Goal: Task Accomplishment & Management: Use online tool/utility

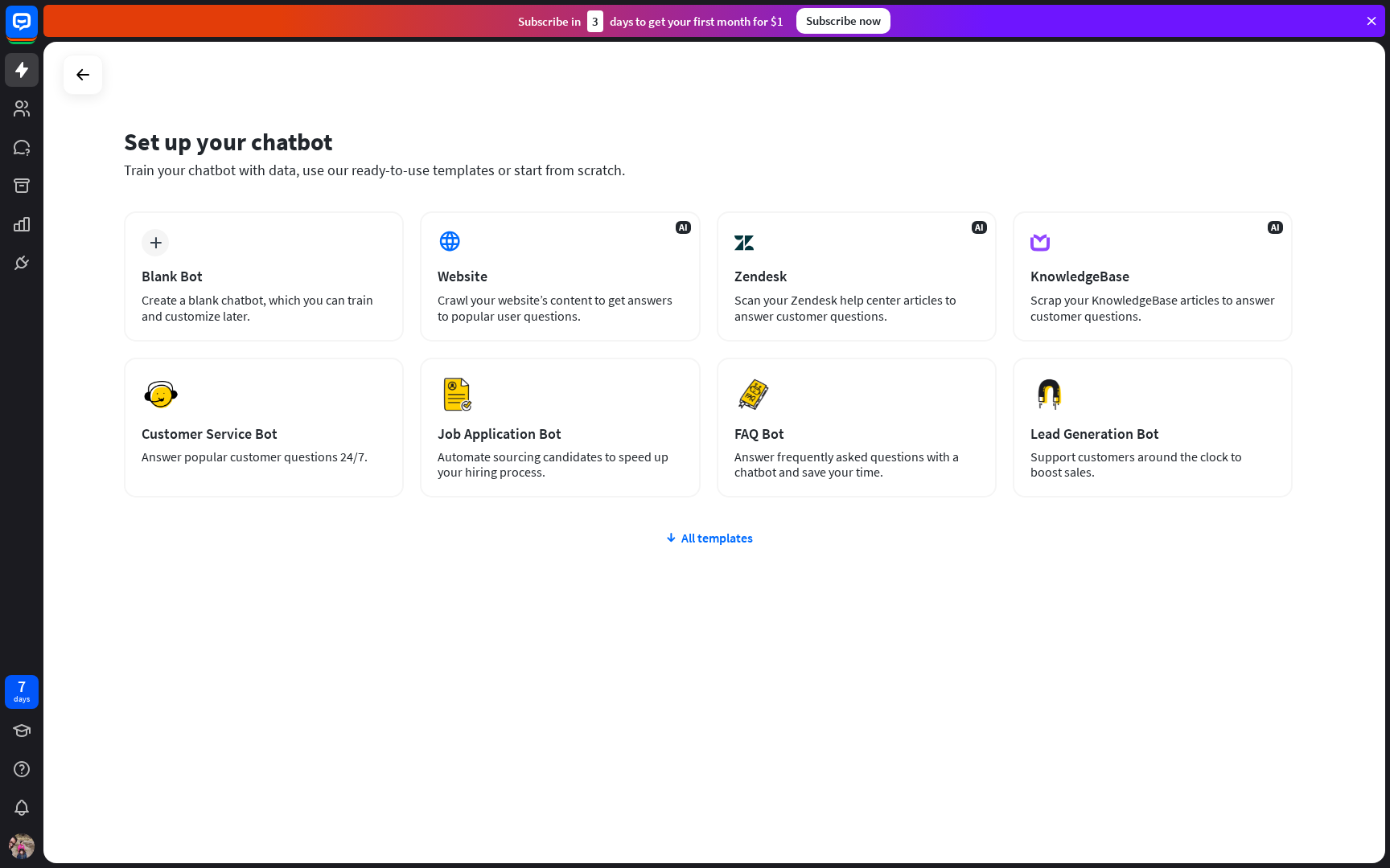
click at [1369, 25] on icon at bounding box center [1371, 21] width 15 height 15
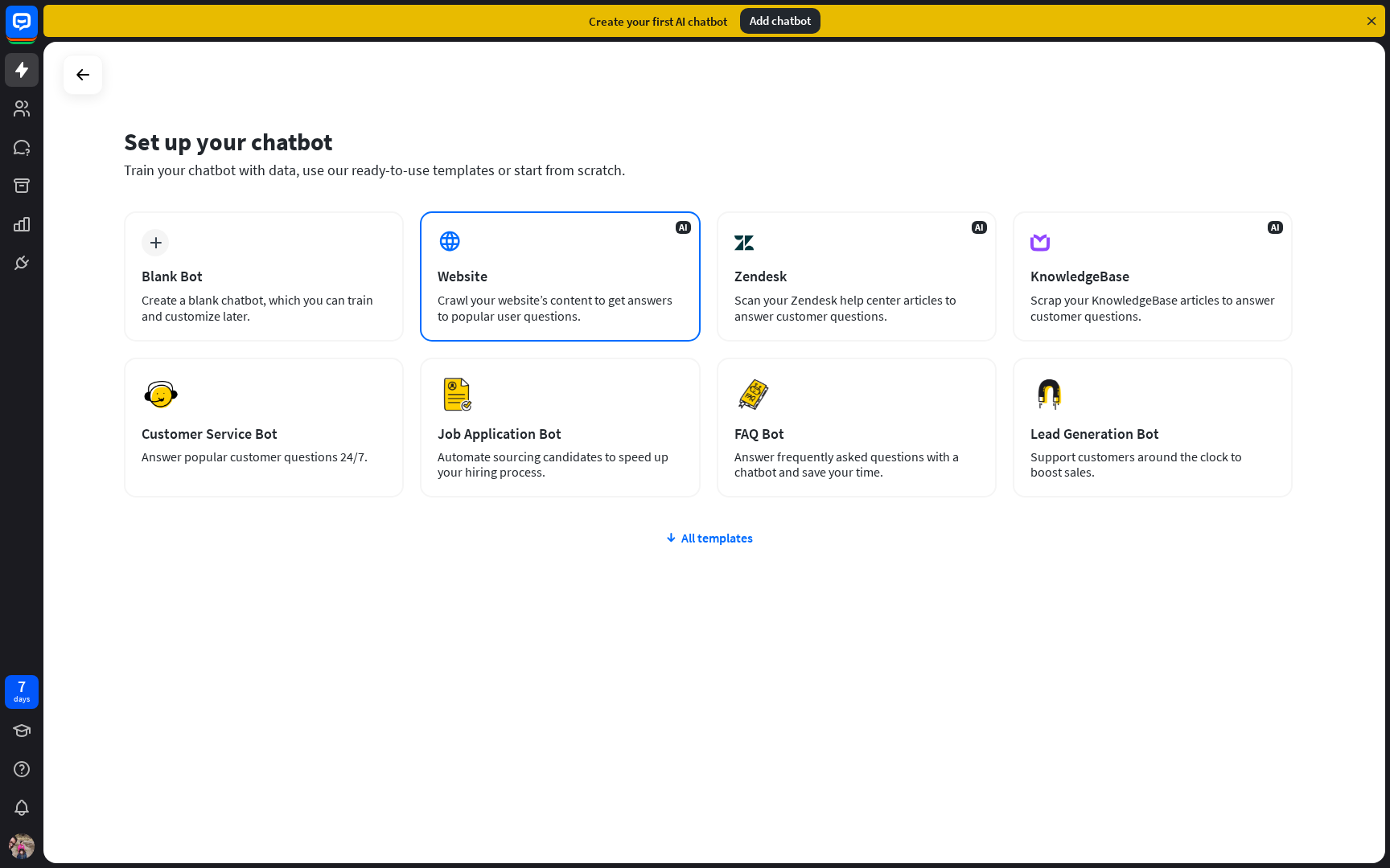
click at [581, 274] on div "Website" at bounding box center [559, 275] width 244 height 18
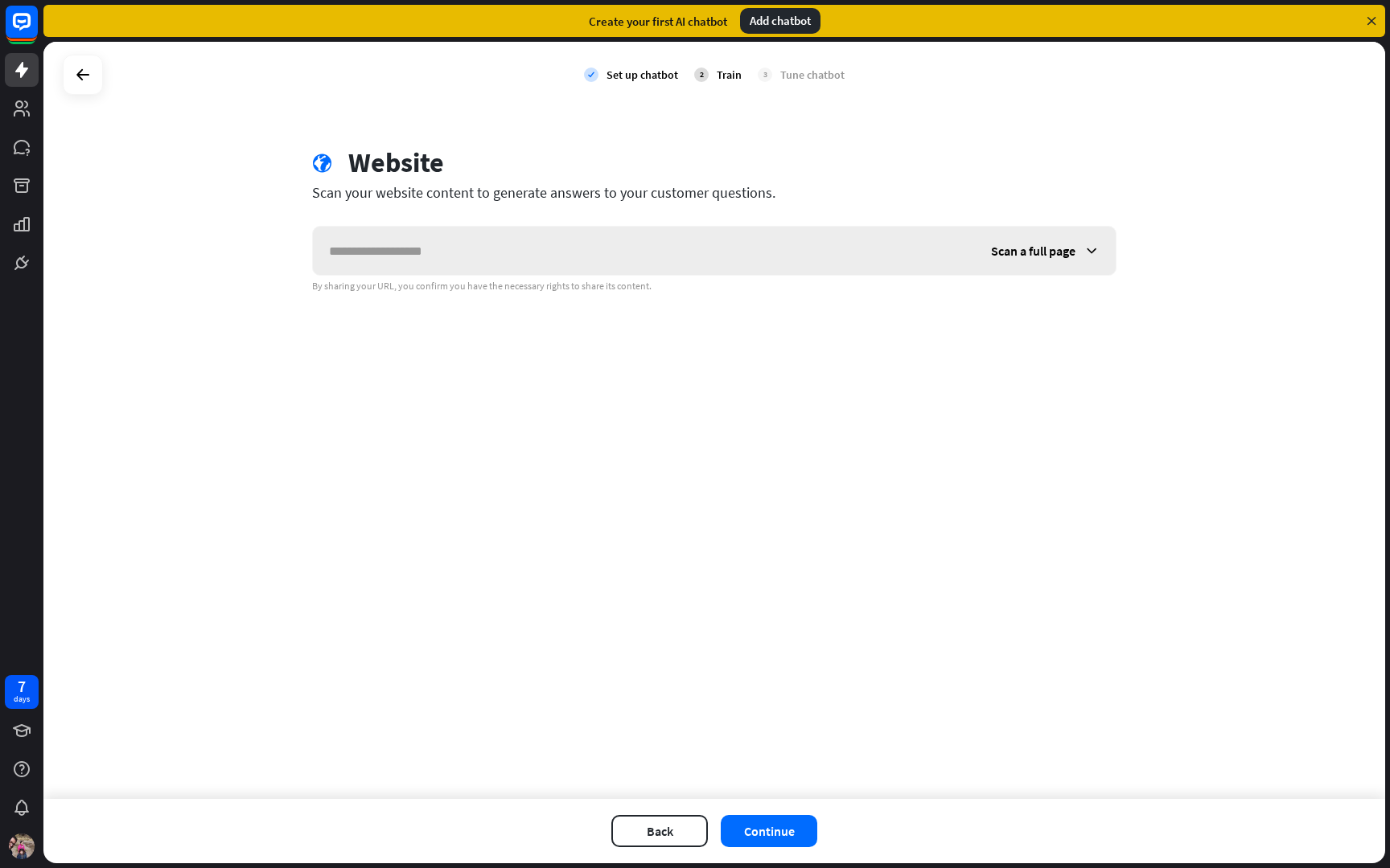
click at [1090, 249] on icon at bounding box center [1091, 250] width 16 height 16
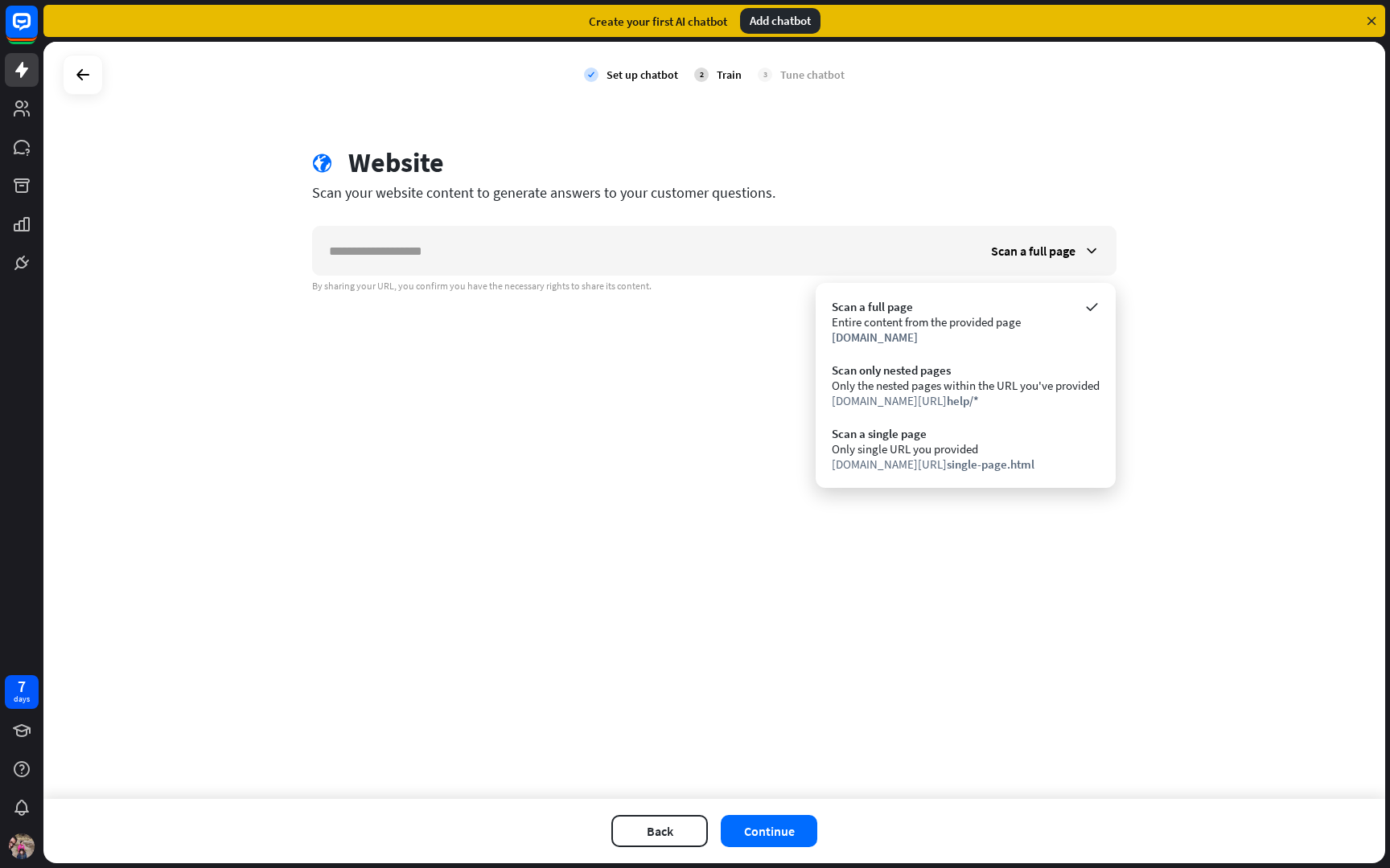
click at [691, 354] on div "check Set up chatbot 2 Train 3 Tune chatbot globe Website Scan your website con…" at bounding box center [714, 421] width 1342 height 757
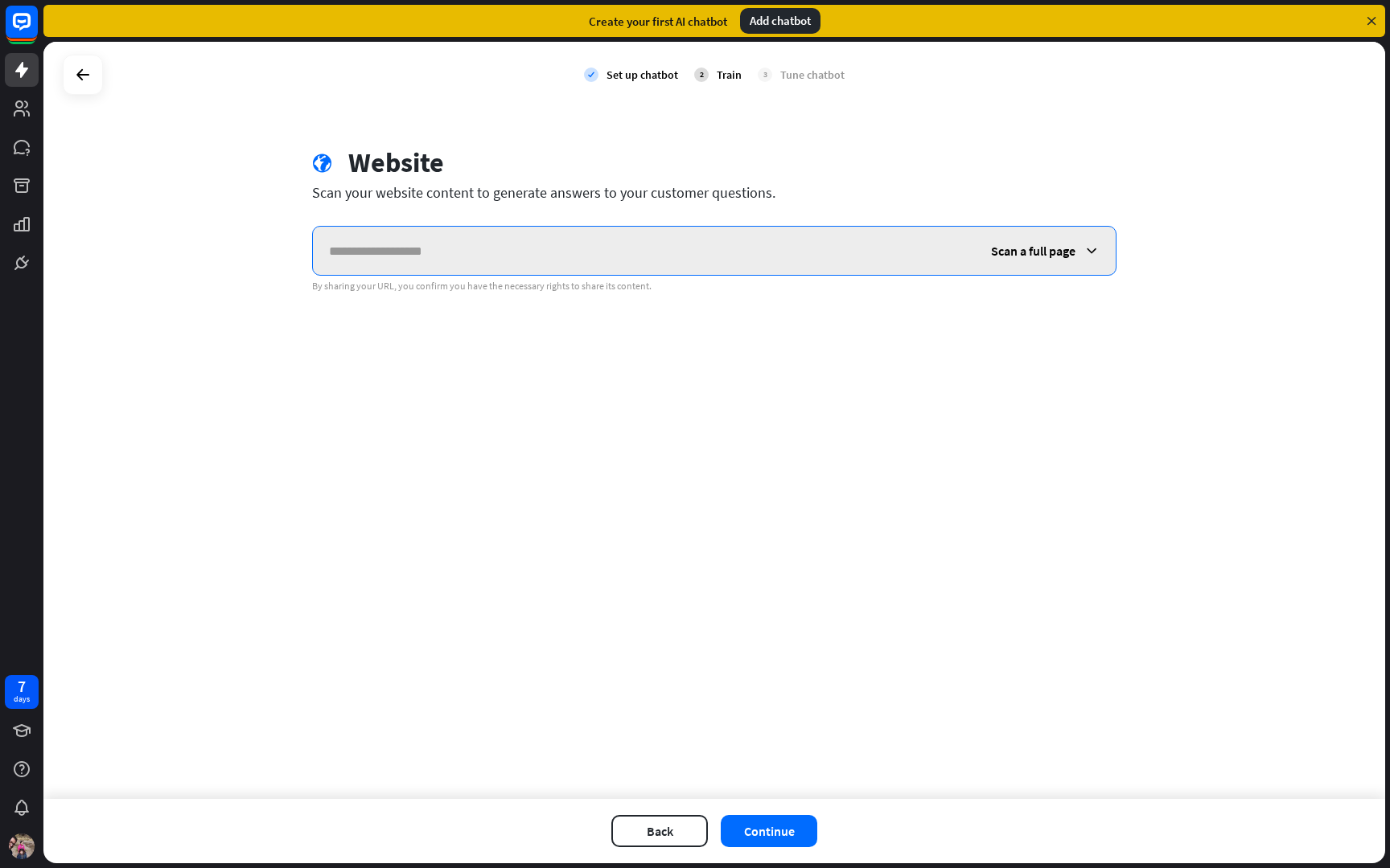
click at [472, 243] on input "text" at bounding box center [644, 251] width 662 height 48
click at [602, 244] on input "text" at bounding box center [644, 251] width 662 height 48
paste input "**********"
type input "**********"
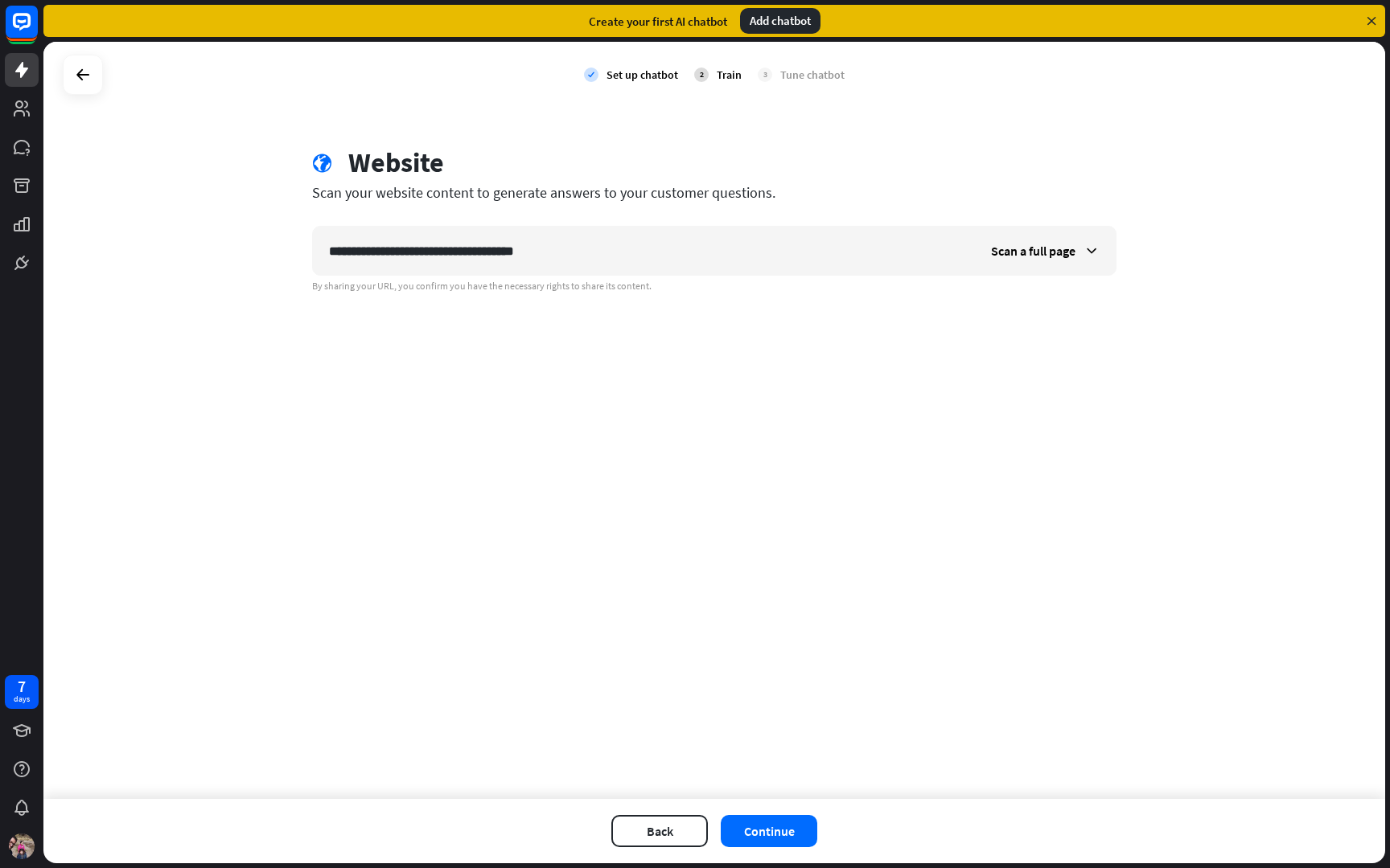
click at [628, 317] on div "**********" at bounding box center [714, 421] width 1342 height 757
click at [758, 822] on button "Continue" at bounding box center [769, 831] width 96 height 32
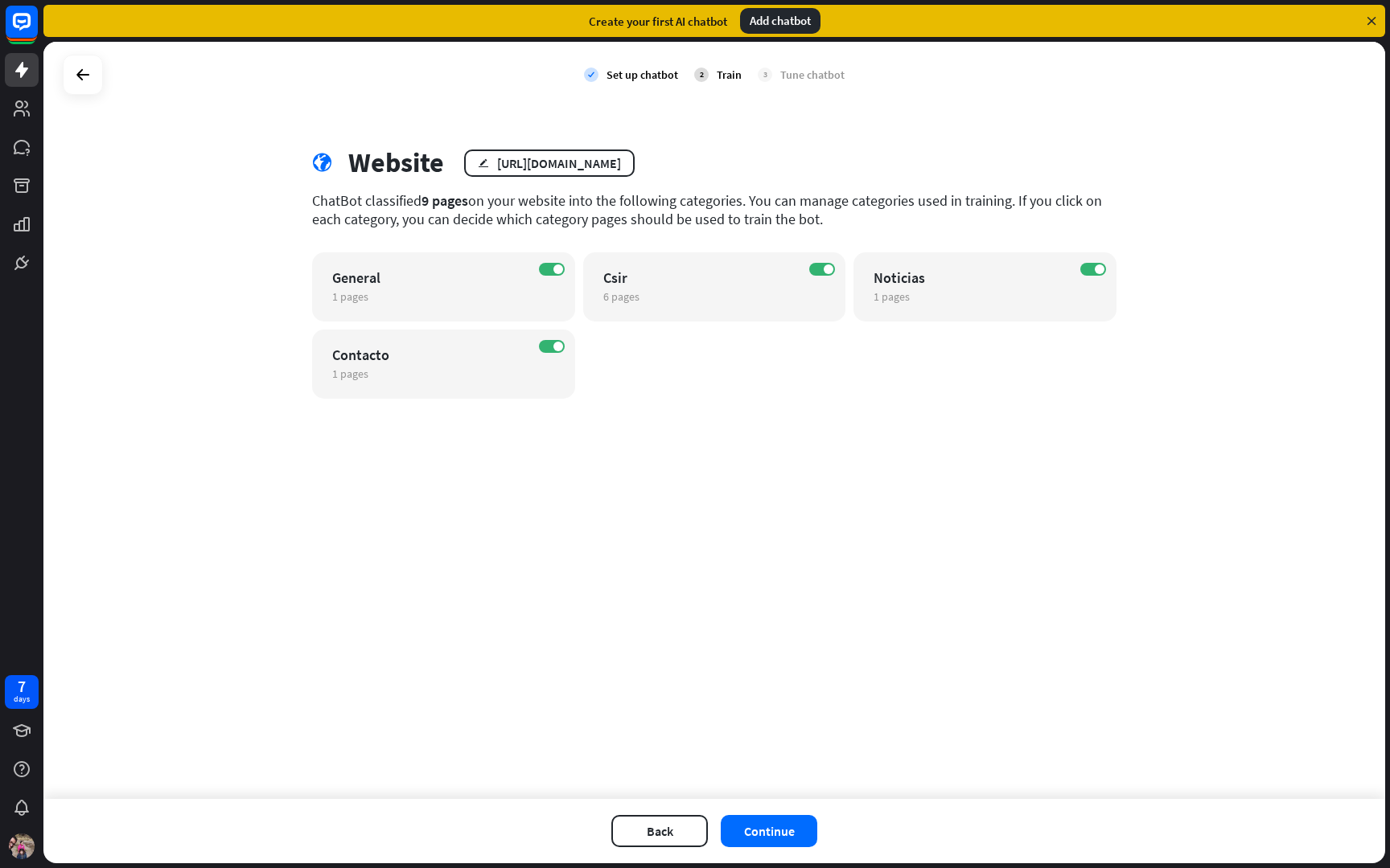
click at [367, 163] on div "Website" at bounding box center [396, 163] width 96 height 33
click at [482, 161] on icon "edit" at bounding box center [483, 163] width 11 height 10
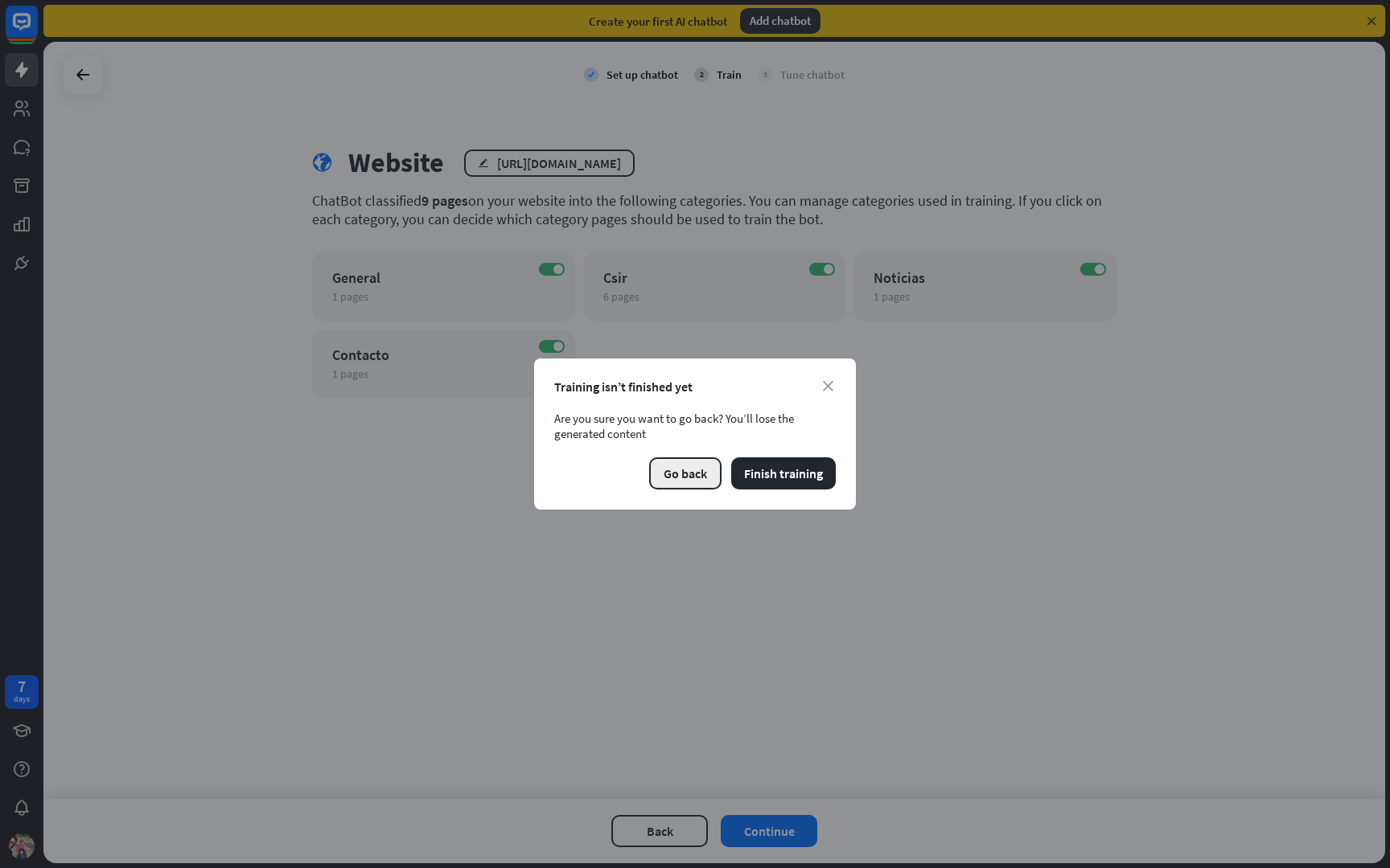
click at [682, 465] on button "Go back" at bounding box center [685, 473] width 72 height 32
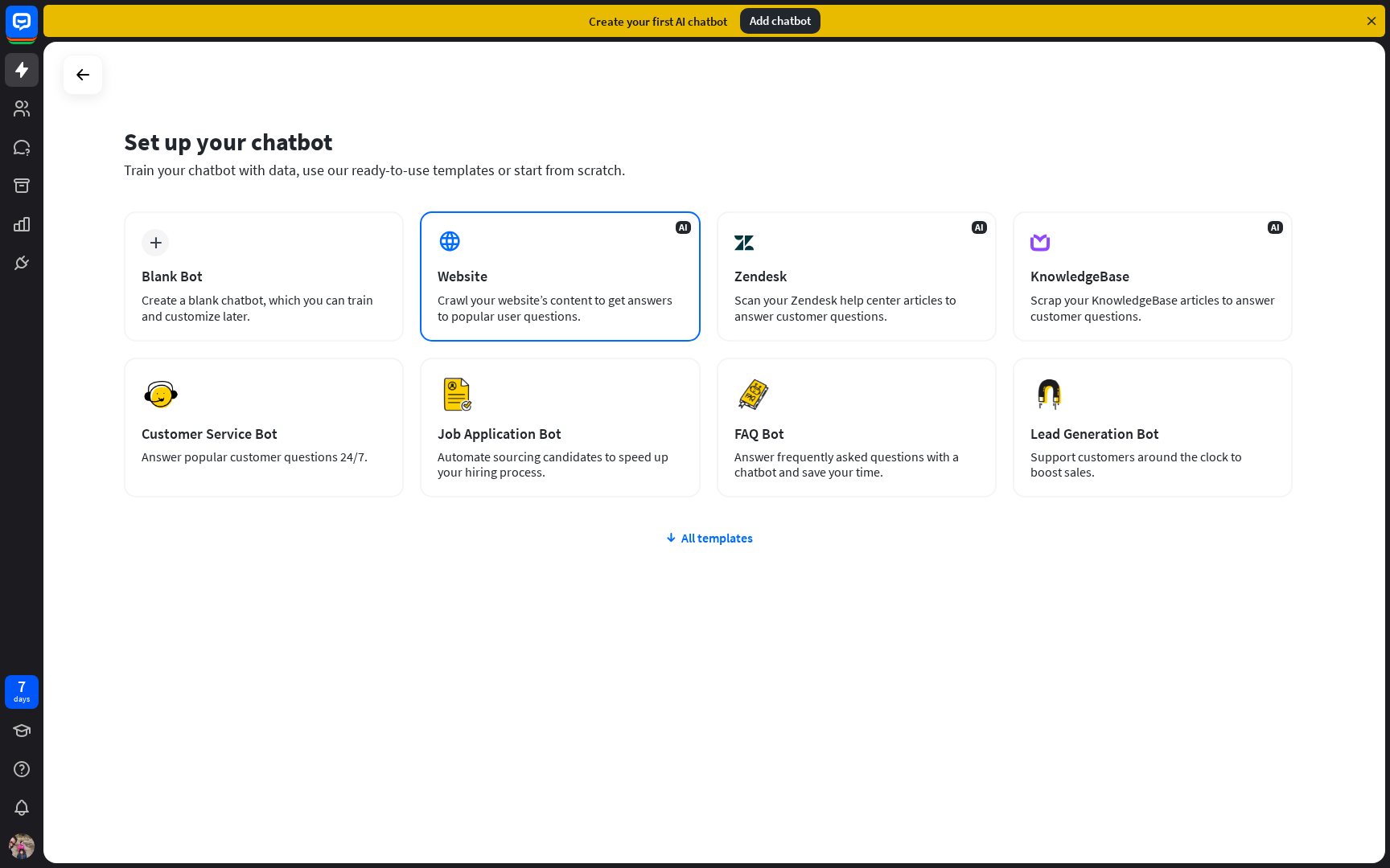
click at [606, 282] on div "Website" at bounding box center [559, 275] width 244 height 18
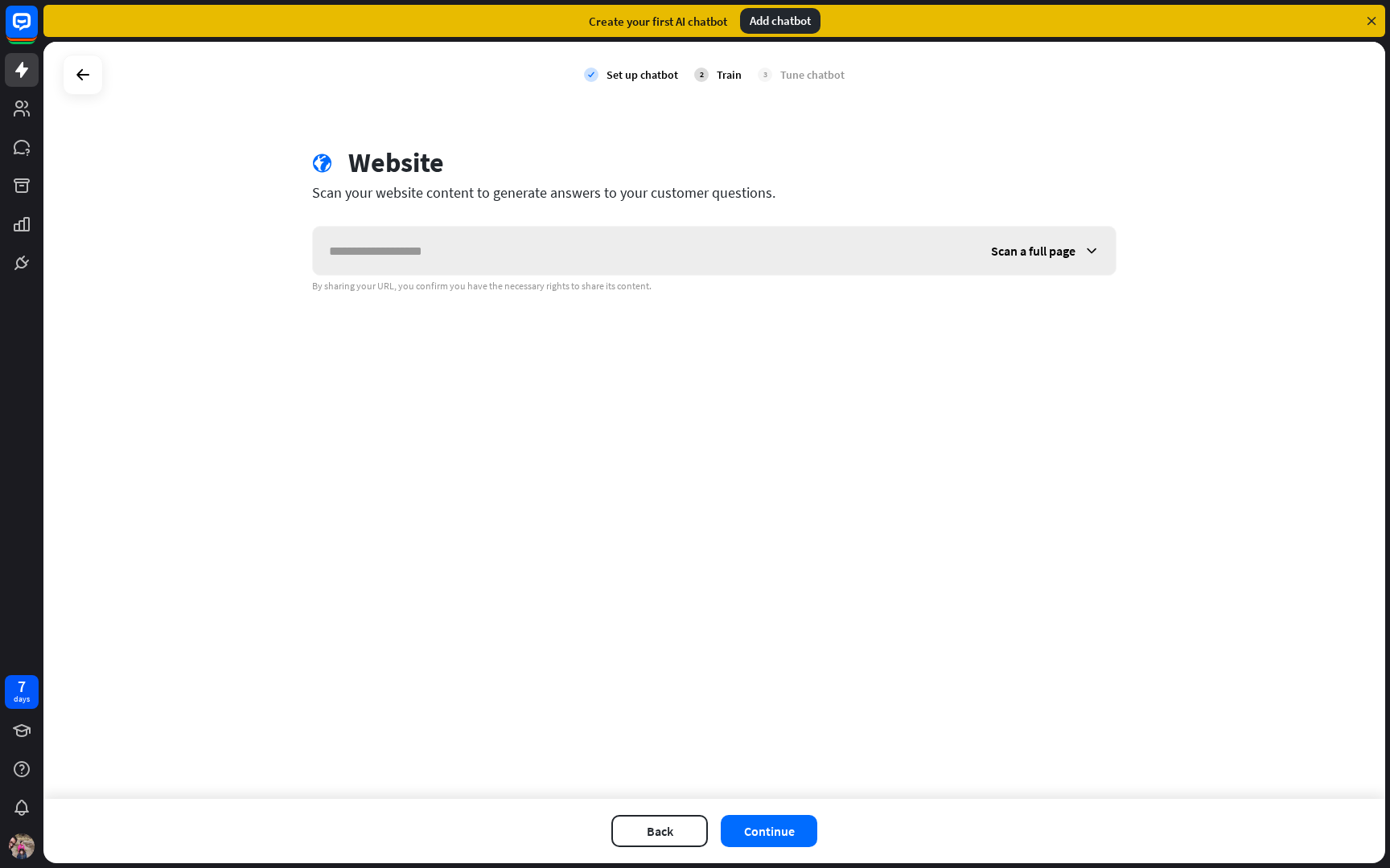
click at [1014, 255] on span "Scan a full page" at bounding box center [1033, 250] width 84 height 16
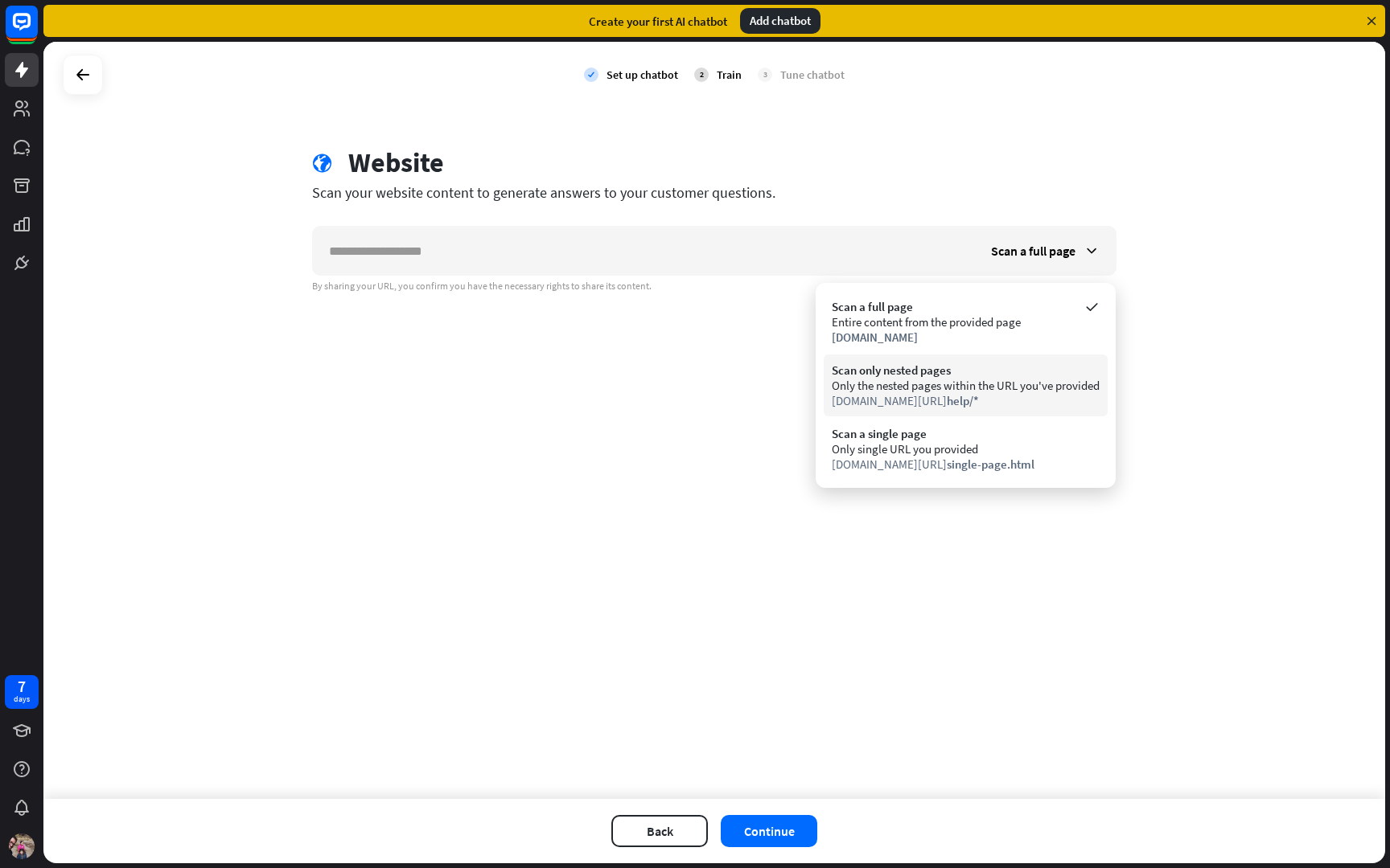
click at [999, 391] on div "Only the nested pages within the URL you've provided" at bounding box center [965, 385] width 268 height 15
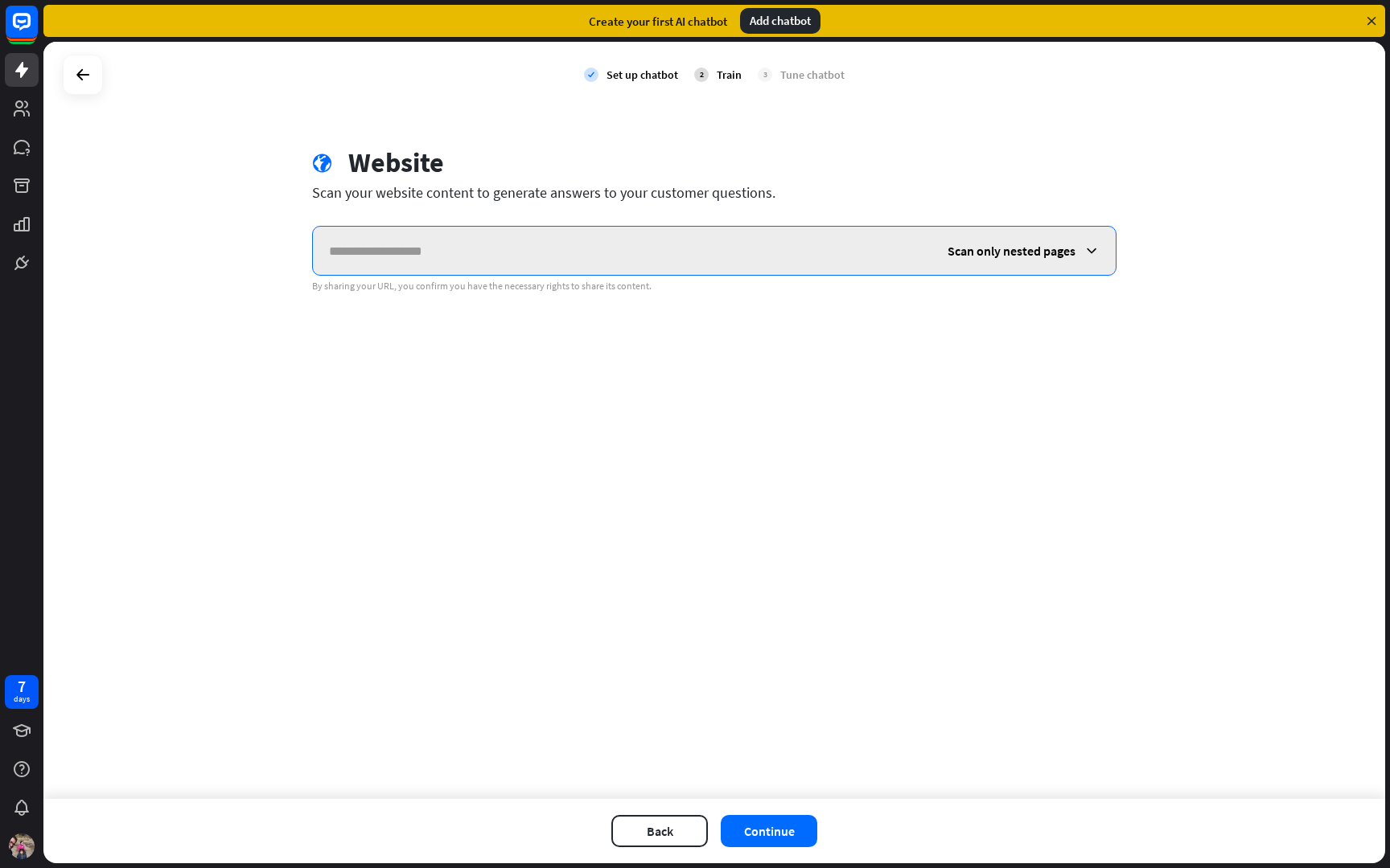
click at [542, 249] on input "text" at bounding box center [622, 251] width 619 height 48
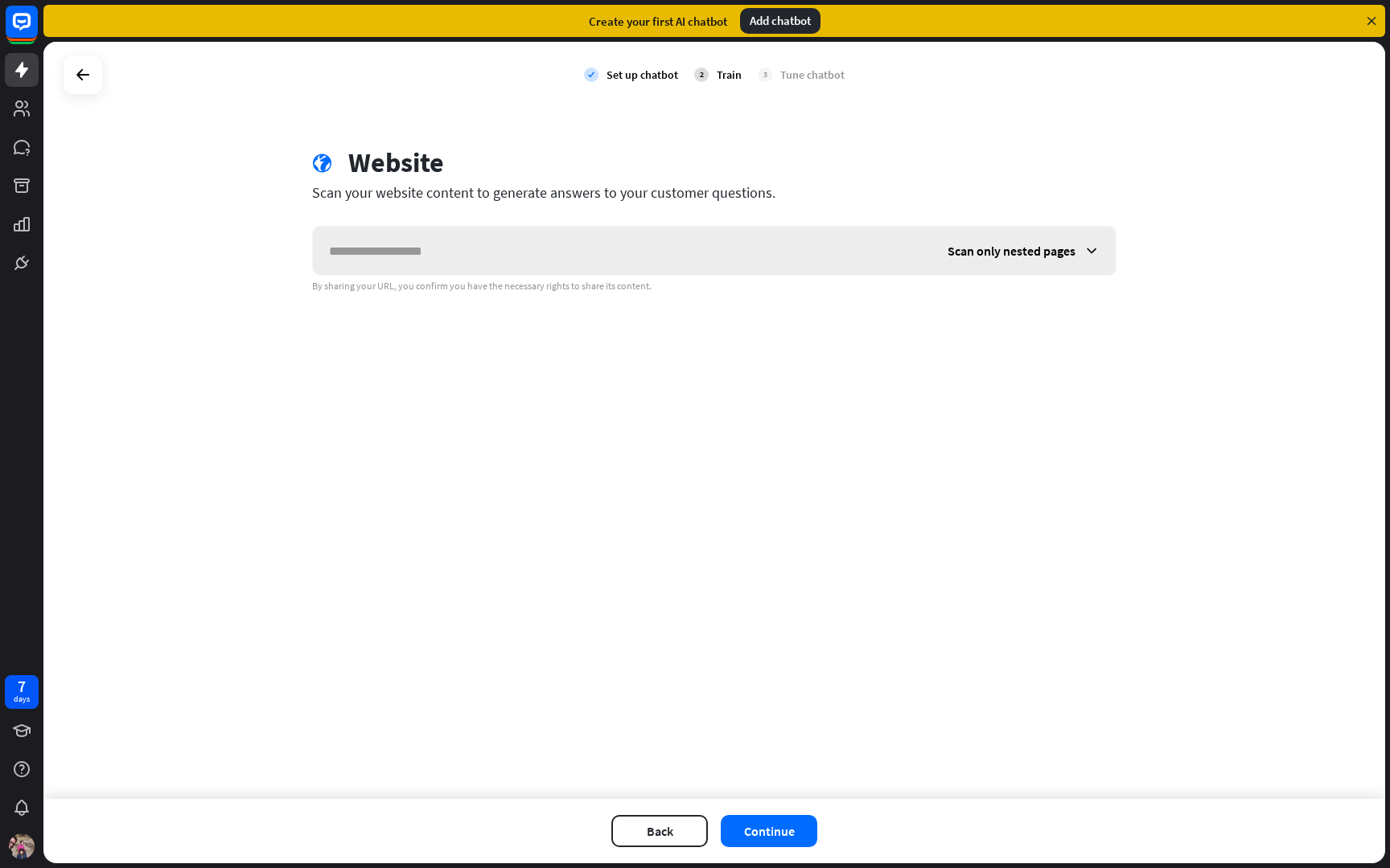
click at [1056, 246] on span "Scan only nested pages" at bounding box center [1011, 250] width 128 height 16
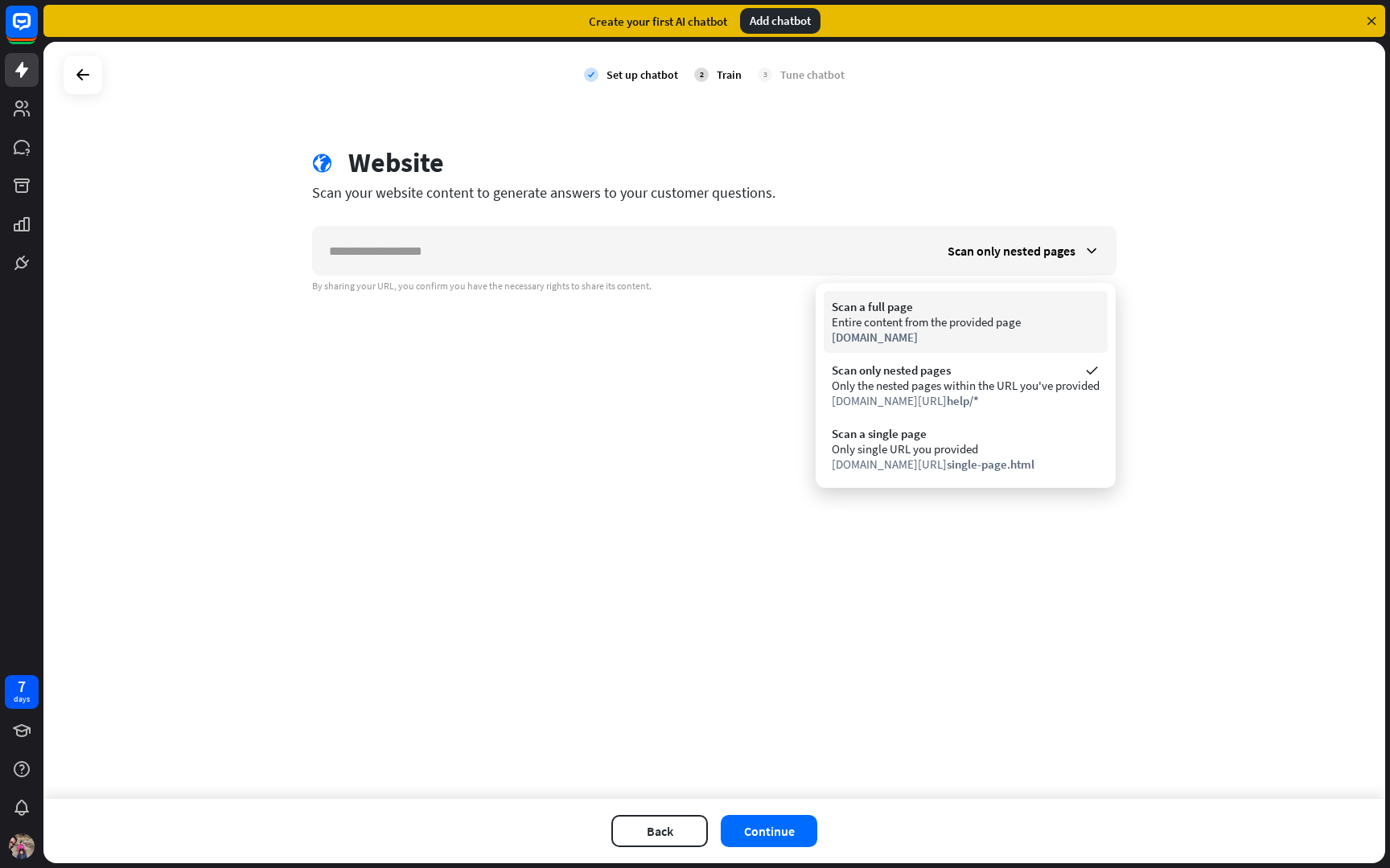
click at [1022, 309] on div "Scan a full page" at bounding box center [965, 307] width 268 height 15
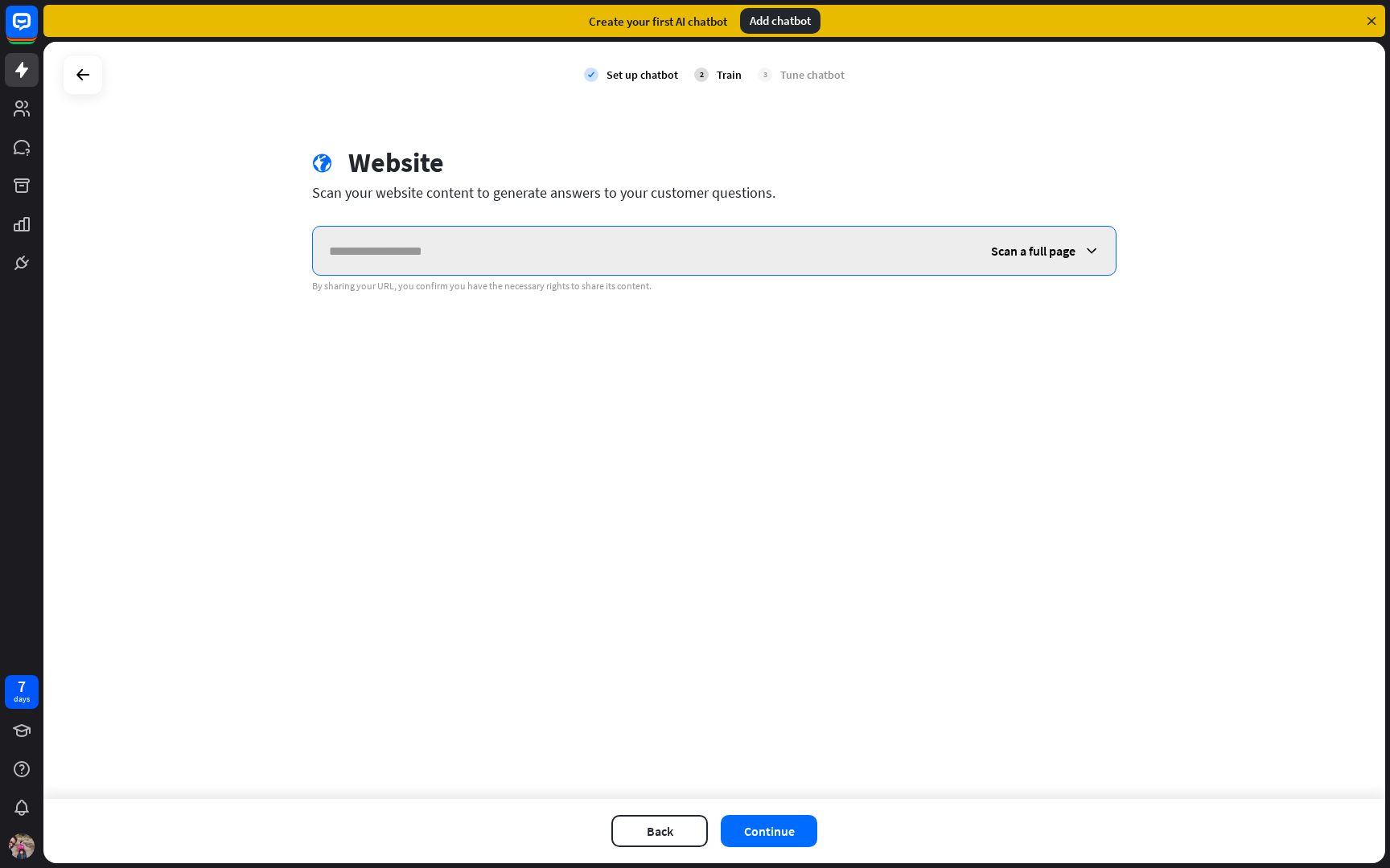
click at [703, 253] on input "text" at bounding box center [644, 251] width 662 height 48
paste input "**********"
type input "**********"
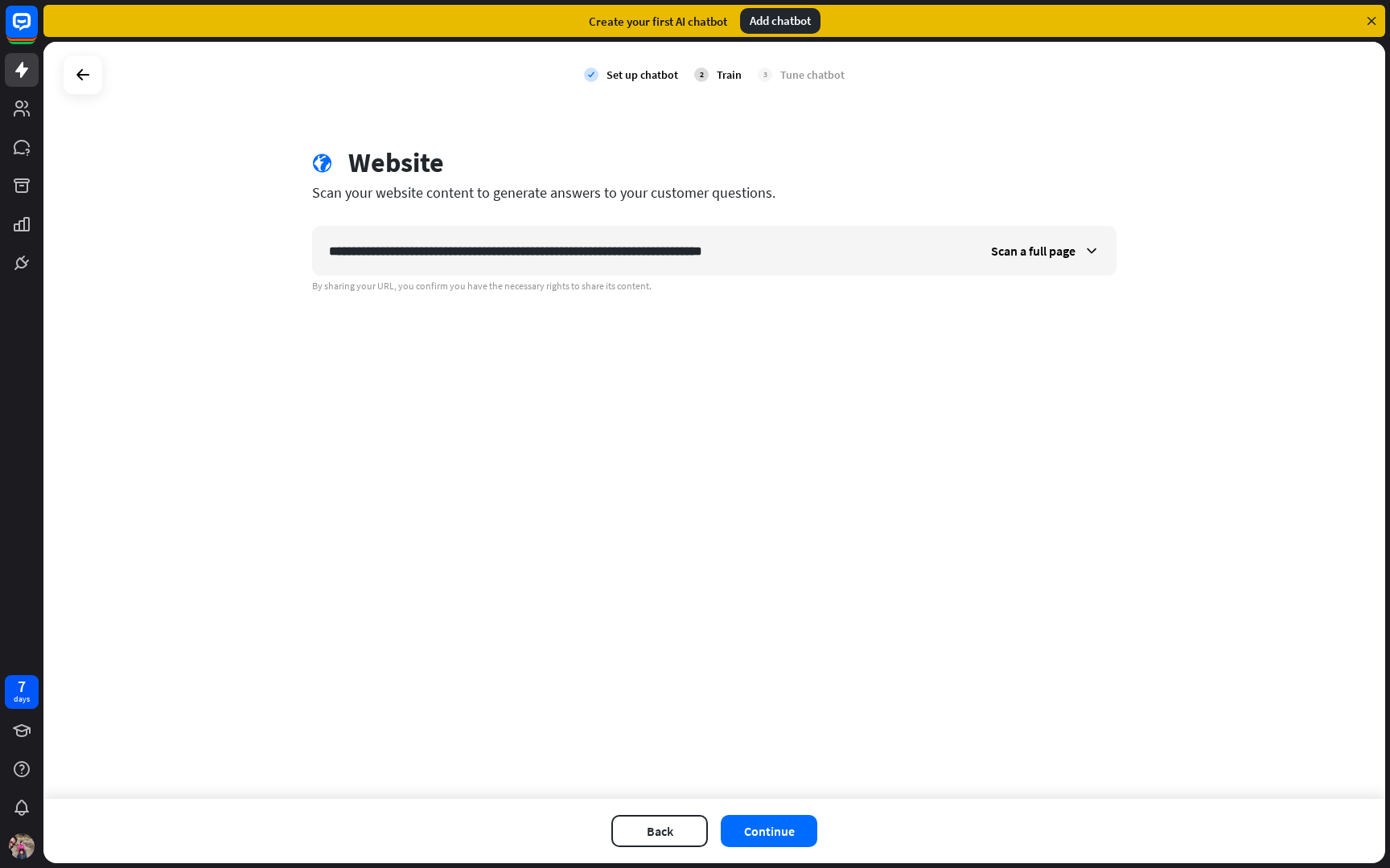
click at [741, 300] on div "**********" at bounding box center [714, 421] width 1342 height 757
click at [763, 841] on button "Continue" at bounding box center [769, 831] width 96 height 32
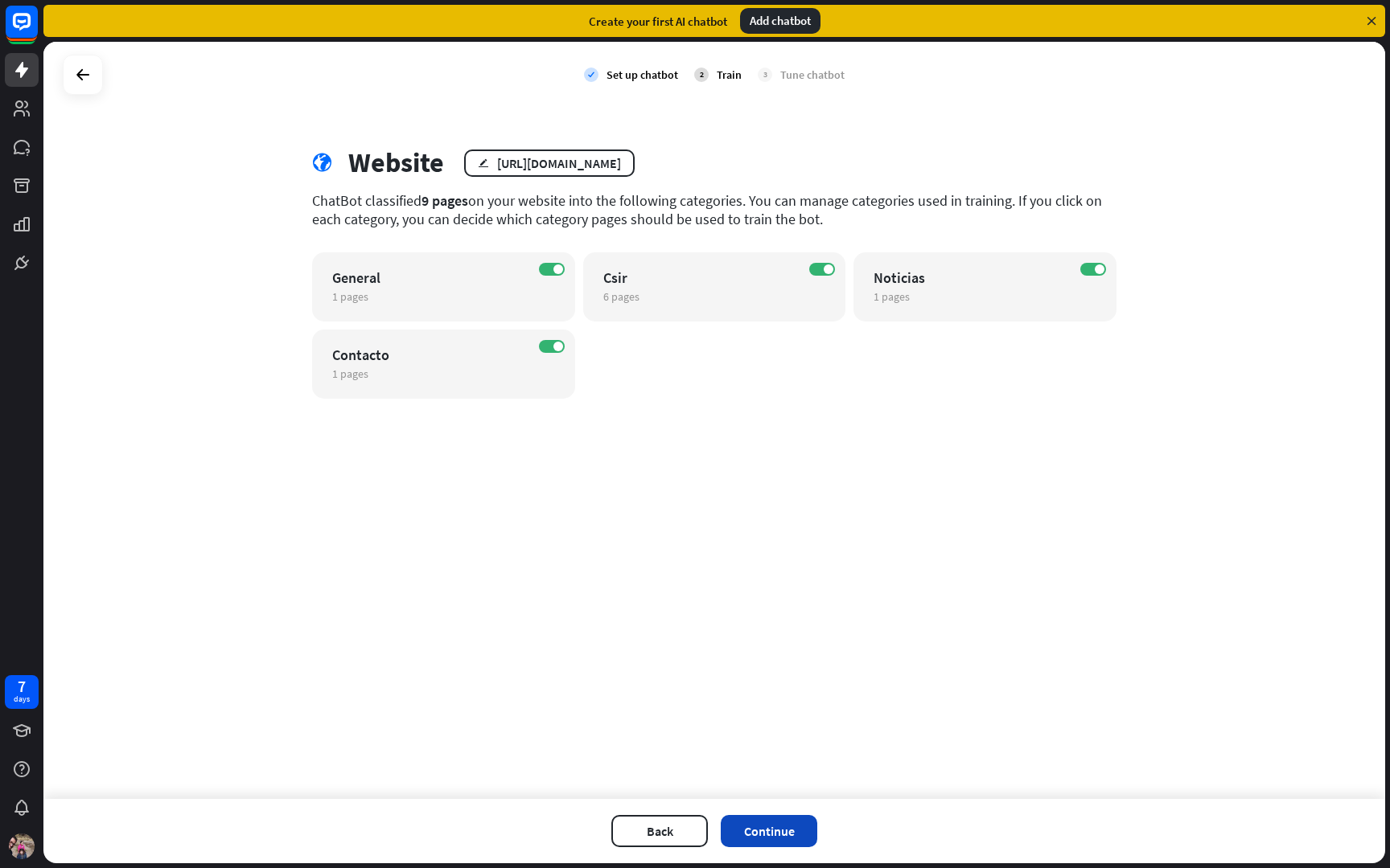
click at [779, 842] on button "Continue" at bounding box center [769, 831] width 96 height 32
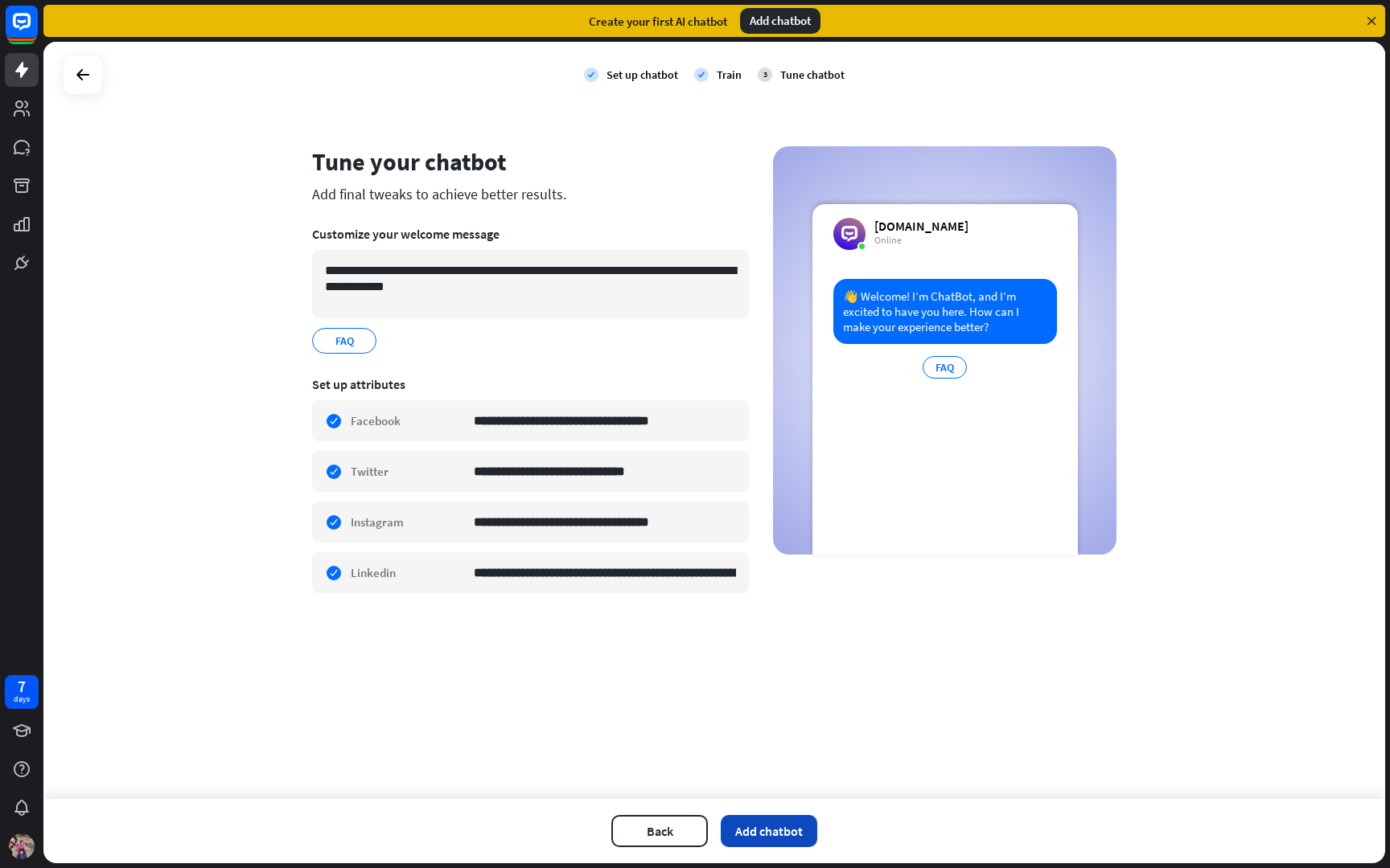
click at [766, 834] on button "Add chatbot" at bounding box center [769, 831] width 96 height 32
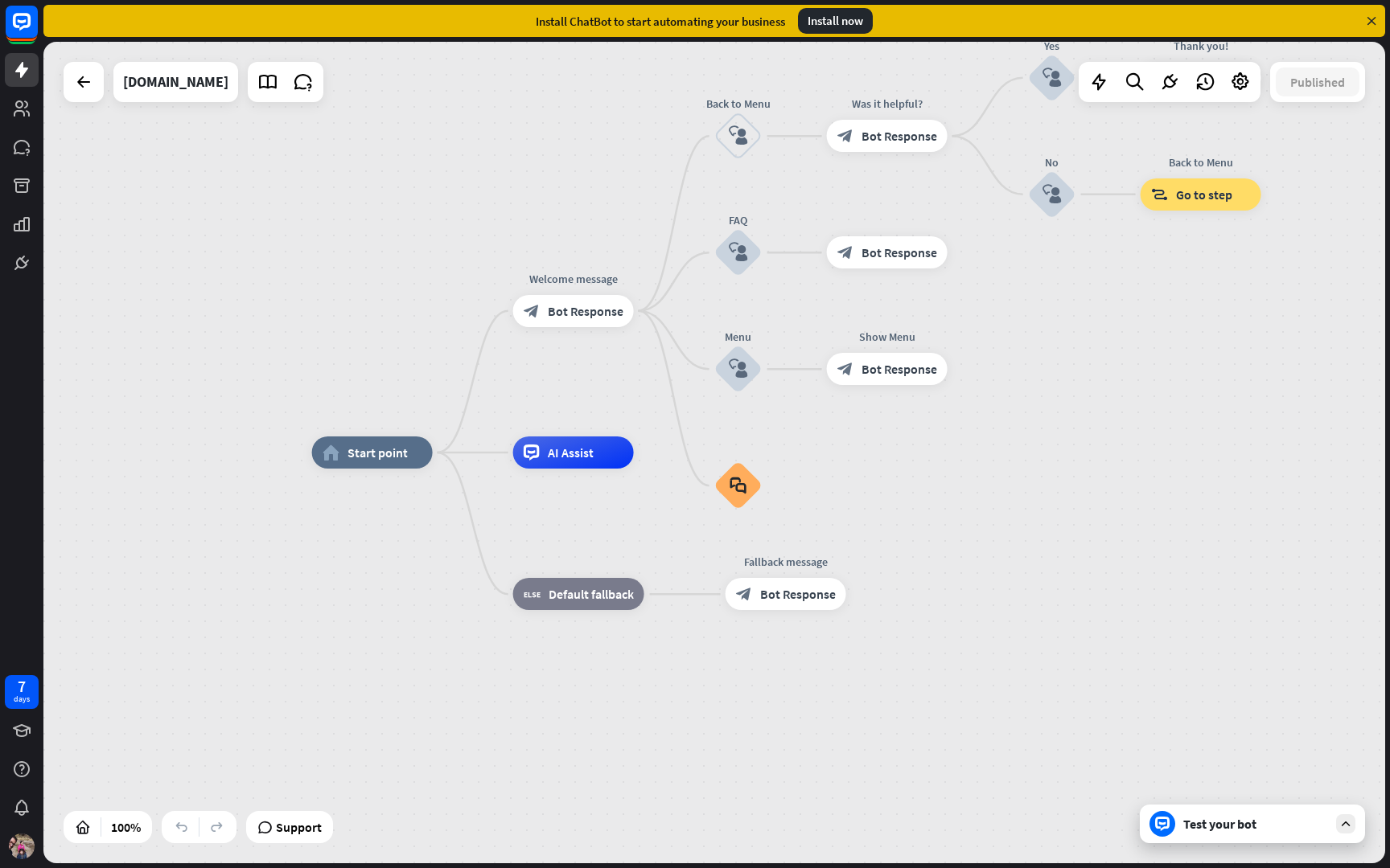
click at [1328, 829] on div "Test your bot" at bounding box center [1252, 823] width 225 height 39
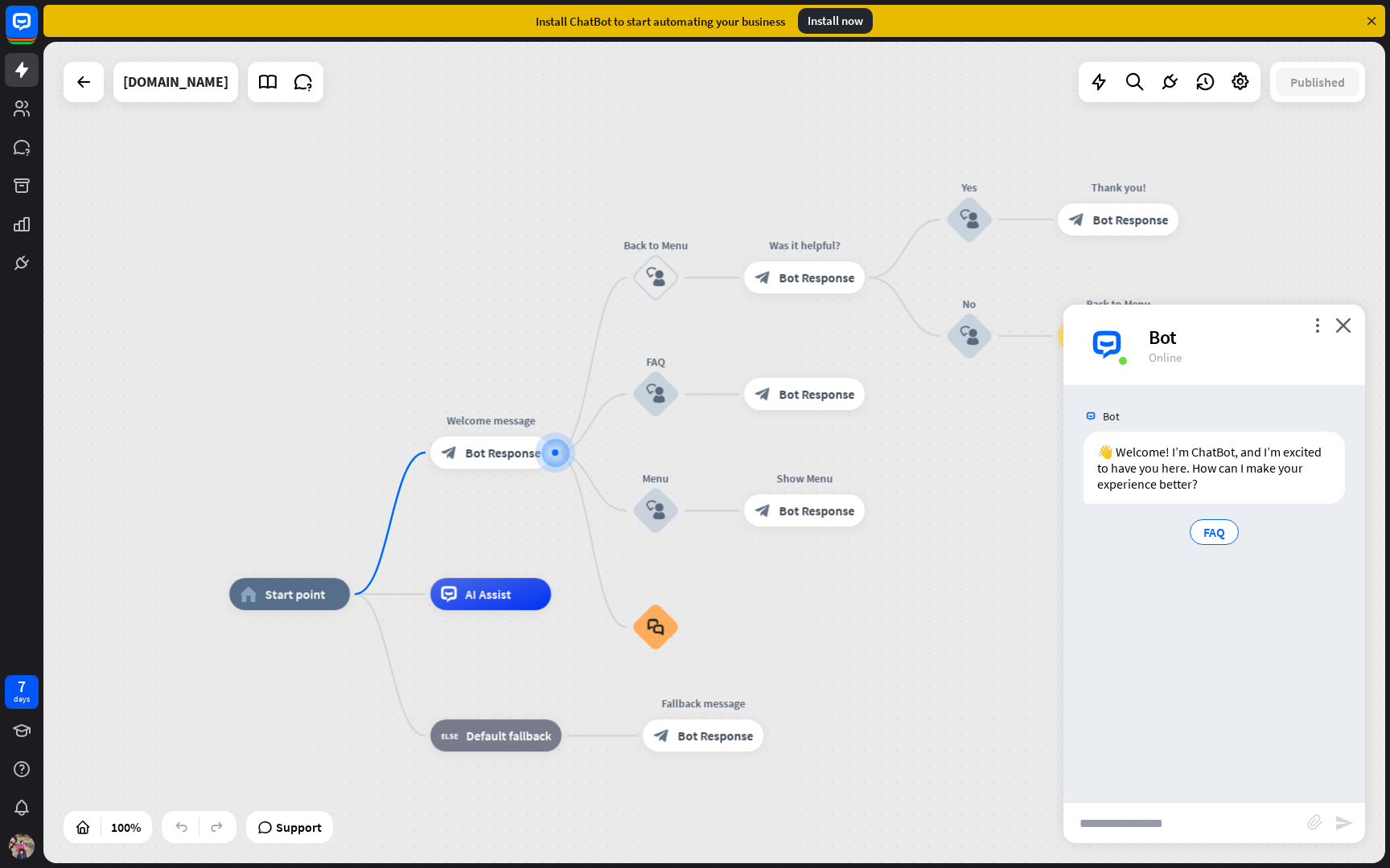
click at [1193, 821] on input "text" at bounding box center [1184, 823] width 244 height 40
type input "*********"
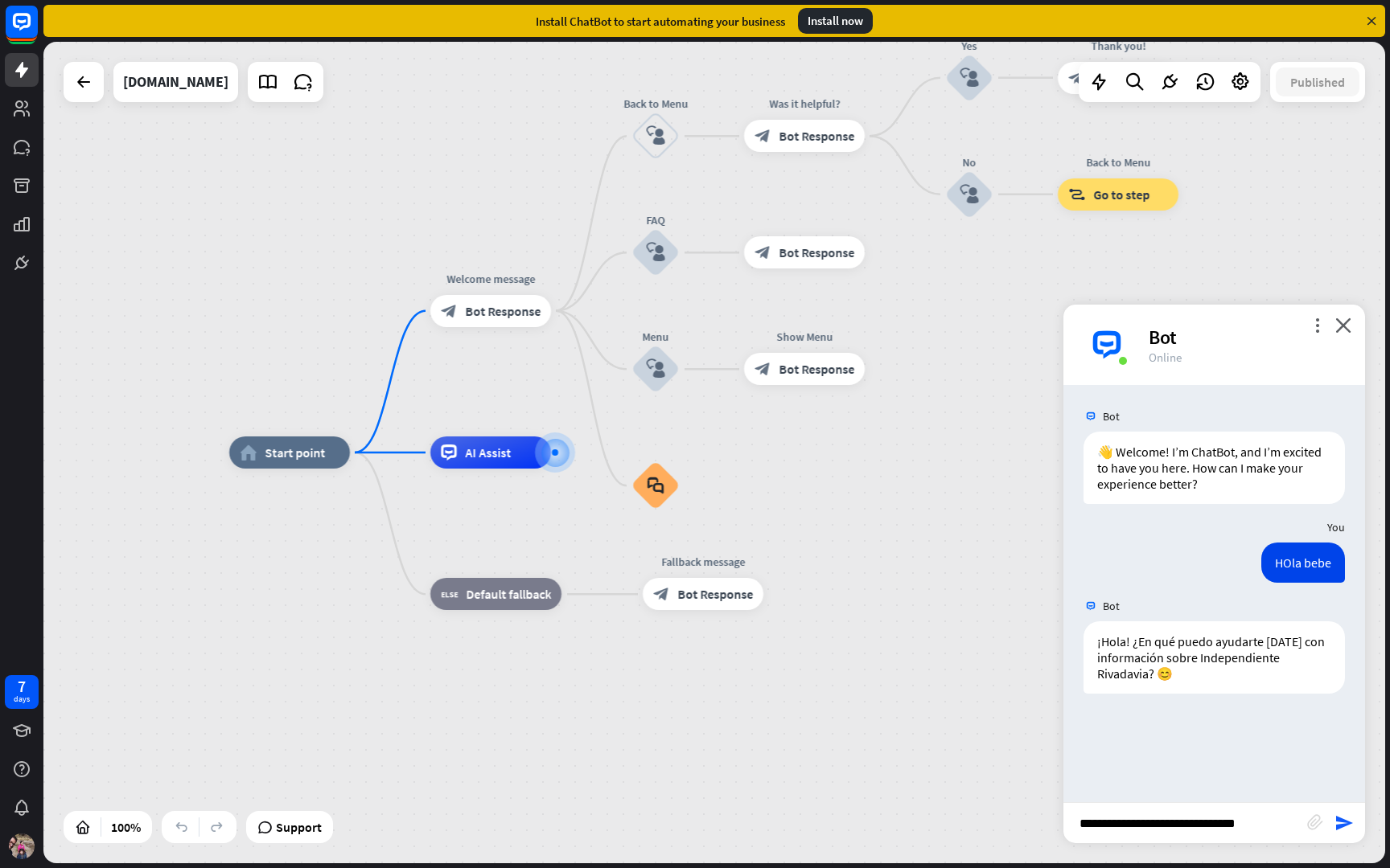
type input "**********"
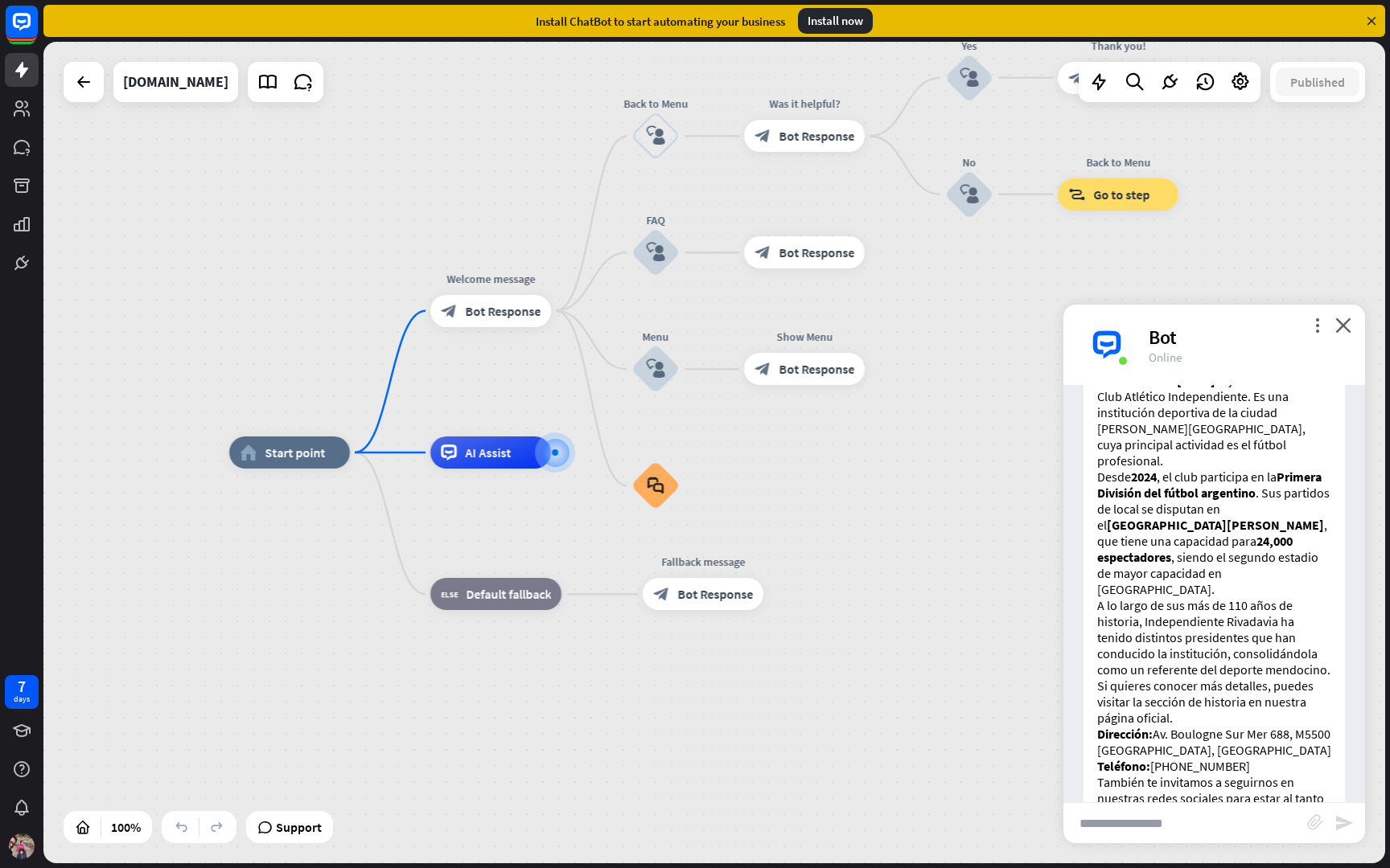
scroll to position [508, 0]
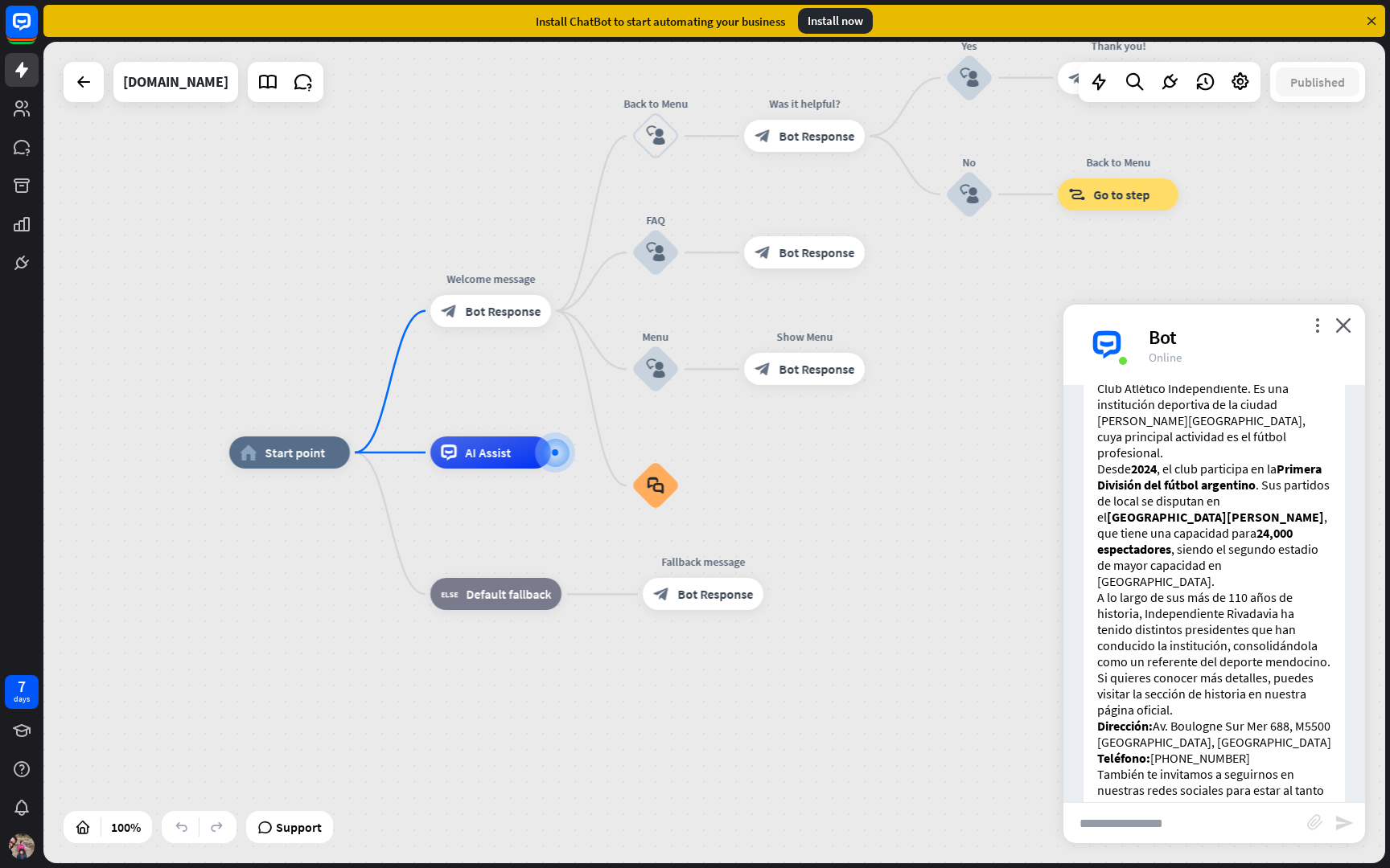
click at [1180, 823] on input "text" at bounding box center [1184, 823] width 244 height 40
type input "**********"
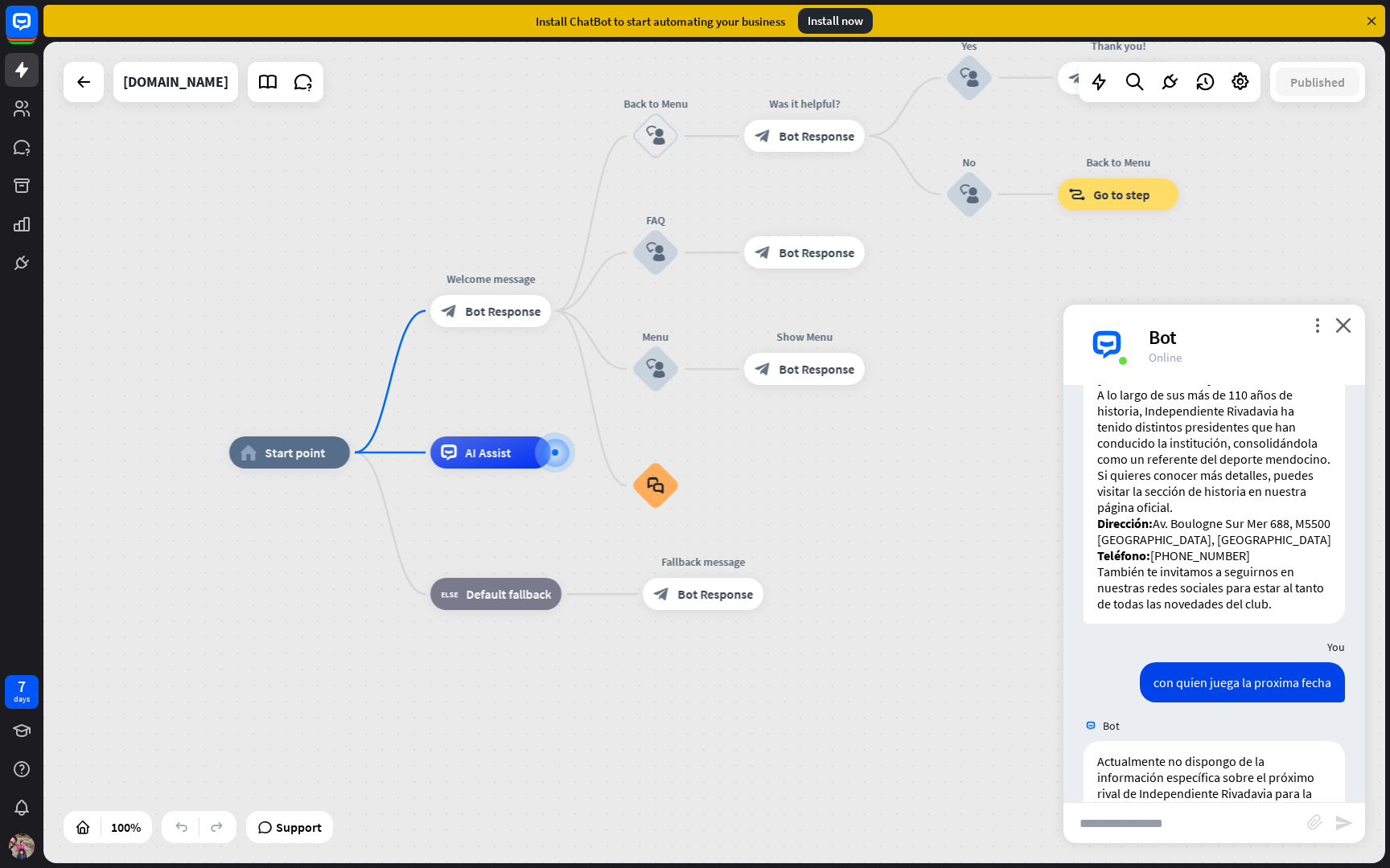
scroll to position [874, 0]
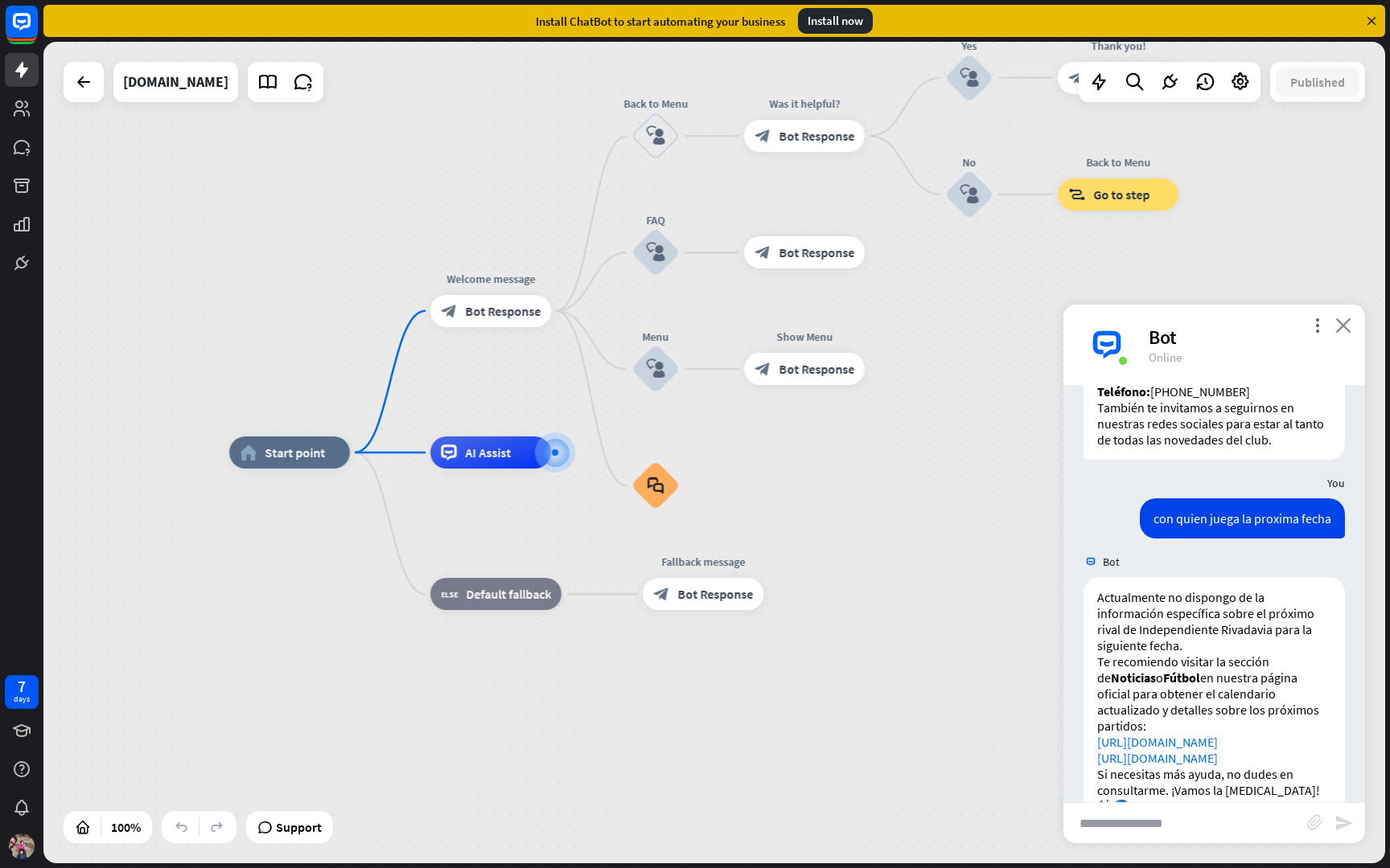
click at [1342, 325] on icon "close" at bounding box center [1343, 325] width 16 height 15
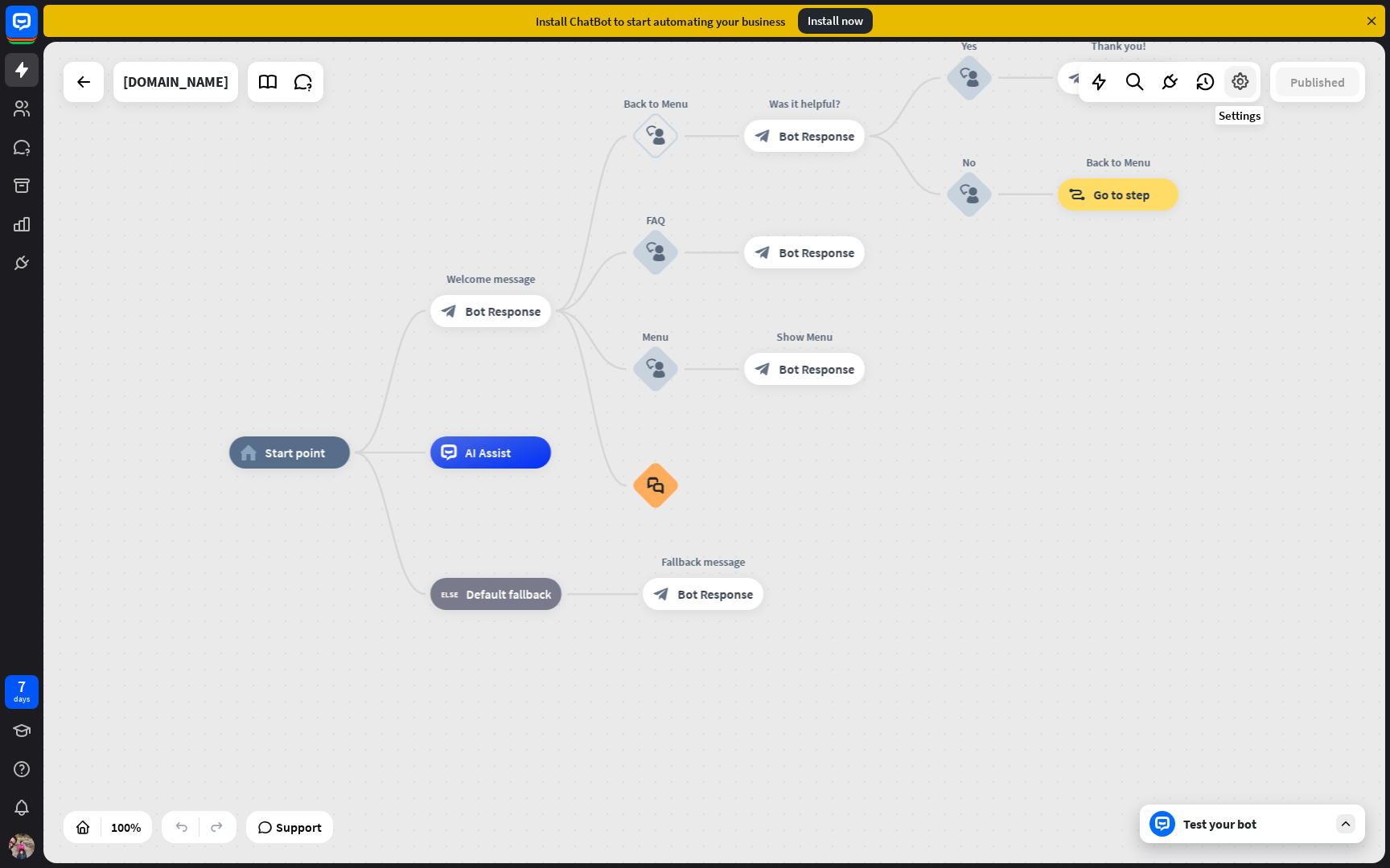
click at [1239, 88] on icon at bounding box center [1240, 82] width 21 height 21
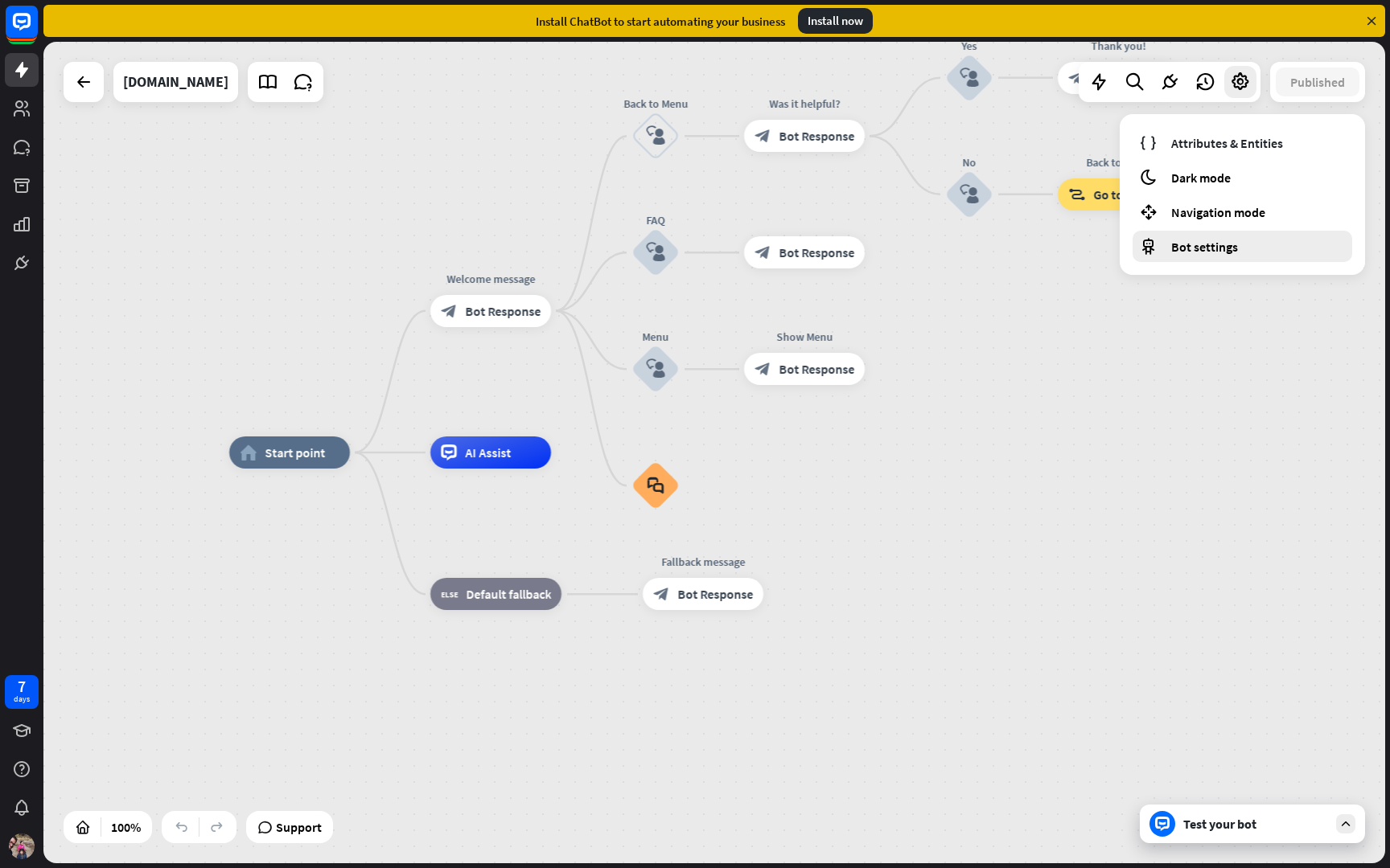
click at [1185, 255] on div "Bot settings" at bounding box center [1242, 246] width 219 height 31
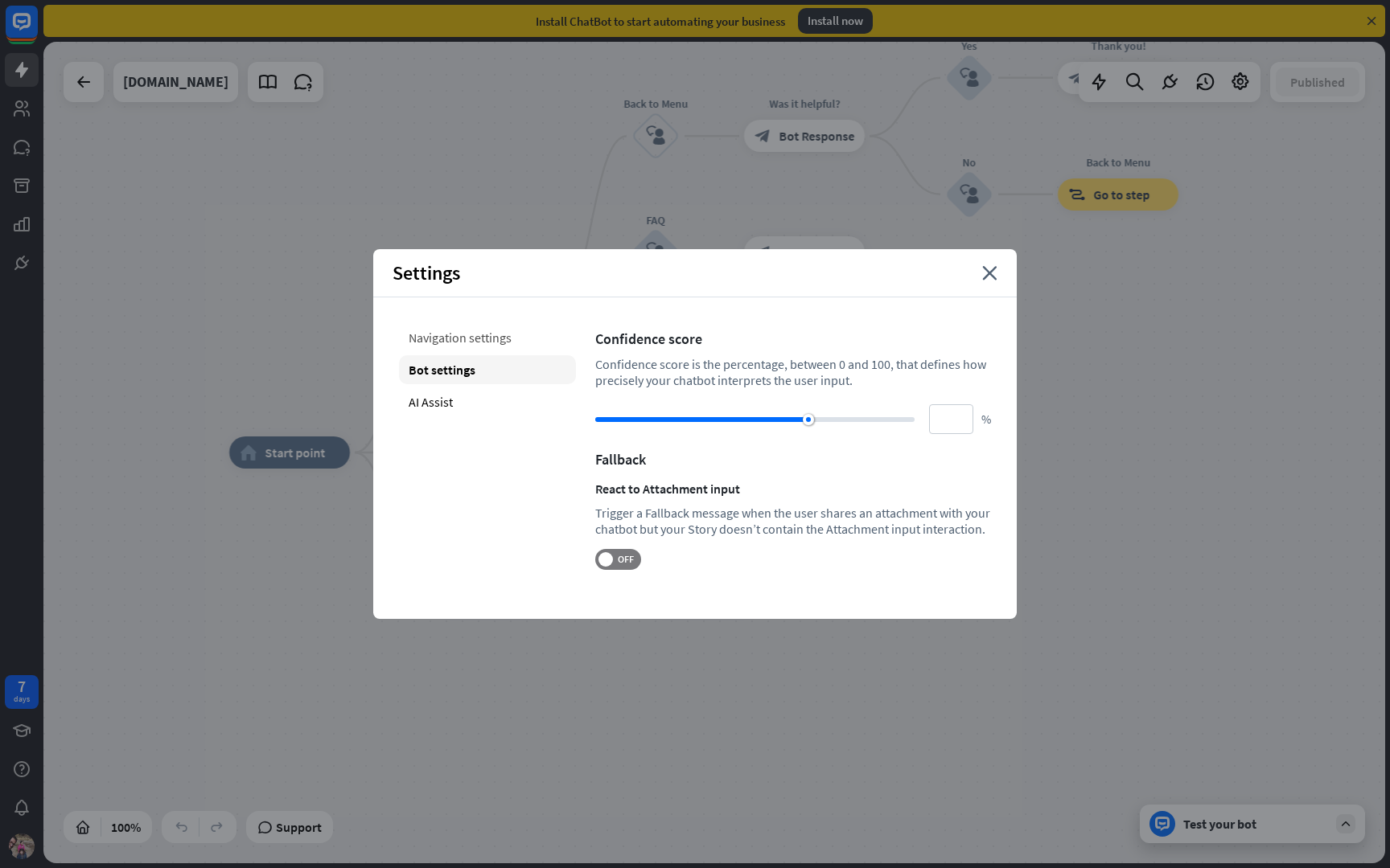
click at [497, 341] on div "Navigation settings" at bounding box center [488, 338] width 177 height 29
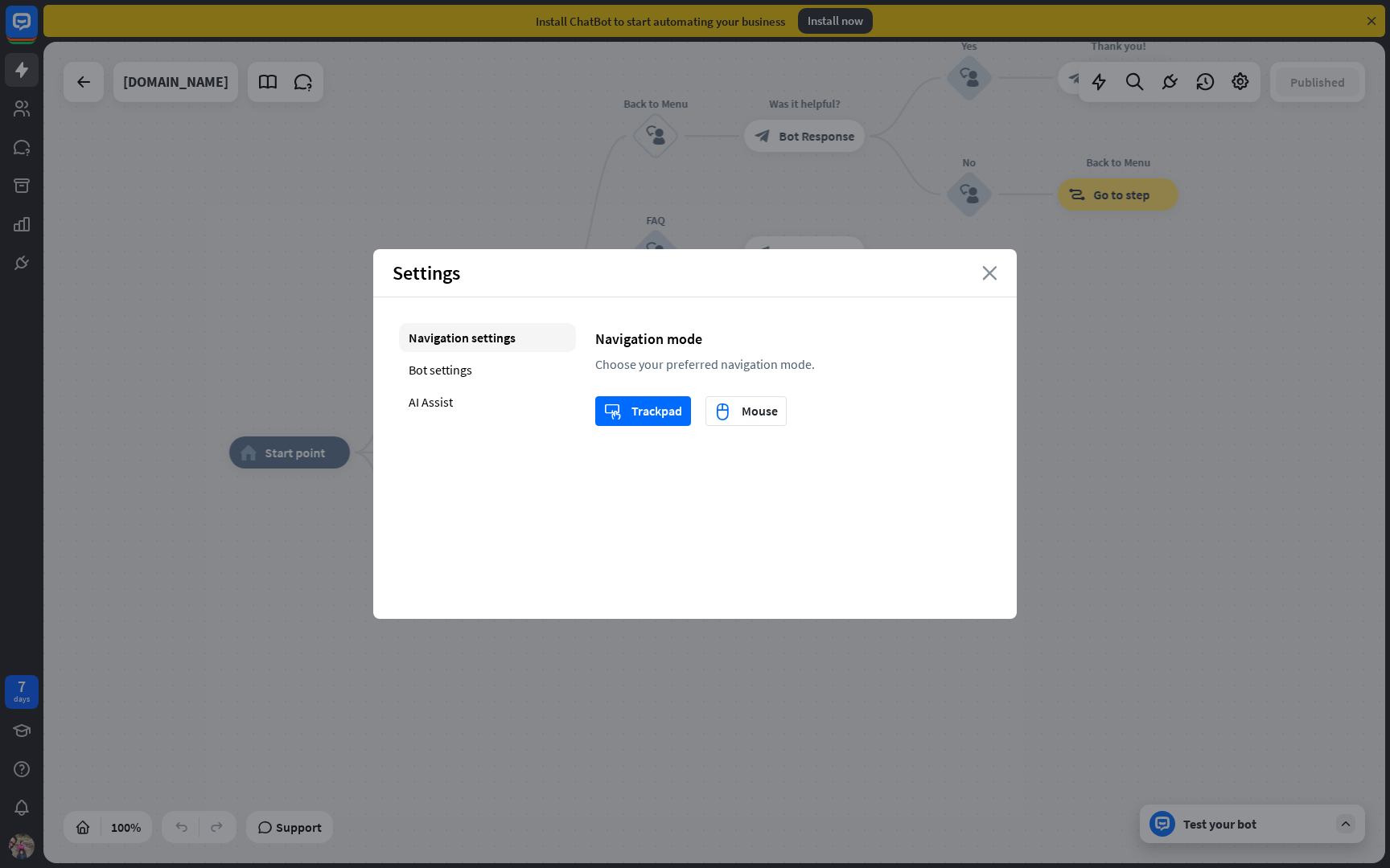
click at [993, 278] on icon "close" at bounding box center [990, 273] width 15 height 15
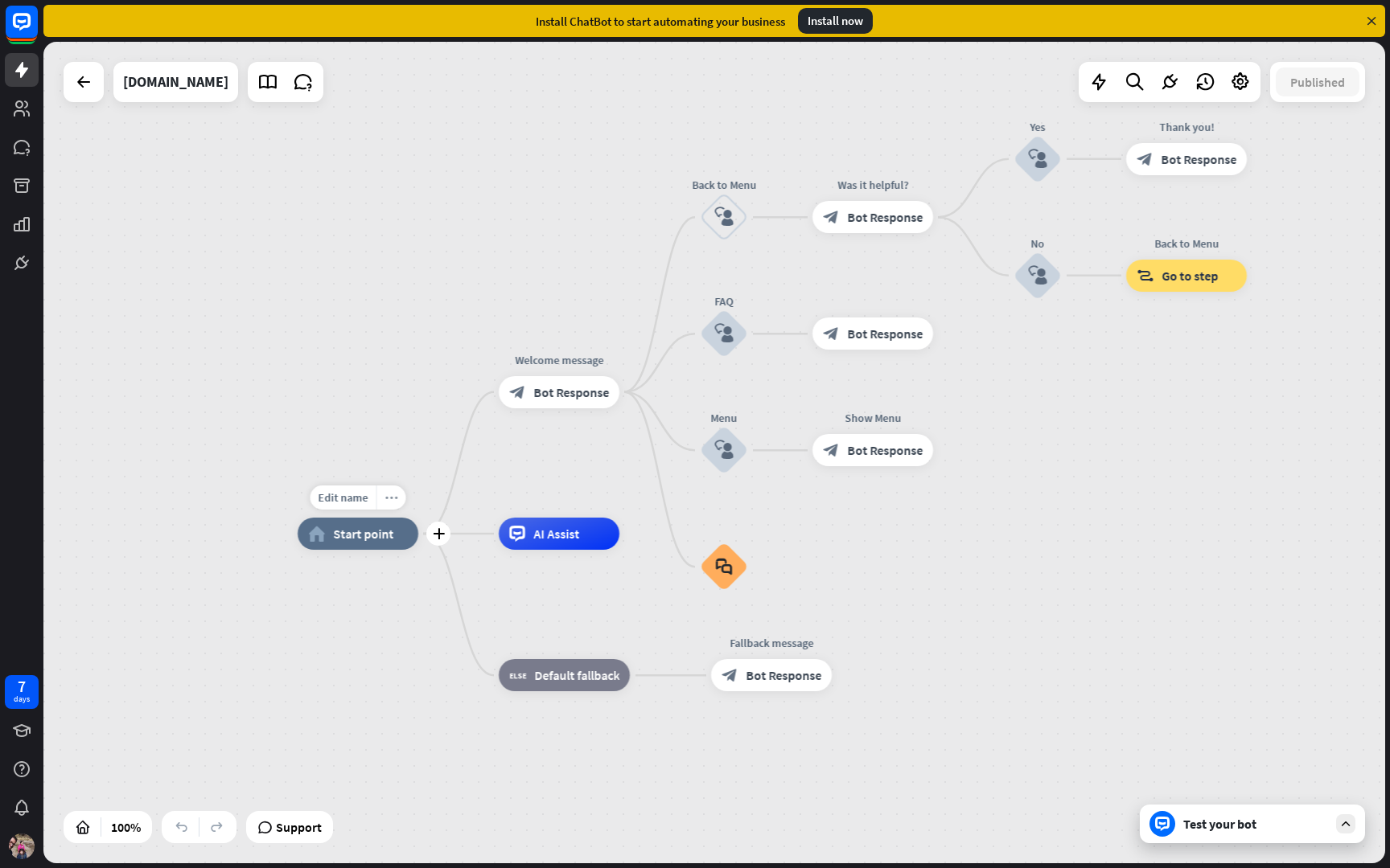
click at [389, 501] on icon "more_horiz" at bounding box center [392, 498] width 13 height 12
click at [354, 539] on span "Start point" at bounding box center [363, 533] width 60 height 16
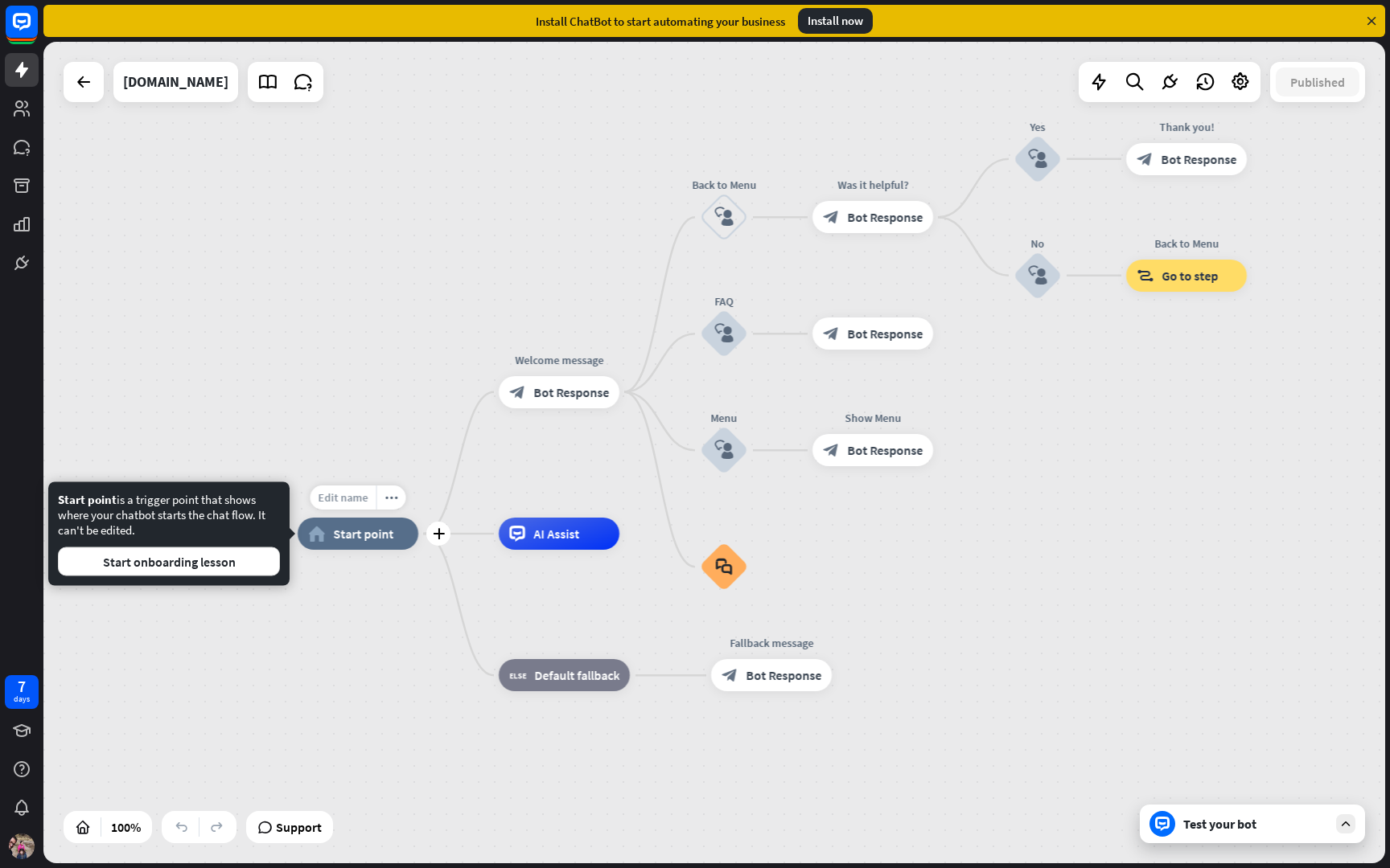
click at [350, 505] on div "Edit name" at bounding box center [343, 497] width 66 height 24
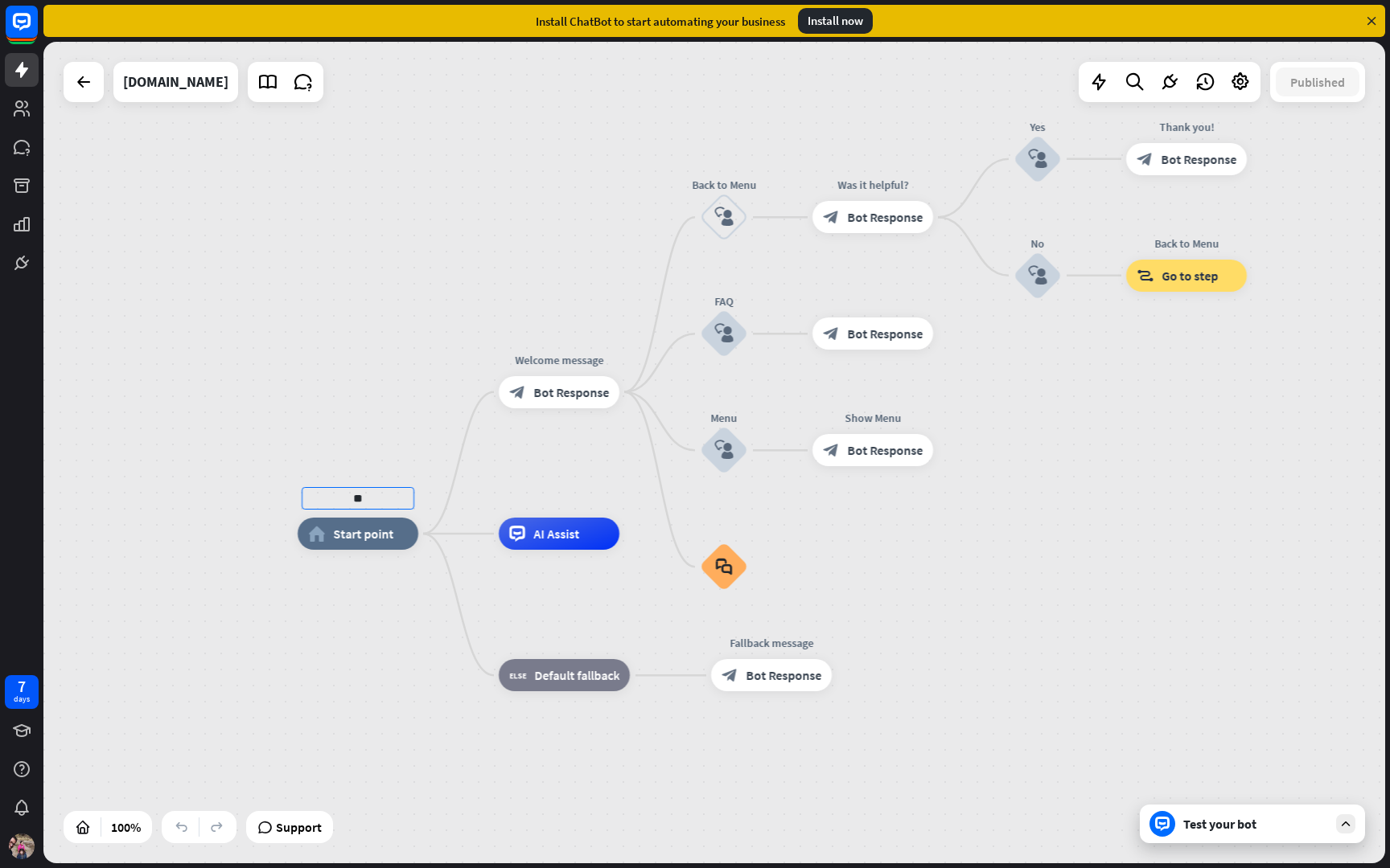
type input "*"
type input "*********"
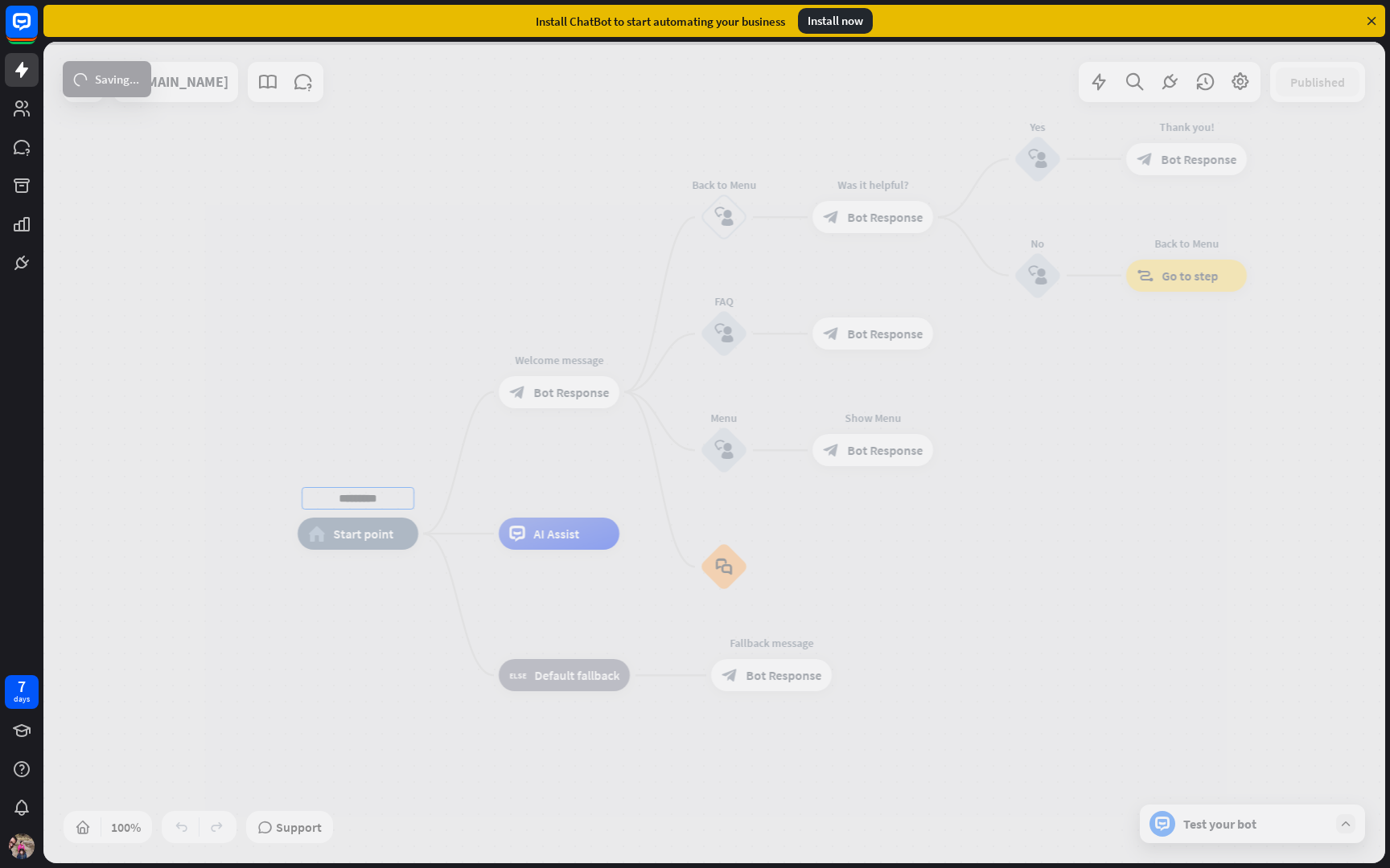
click at [309, 593] on div "********* home_2 Start point Welcome message block_bot_response Bot Response Ba…" at bounding box center [714, 452] width 1342 height 822
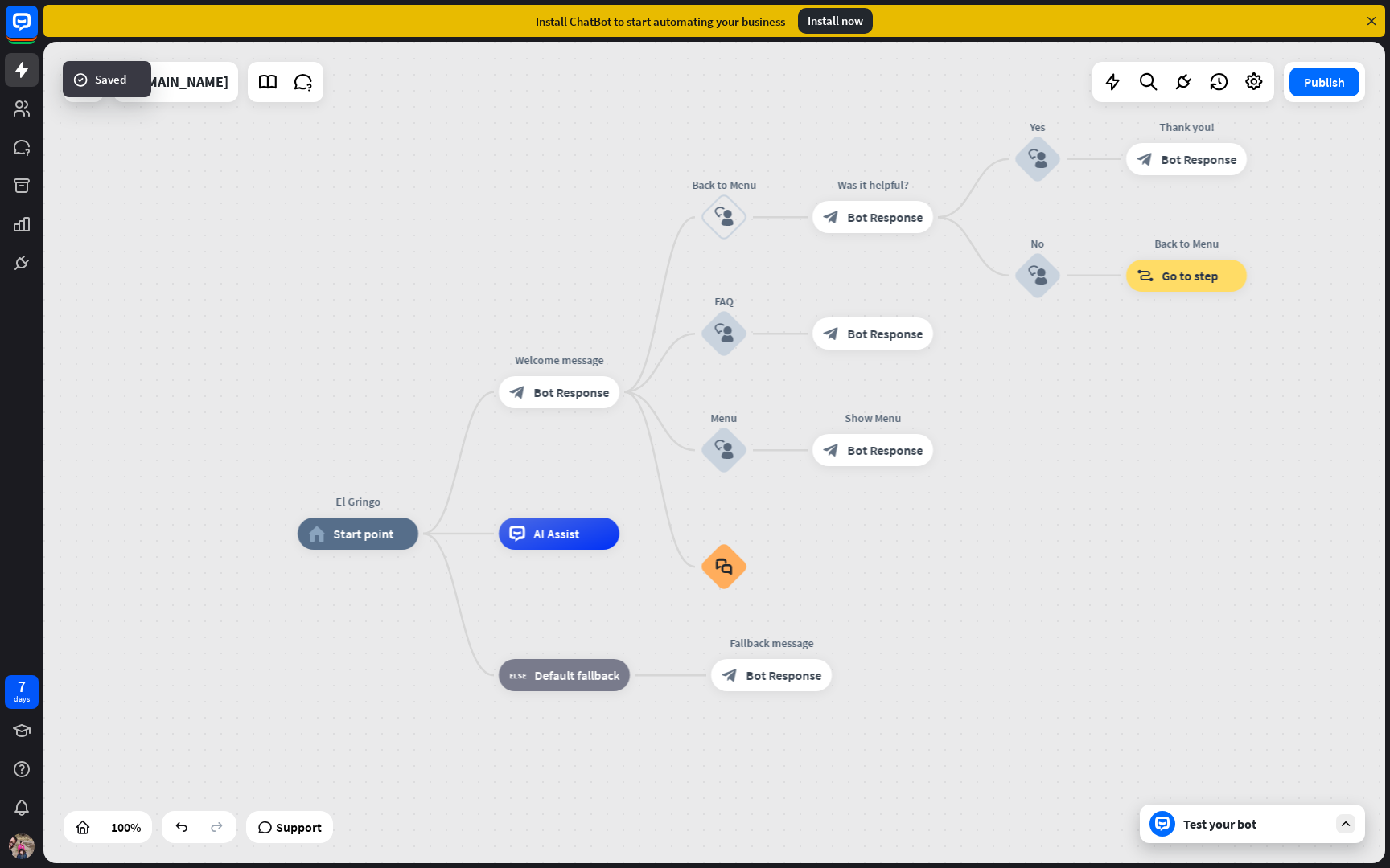
click at [351, 535] on div at bounding box center [714, 452] width 1342 height 822
click at [344, 546] on div "home_2 Start point" at bounding box center [358, 533] width 120 height 32
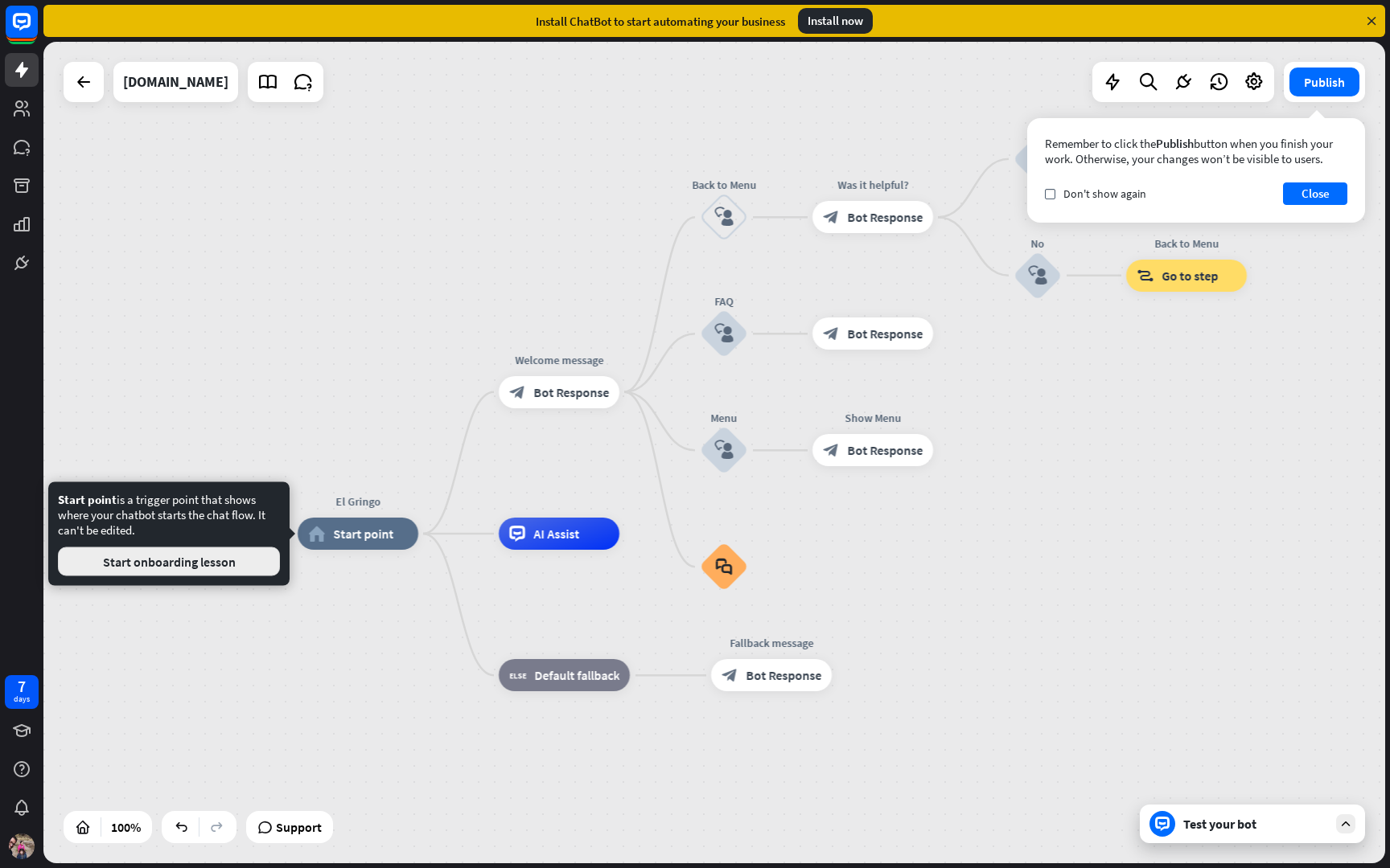
click at [227, 568] on button "Start onboarding lesson" at bounding box center [169, 562] width 222 height 29
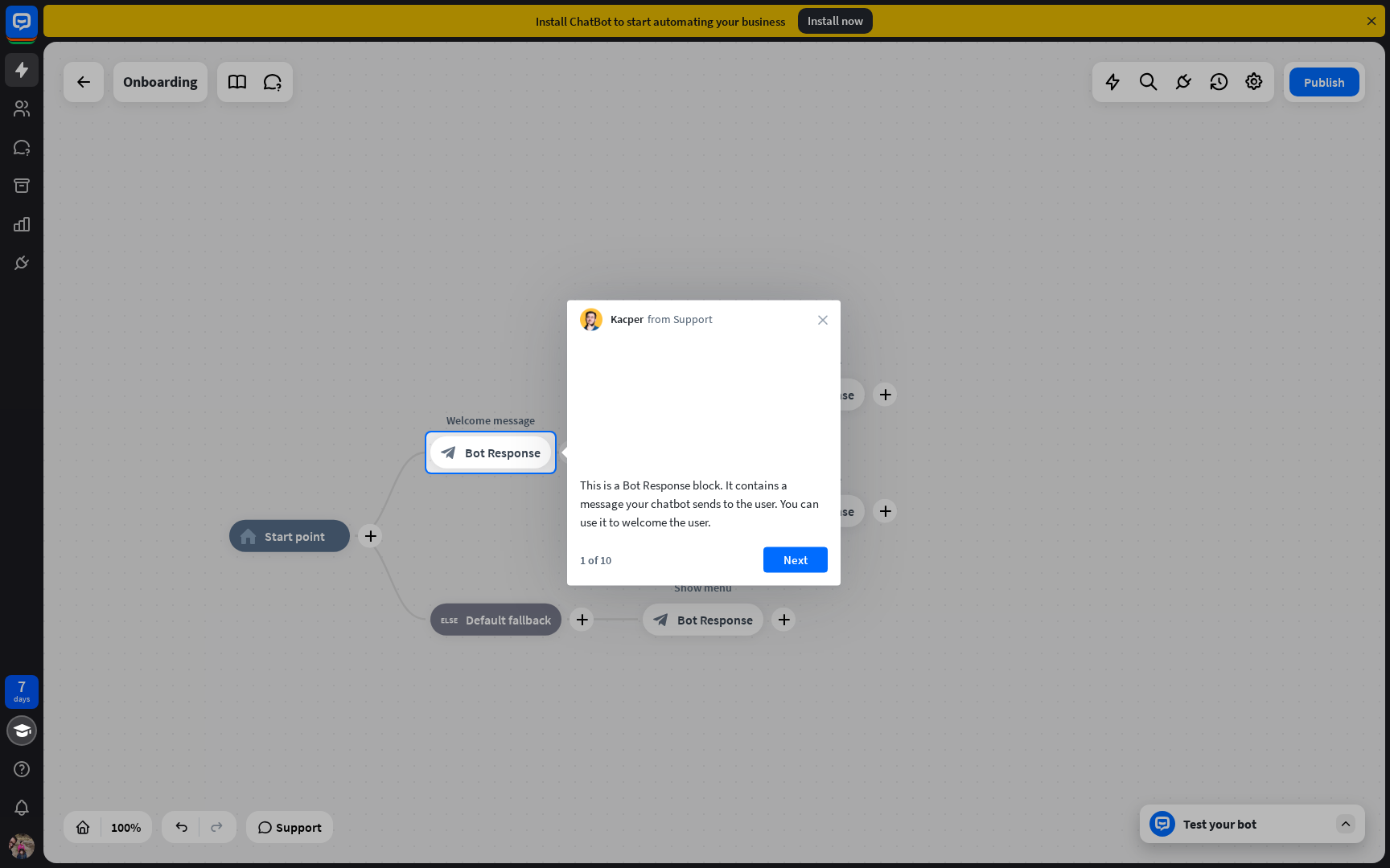
click at [817, 320] on div "Kacper from Support close" at bounding box center [704, 317] width 274 height 31
click at [822, 319] on icon "close" at bounding box center [822, 319] width 9 height 9
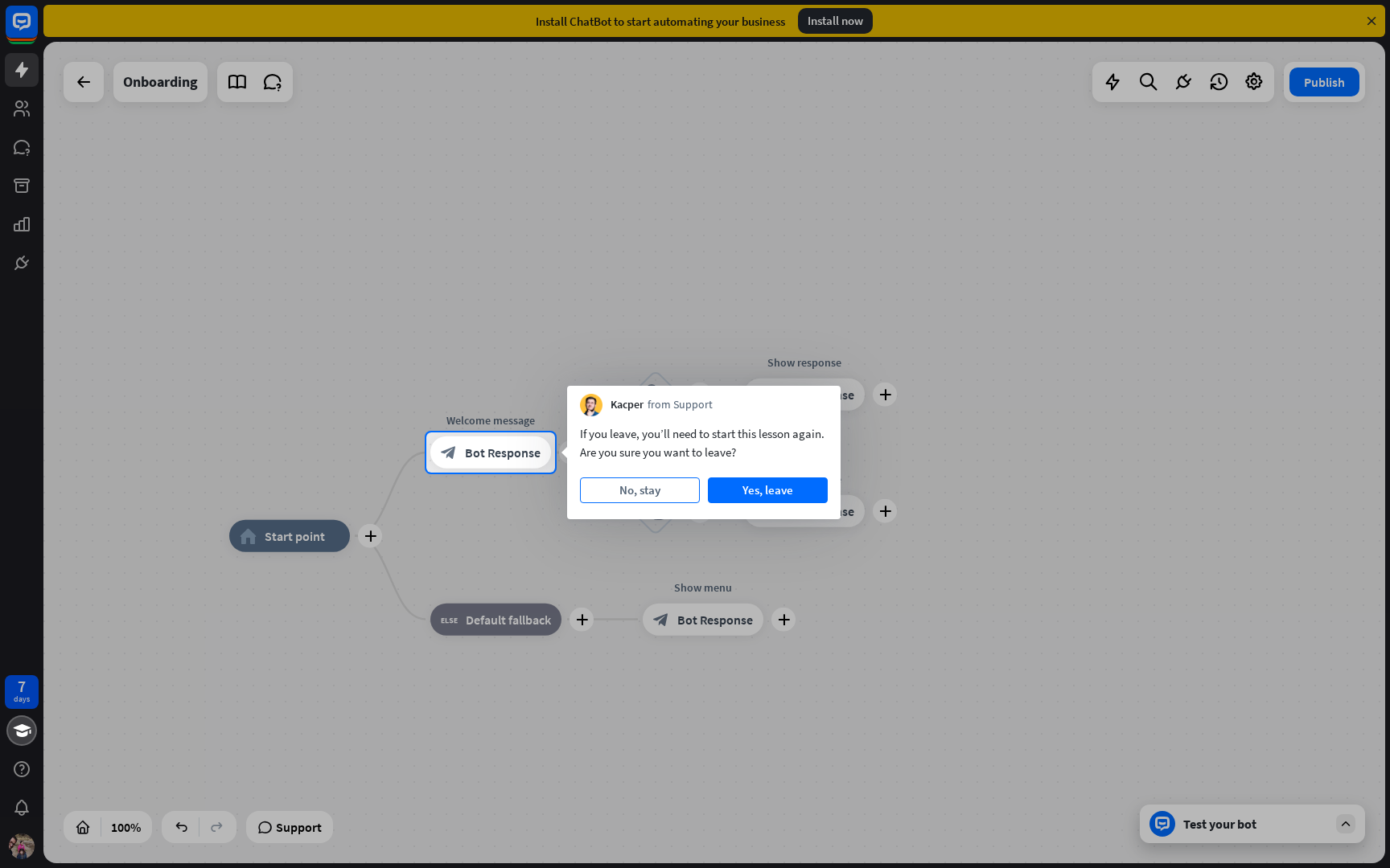
click at [626, 500] on button "No, stay" at bounding box center [639, 490] width 120 height 26
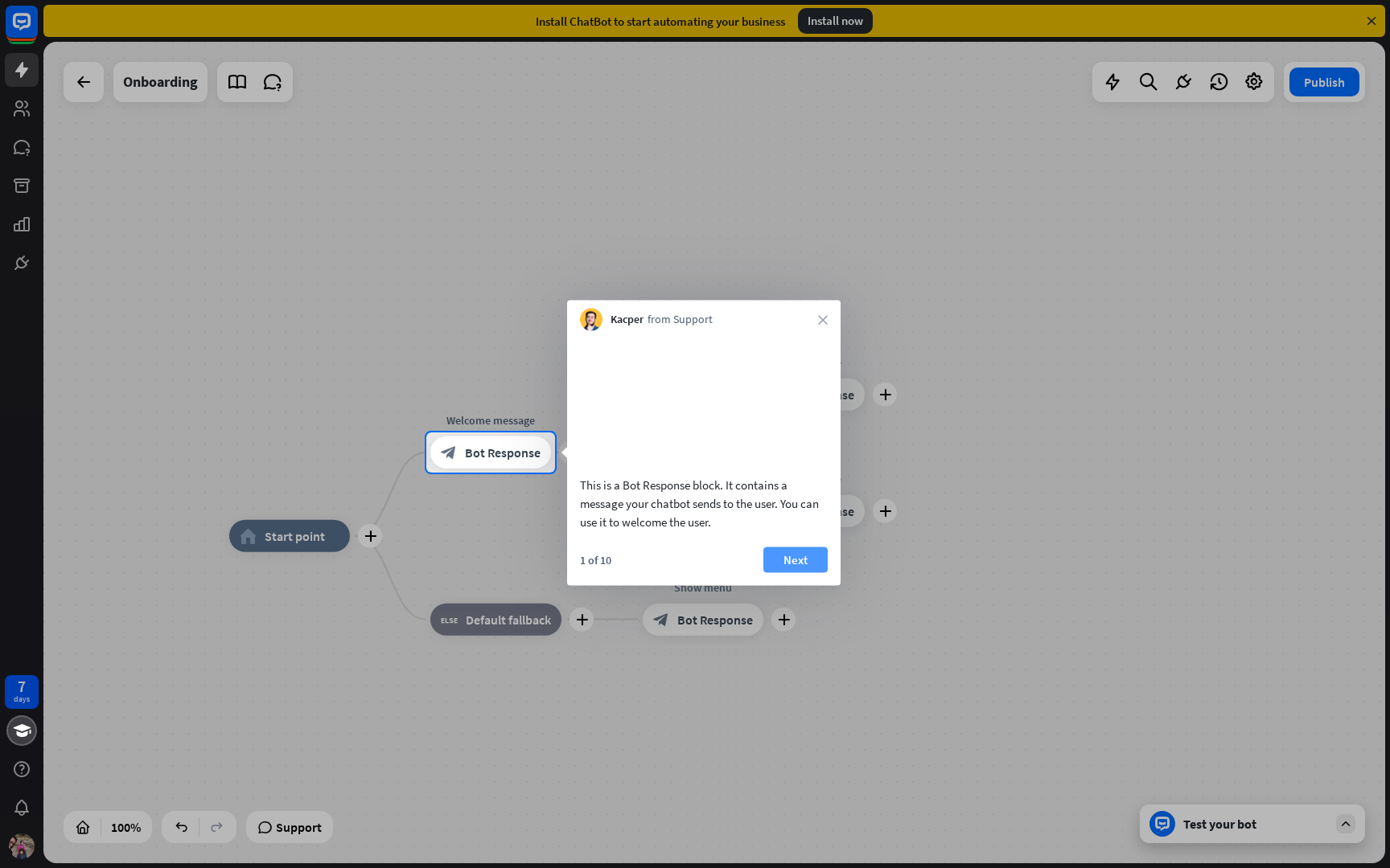
click at [816, 572] on button "Next" at bounding box center [795, 559] width 65 height 26
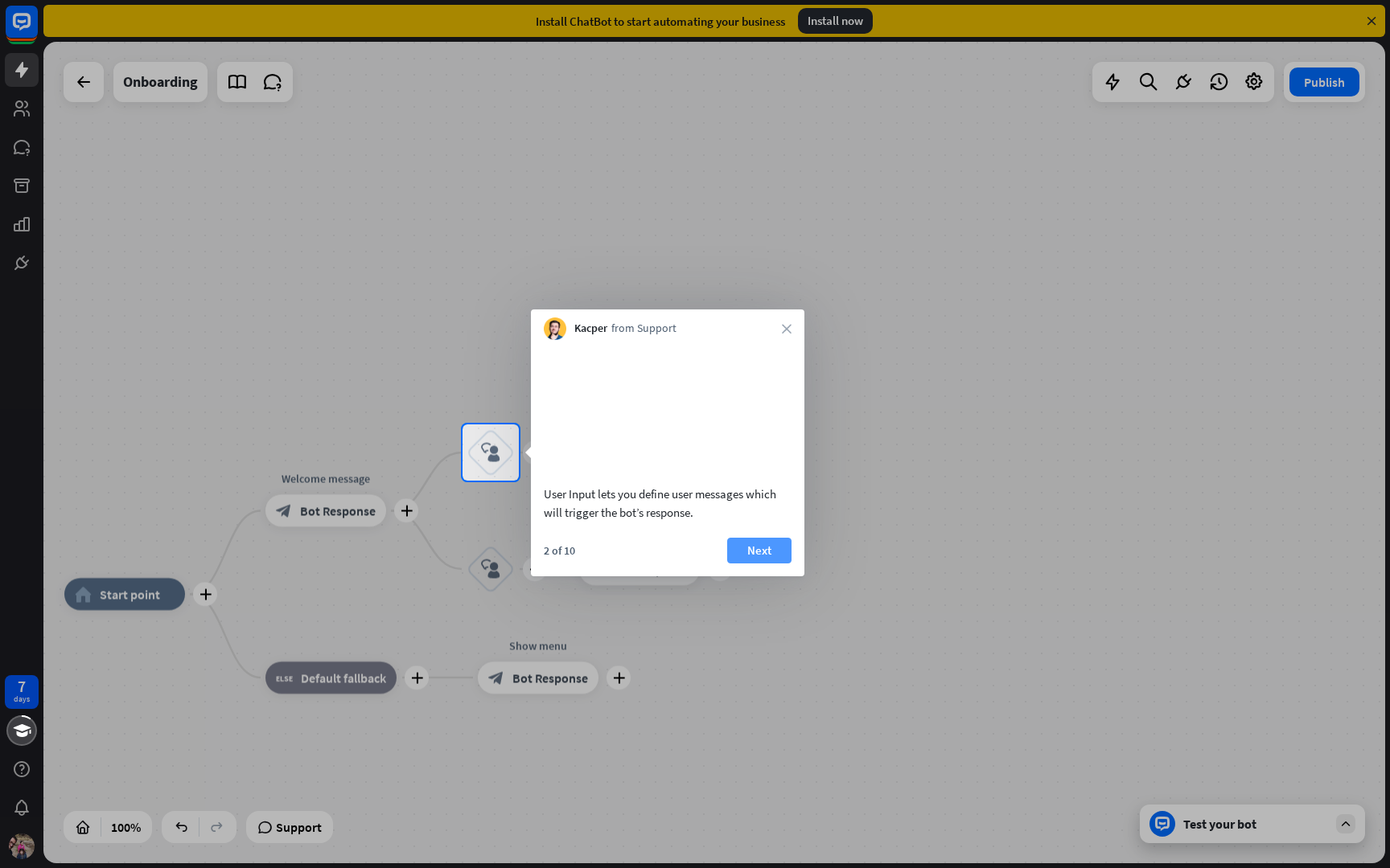
click at [757, 563] on button "Next" at bounding box center [759, 551] width 65 height 26
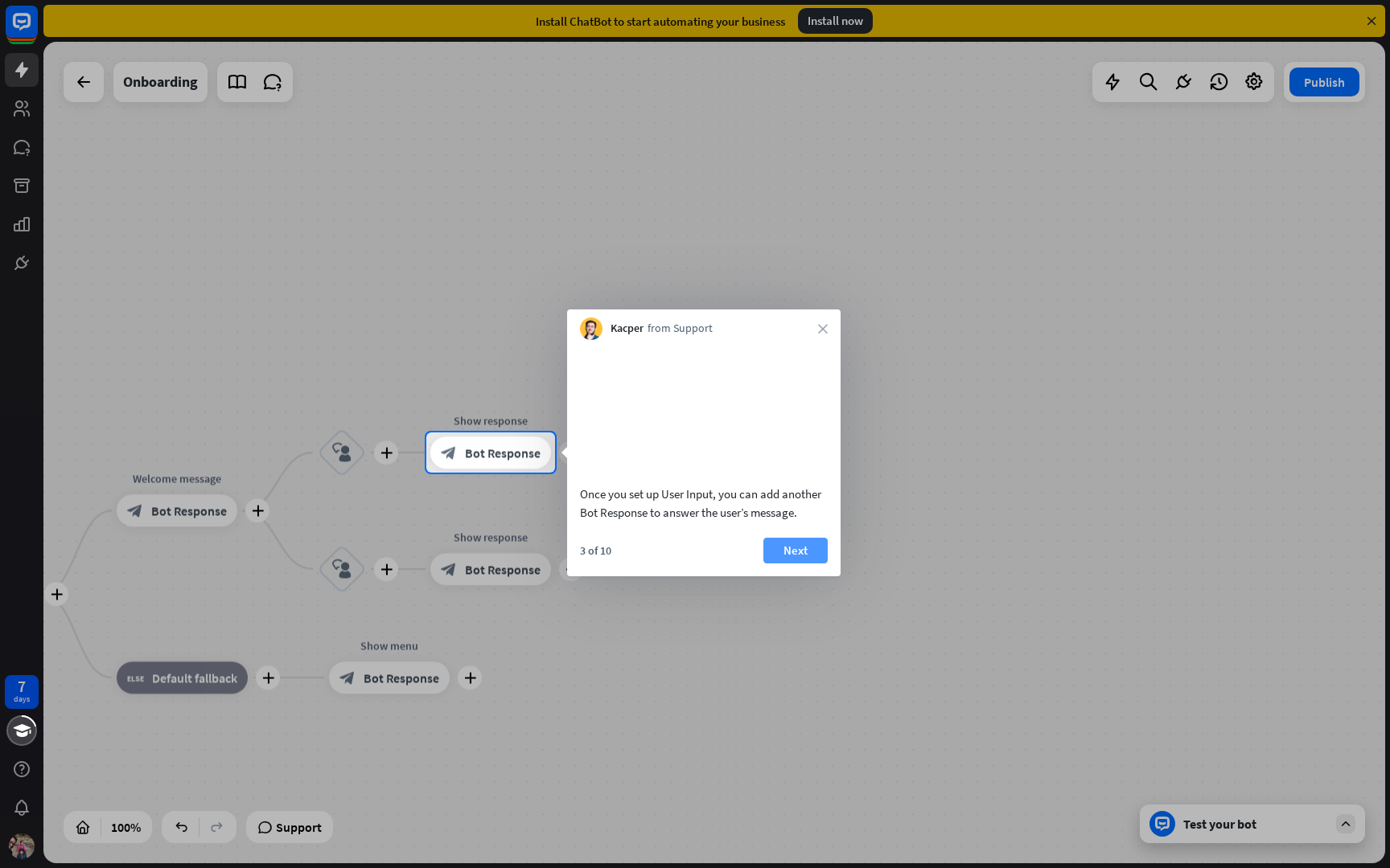
click at [793, 563] on button "Next" at bounding box center [795, 551] width 65 height 26
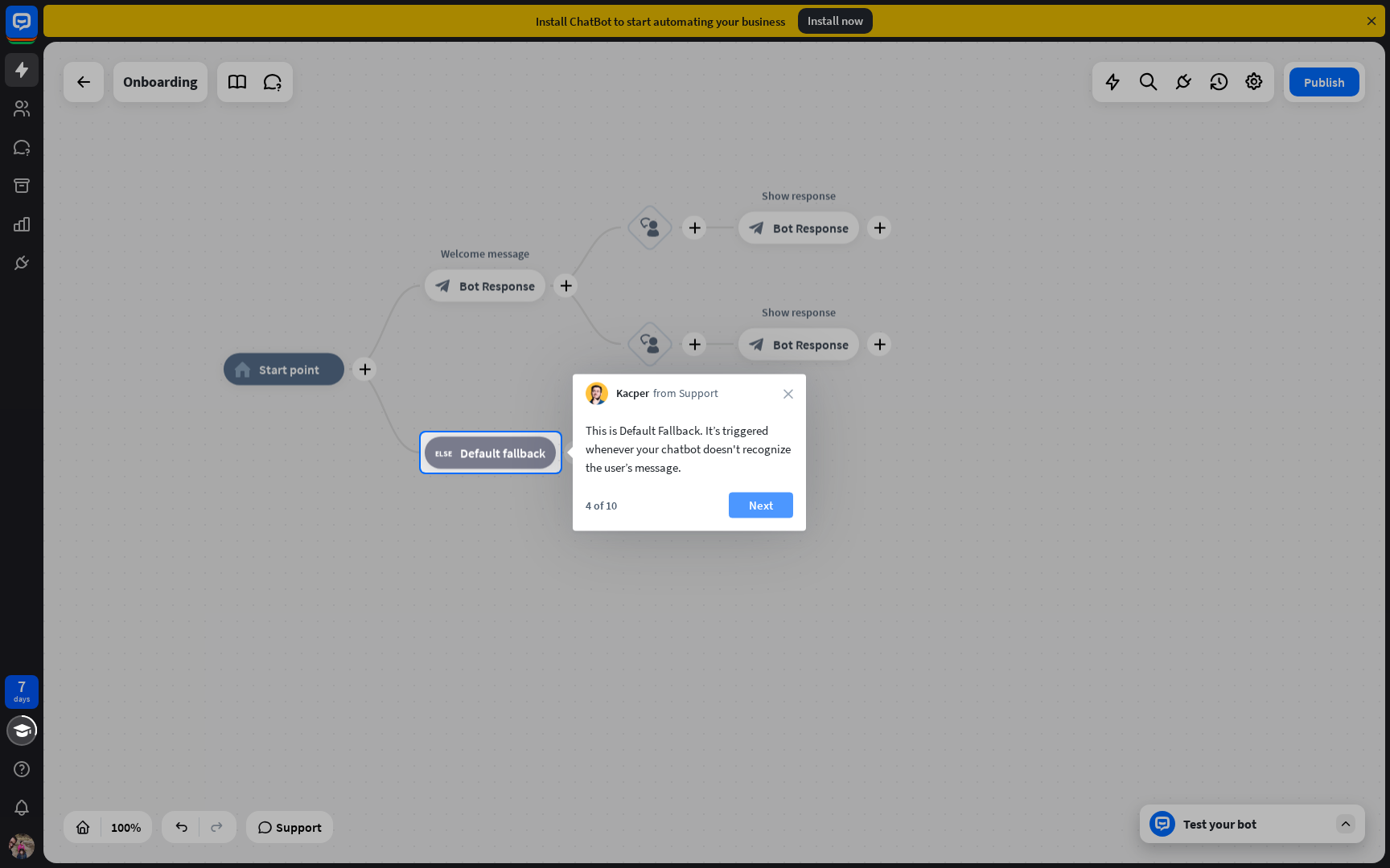
click at [768, 495] on button "Next" at bounding box center [761, 506] width 65 height 26
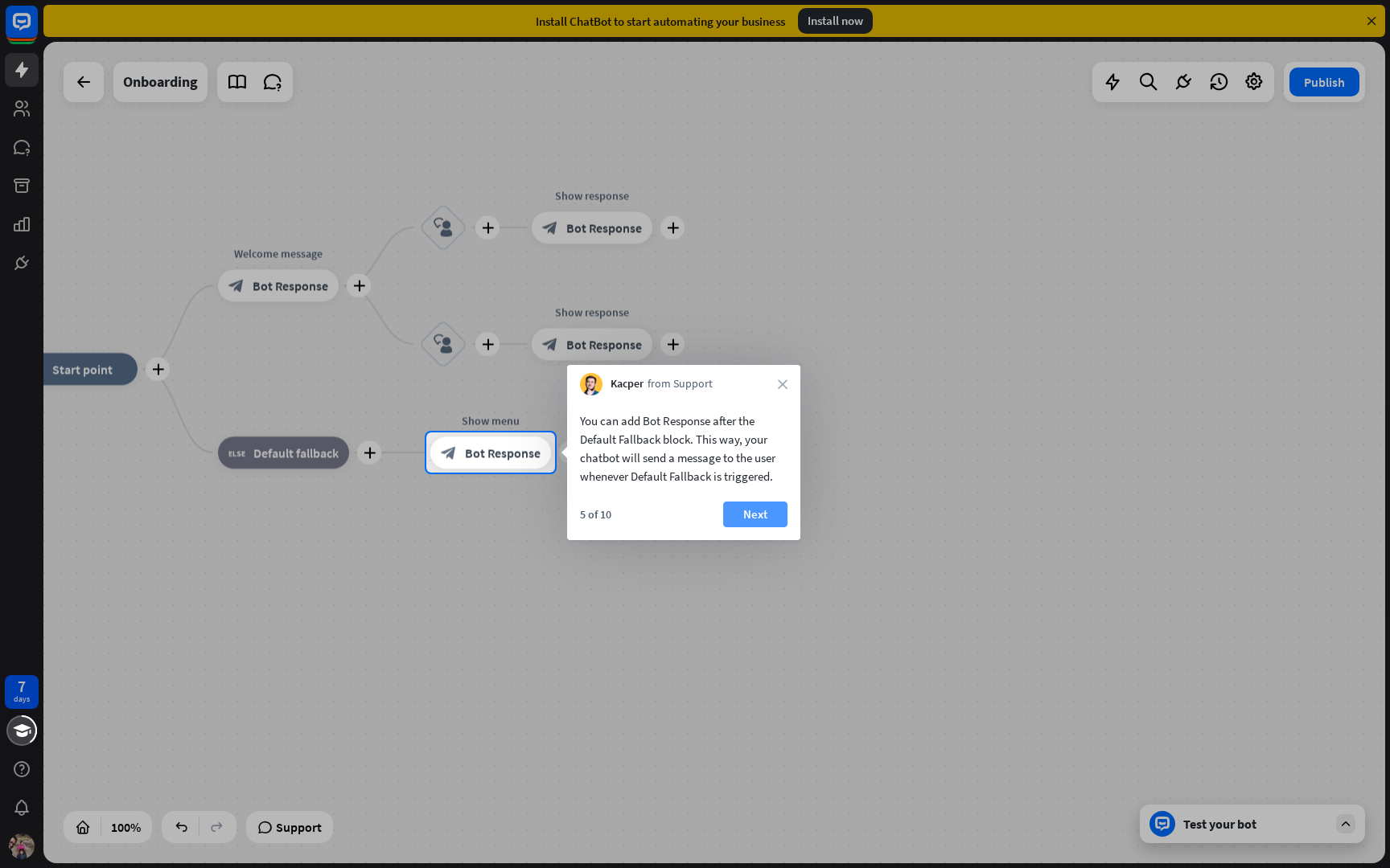
click at [761, 513] on button "Next" at bounding box center [755, 514] width 65 height 26
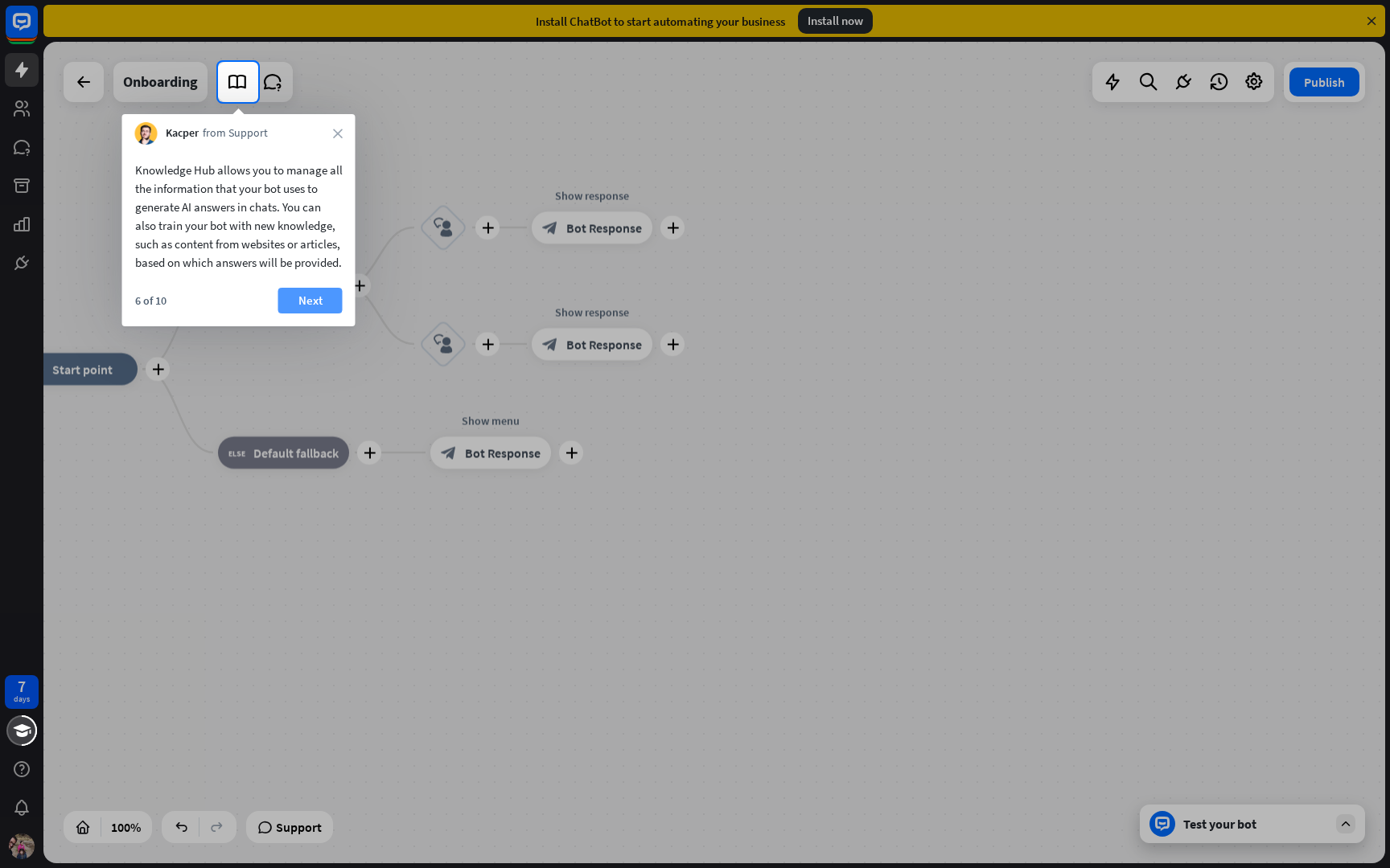
click at [310, 313] on button "Next" at bounding box center [310, 301] width 65 height 26
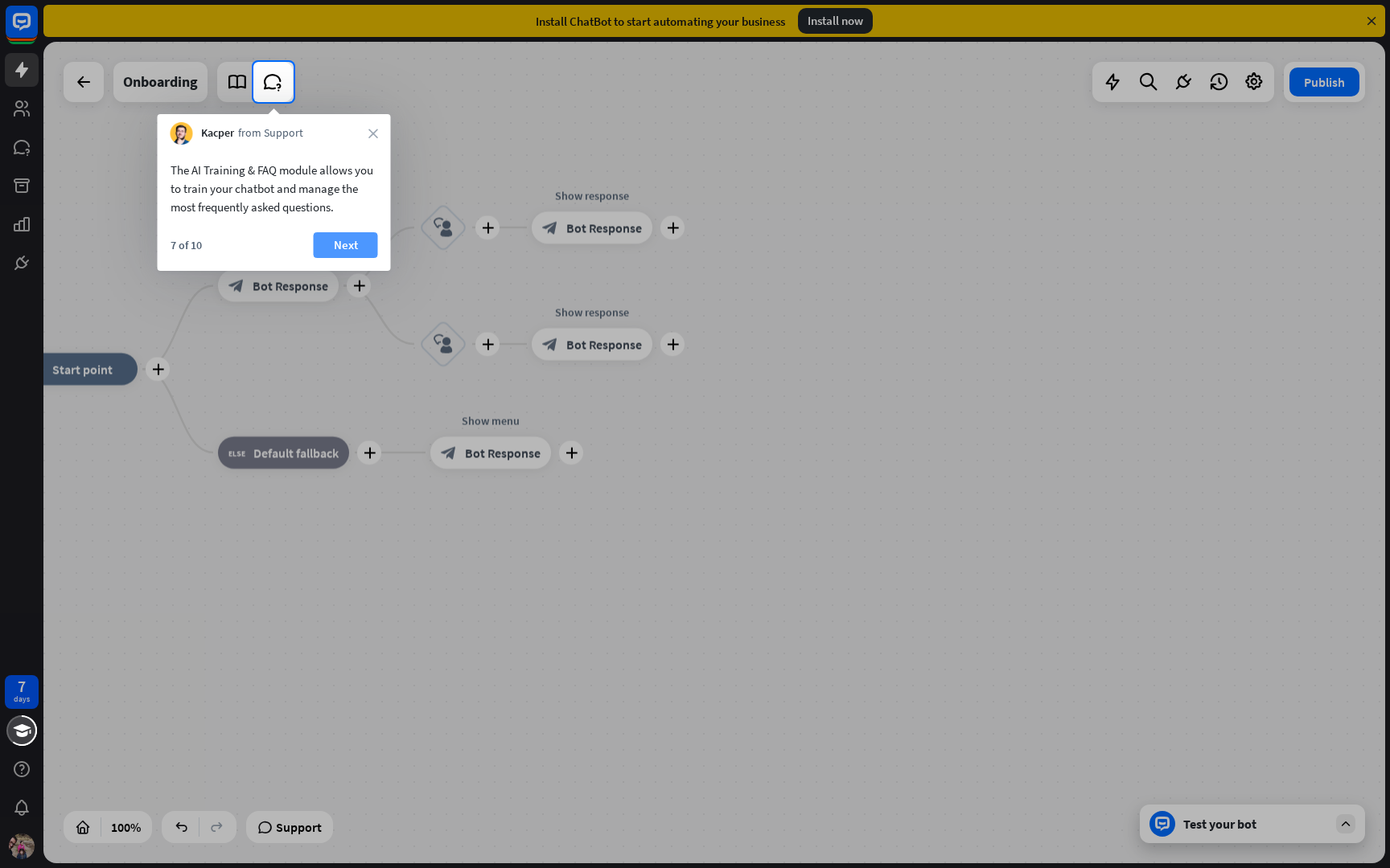
click at [335, 256] on button "Next" at bounding box center [345, 245] width 65 height 26
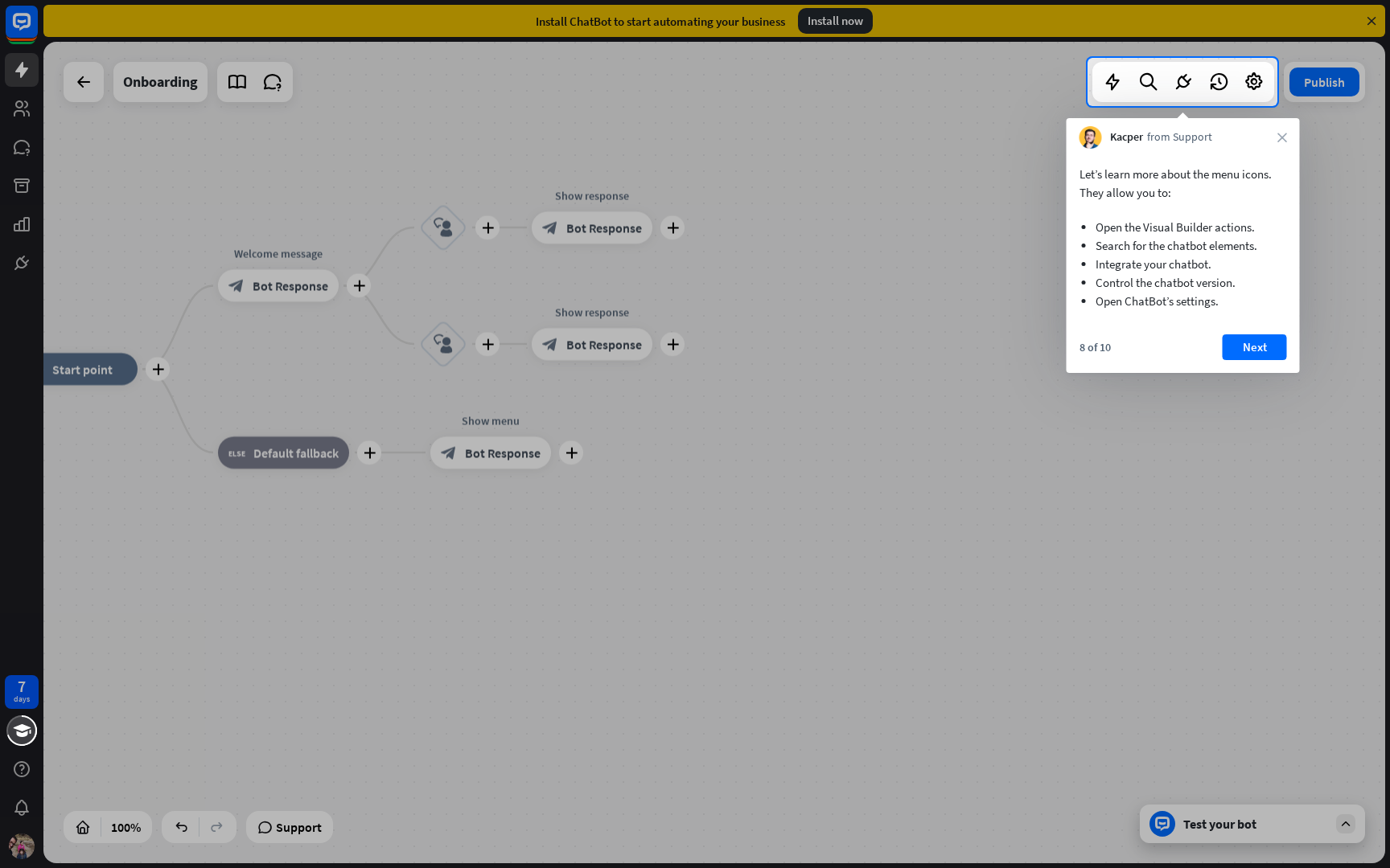
click at [1285, 142] on div "Kacper from Support close" at bounding box center [1183, 133] width 233 height 31
click at [1282, 128] on div "Kacper from Support close" at bounding box center [1183, 133] width 233 height 31
click at [1280, 137] on icon "close" at bounding box center [1282, 137] width 9 height 9
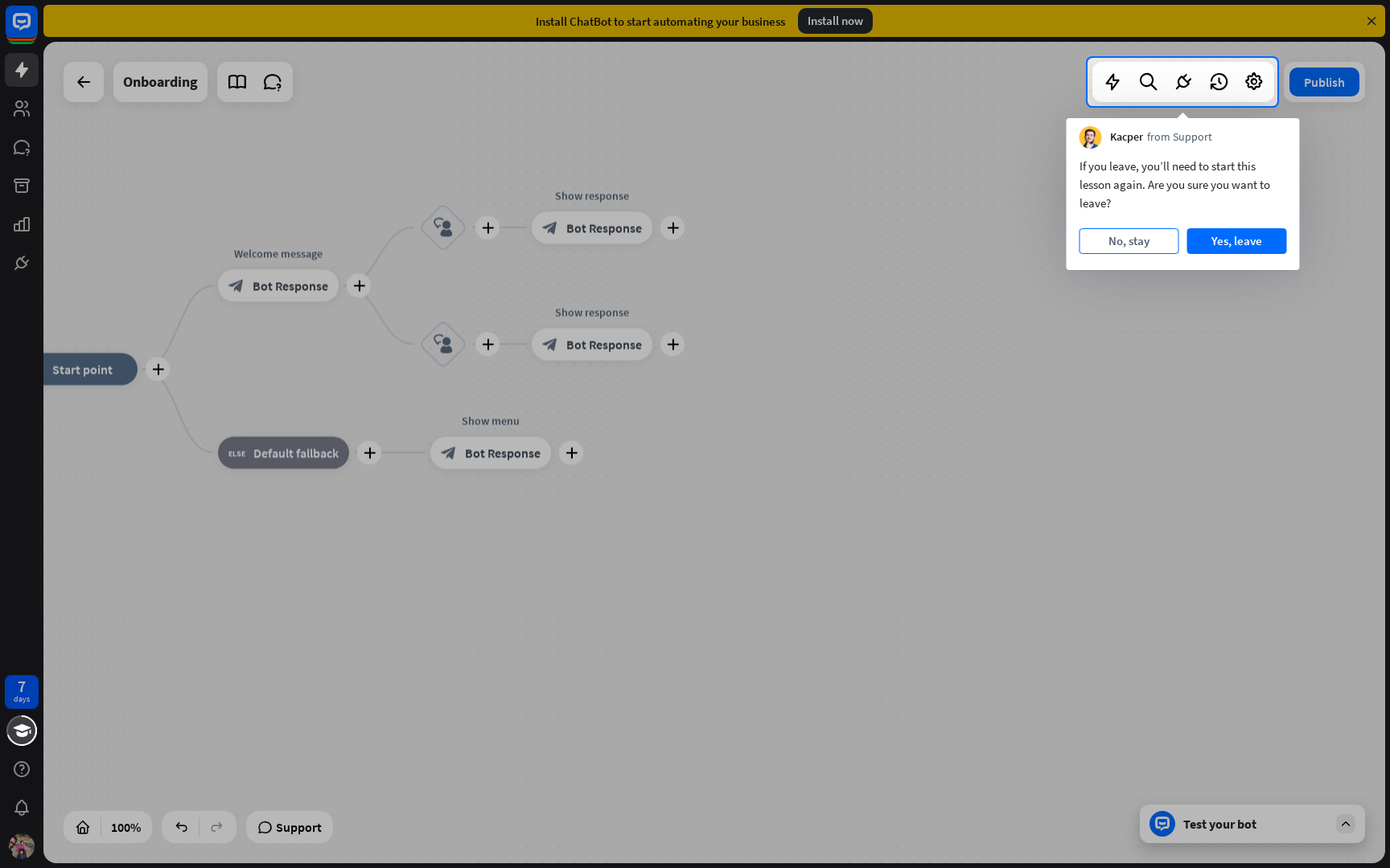
click at [1153, 237] on button "No, stay" at bounding box center [1129, 241] width 100 height 26
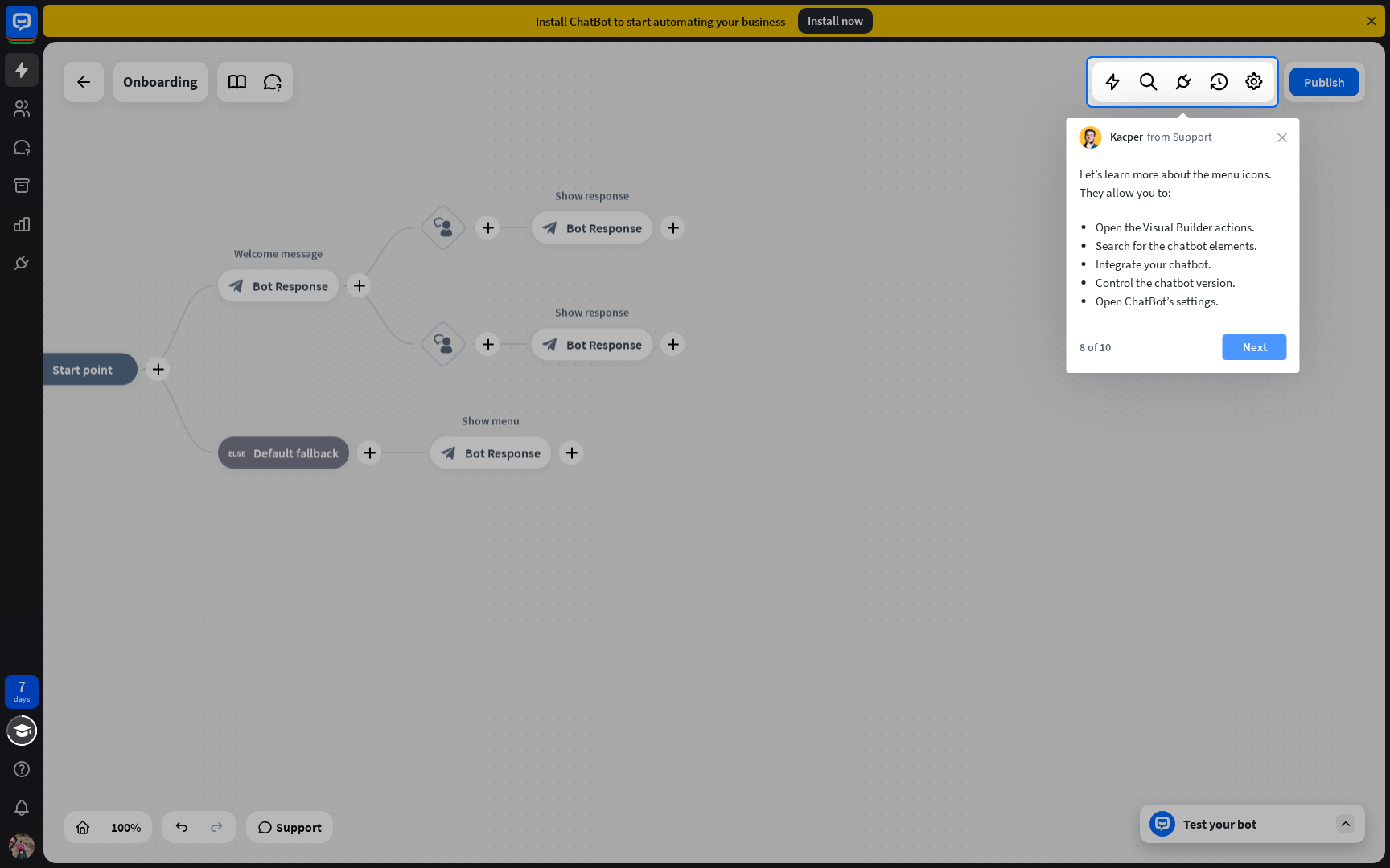
click at [1257, 342] on button "Next" at bounding box center [1254, 348] width 65 height 26
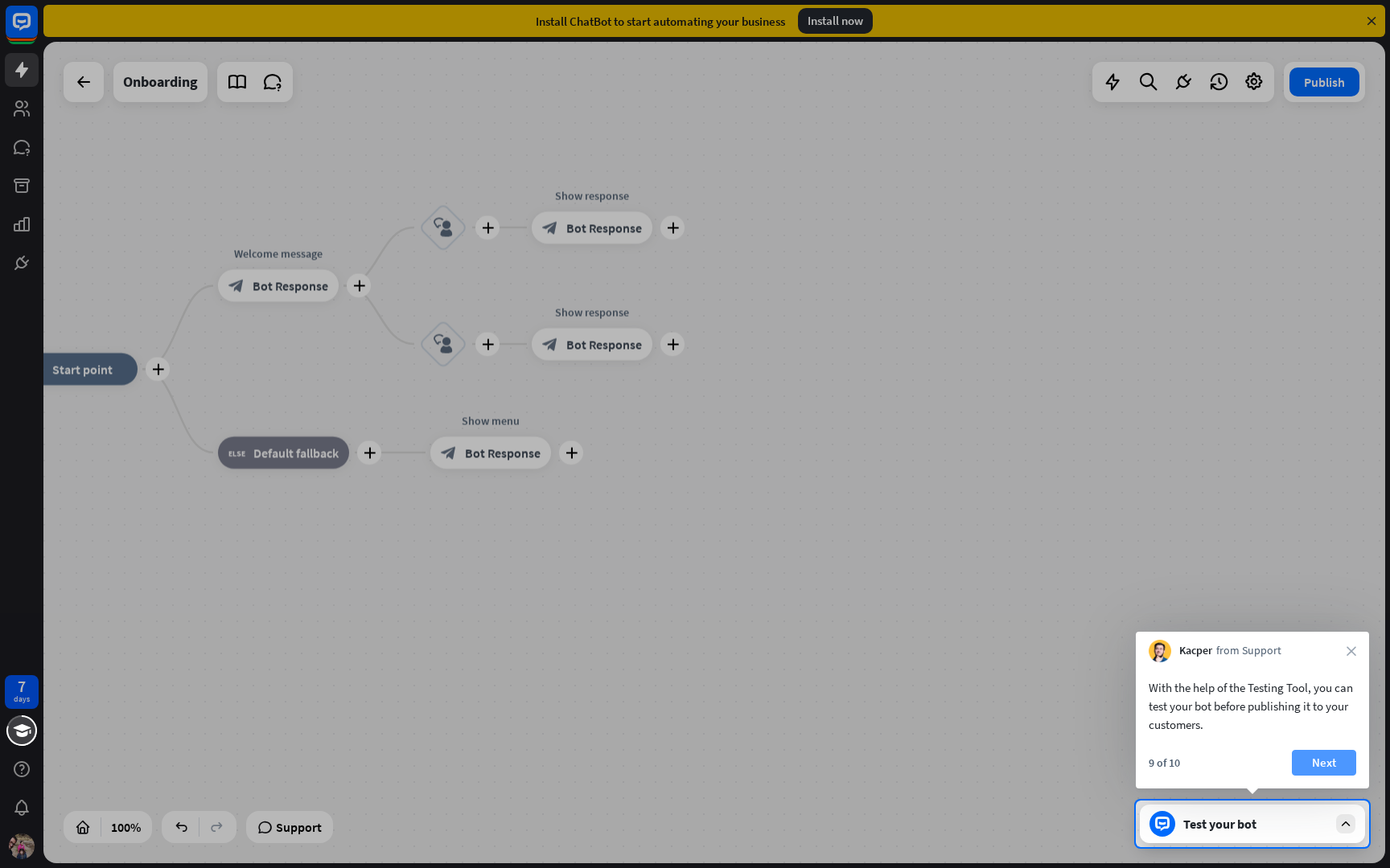
click at [1338, 759] on button "Next" at bounding box center [1324, 763] width 65 height 26
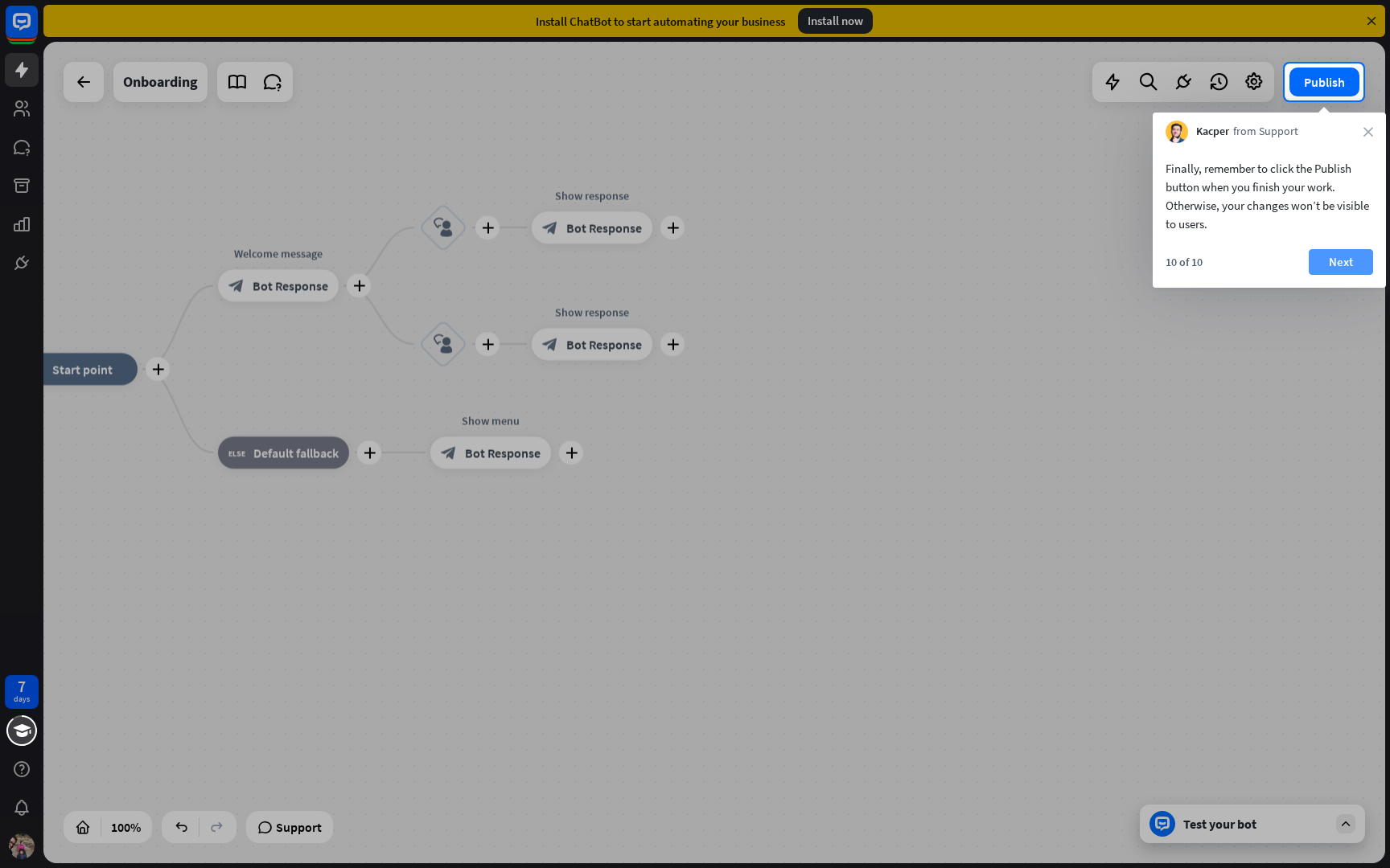
click at [1357, 252] on button "Next" at bounding box center [1340, 262] width 65 height 26
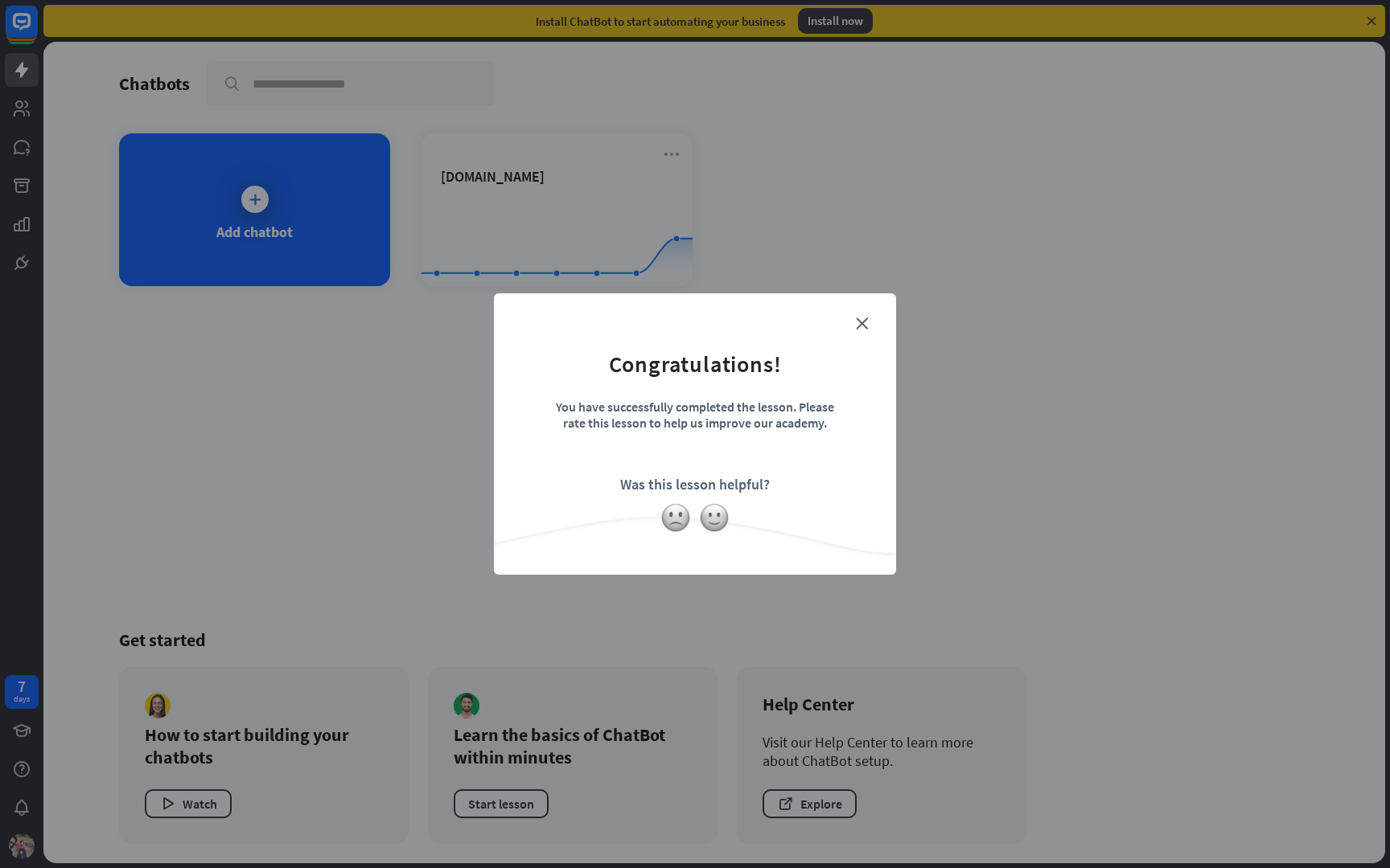
click at [868, 321] on div "close Congratulations! You have successfully completed the lesson. Please rate …" at bounding box center [695, 434] width 402 height 281
click at [866, 319] on icon "close" at bounding box center [862, 323] width 12 height 12
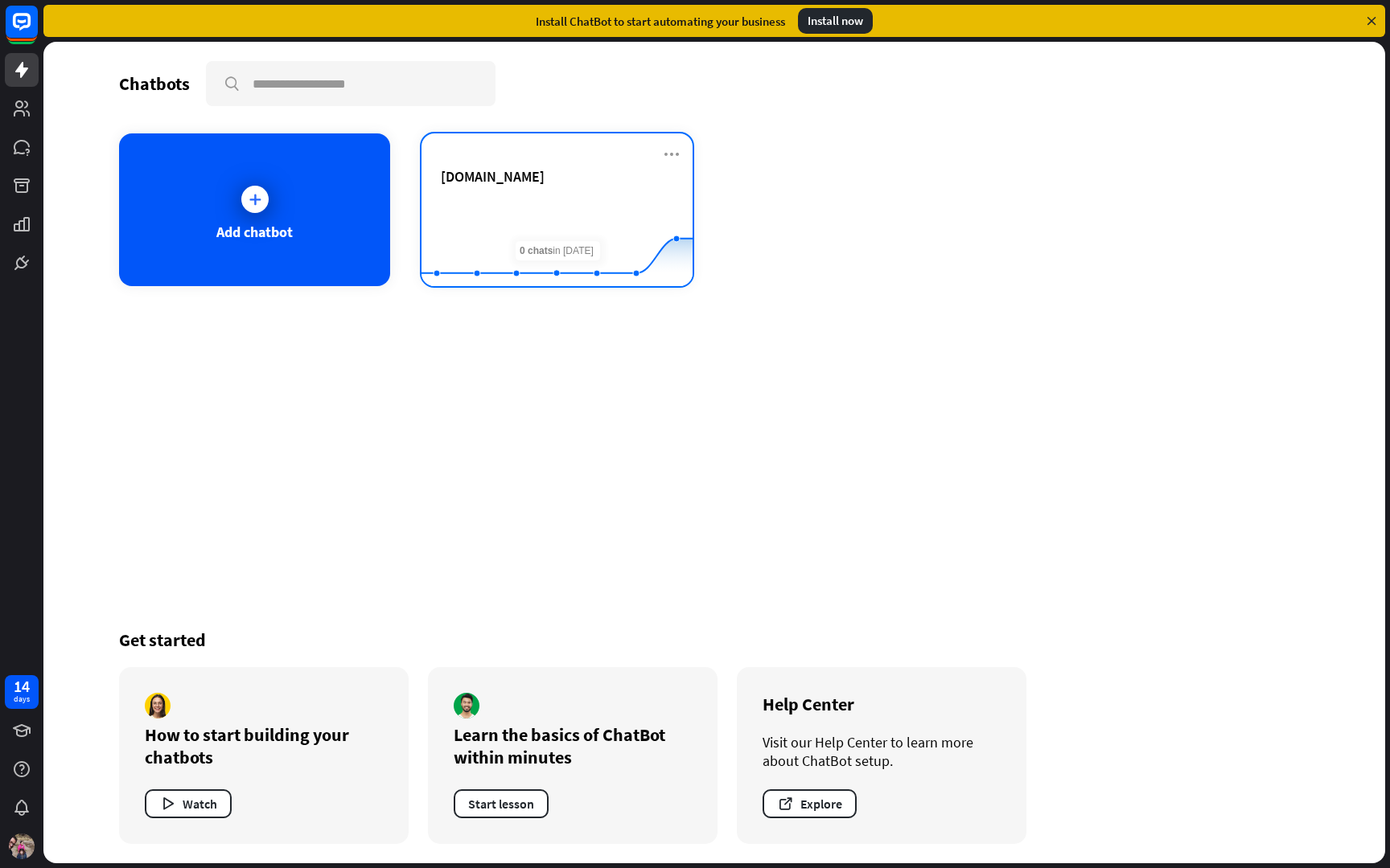
click at [552, 187] on div "[DOMAIN_NAME]" at bounding box center [557, 194] width 232 height 56
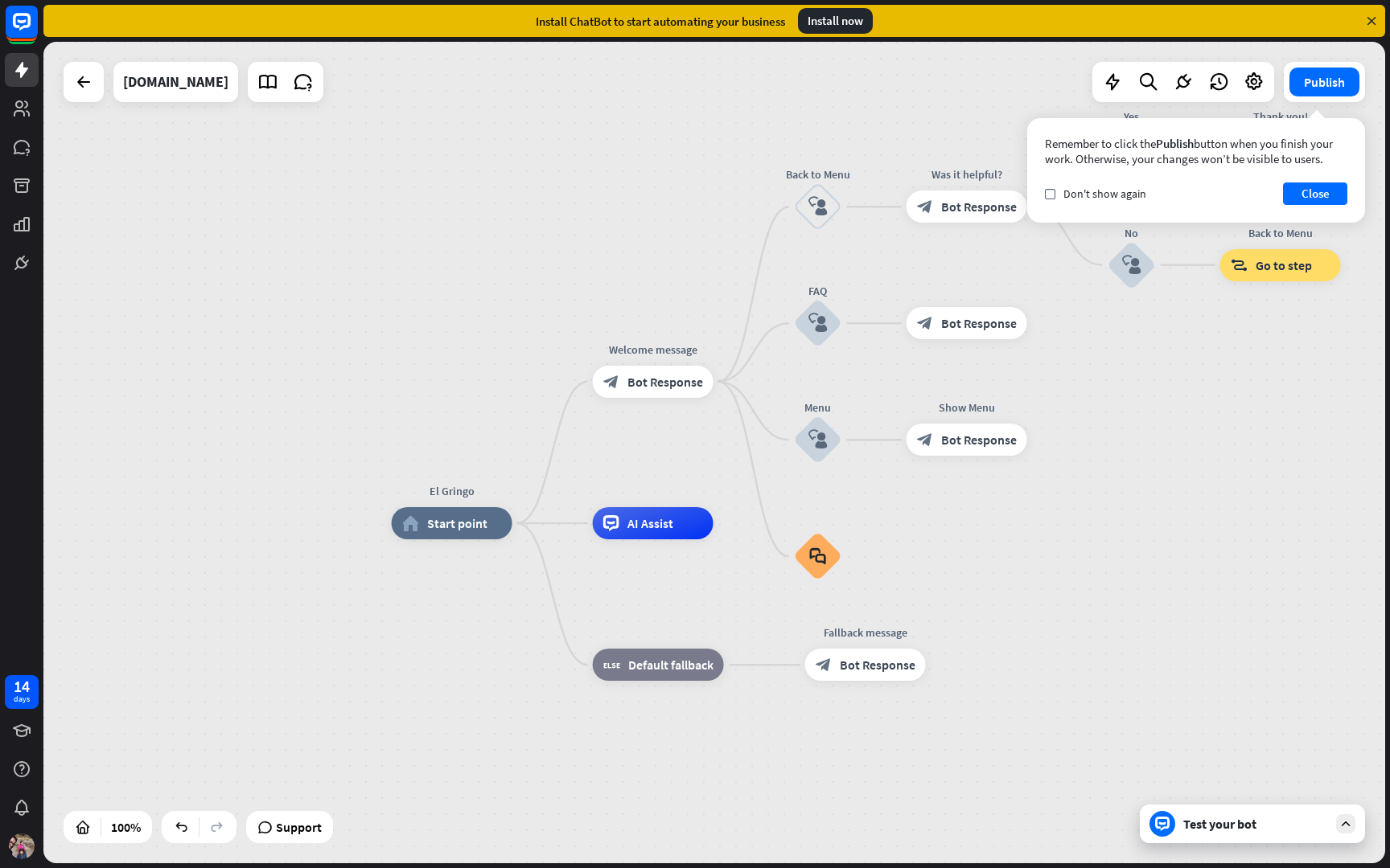
drag, startPoint x: 426, startPoint y: 158, endPoint x: 507, endPoint y: 228, distance: 107.1
click at [507, 228] on div "El Gringo home_2 Start point Welcome message block_bot_response Bot Response Ba…" at bounding box center [714, 452] width 1342 height 822
click at [228, 83] on div "[DOMAIN_NAME]" at bounding box center [176, 82] width 105 height 40
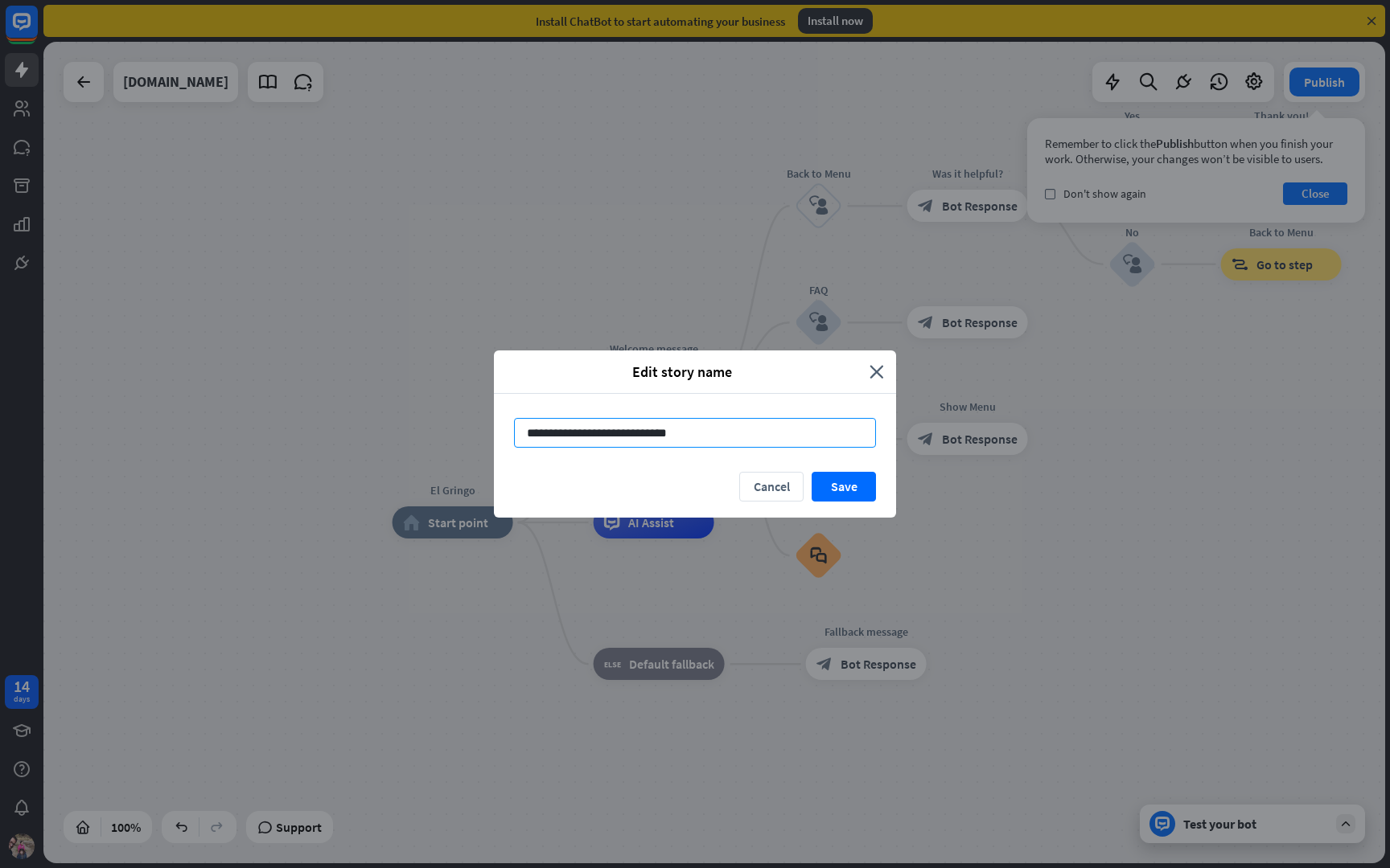
click at [723, 440] on input "**********" at bounding box center [695, 433] width 362 height 30
click at [876, 372] on icon "close" at bounding box center [876, 371] width 15 height 18
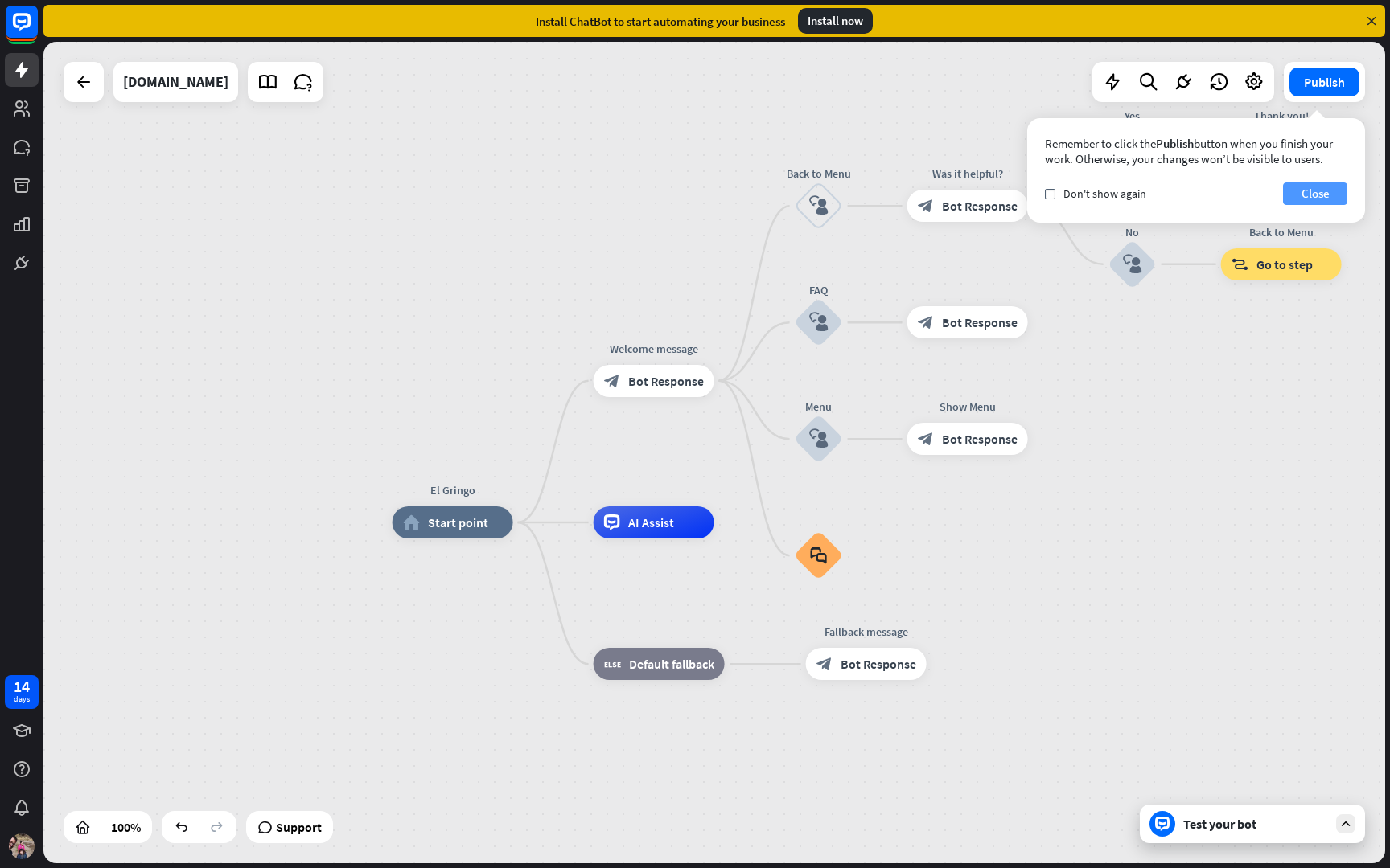
click at [1318, 191] on button "Close" at bounding box center [1315, 194] width 65 height 22
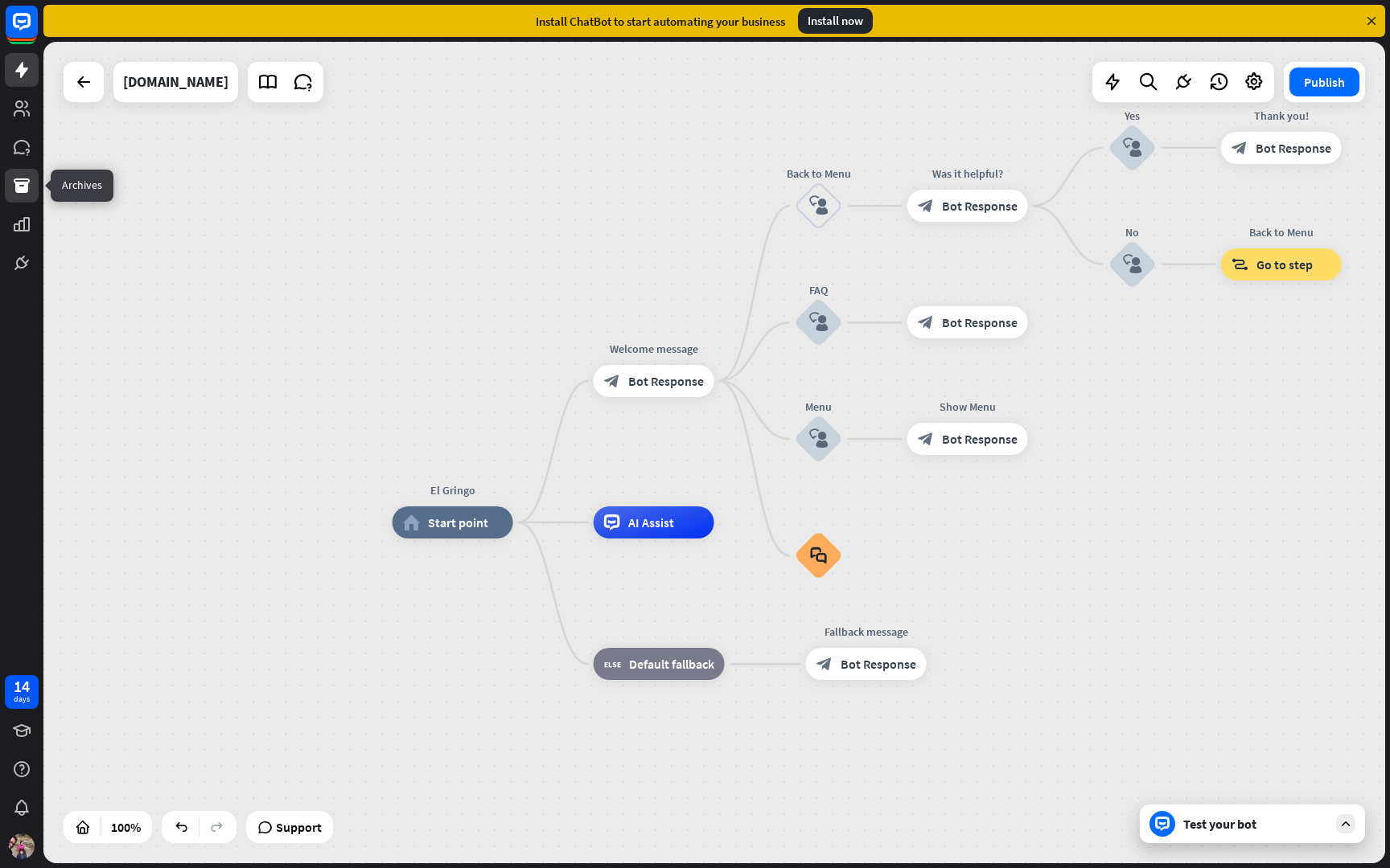
click at [22, 187] on icon at bounding box center [22, 185] width 16 height 15
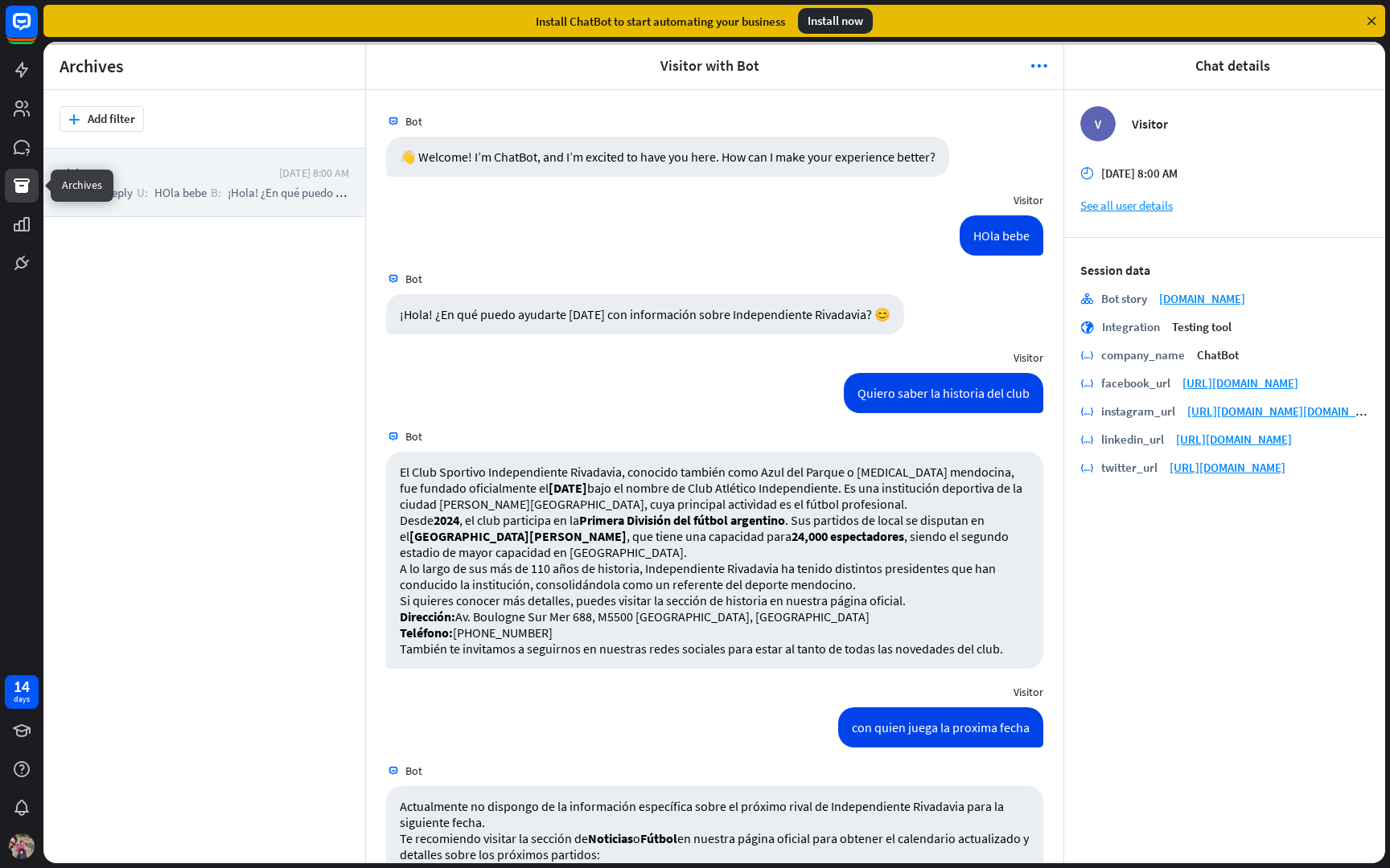
scroll to position [83, 0]
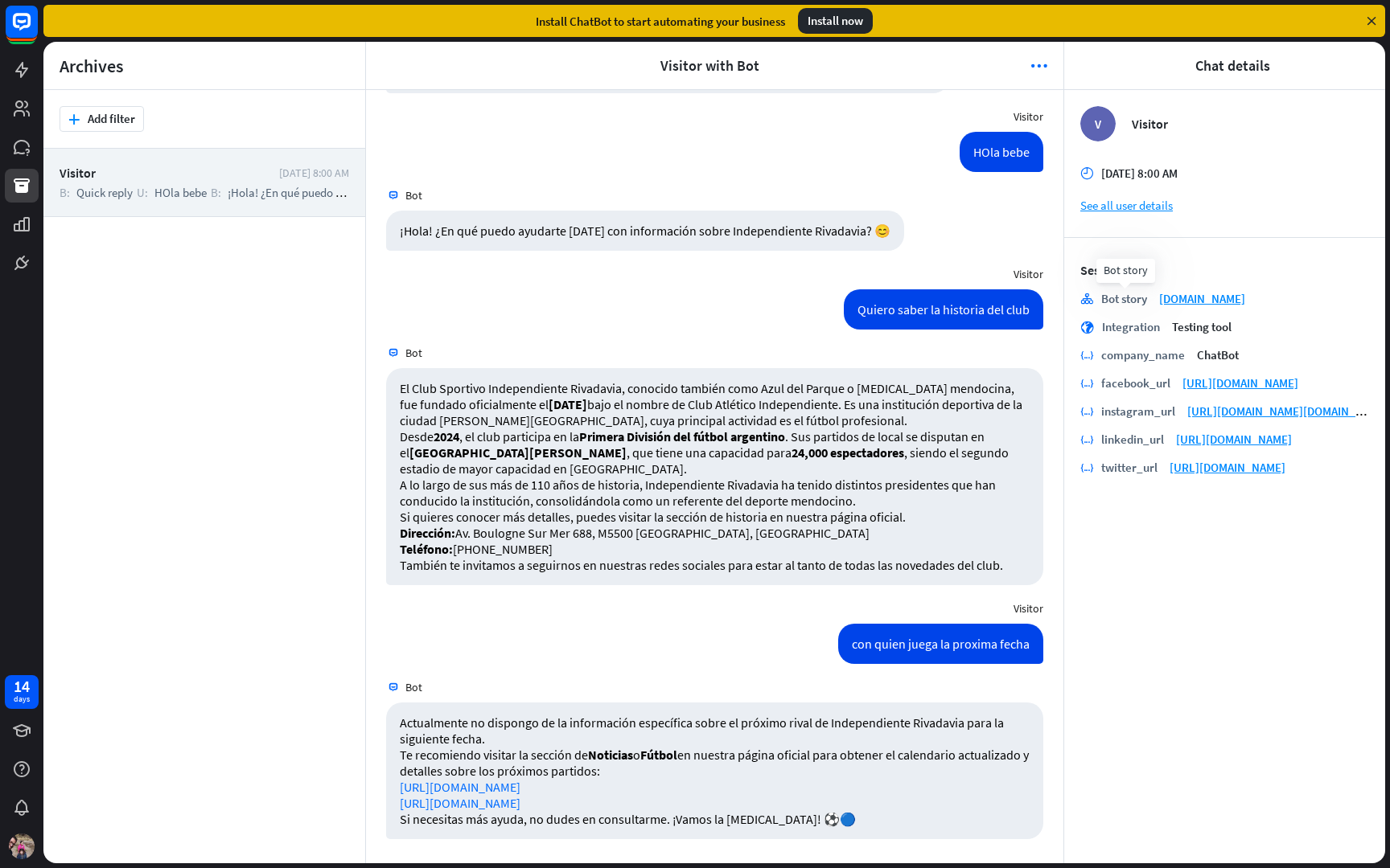
click at [1120, 300] on div "Bot story" at bounding box center [1123, 299] width 46 height 15
click at [1202, 299] on link "[DOMAIN_NAME]" at bounding box center [1202, 299] width 86 height 15
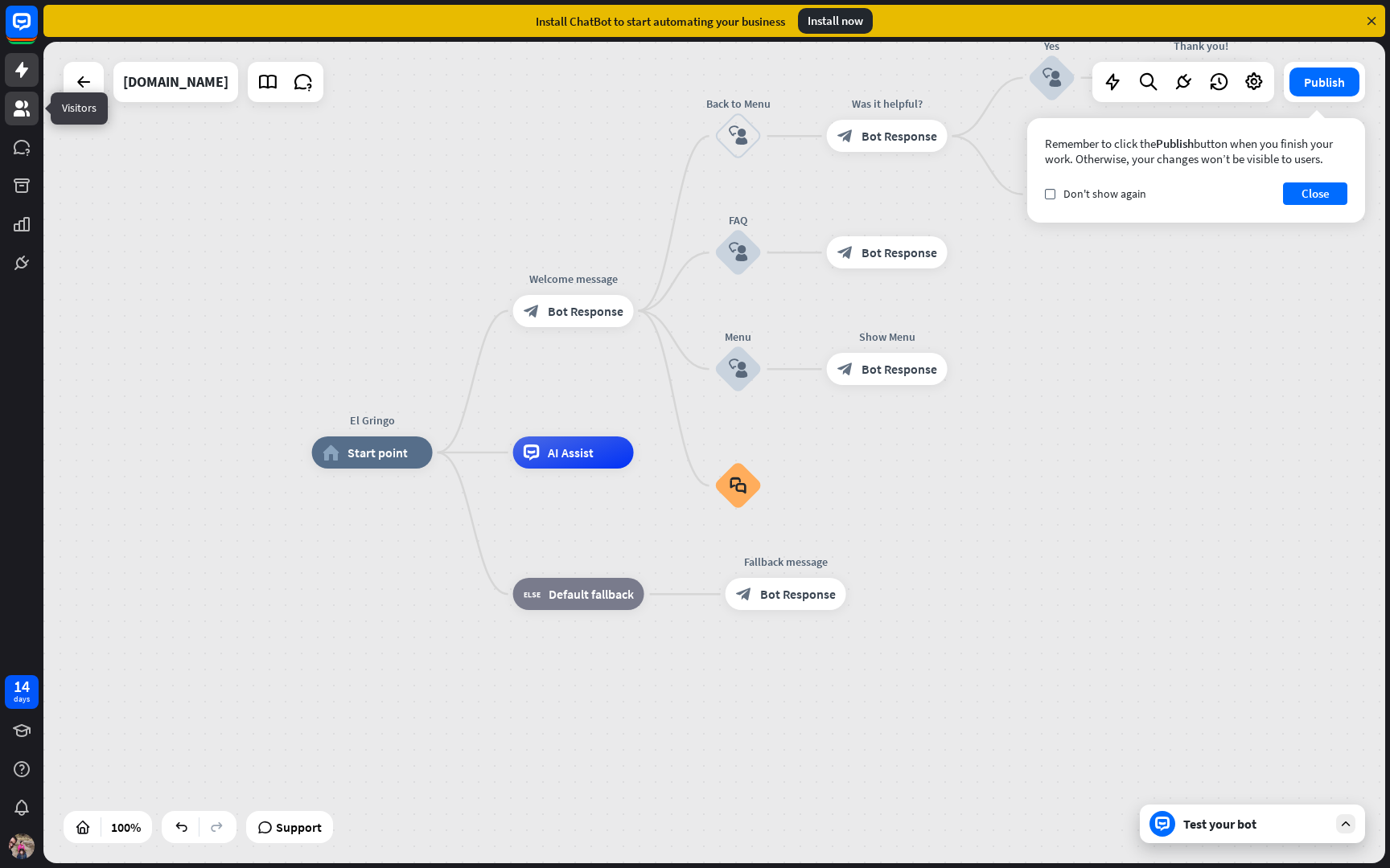
click at [28, 120] on link at bounding box center [22, 108] width 34 height 34
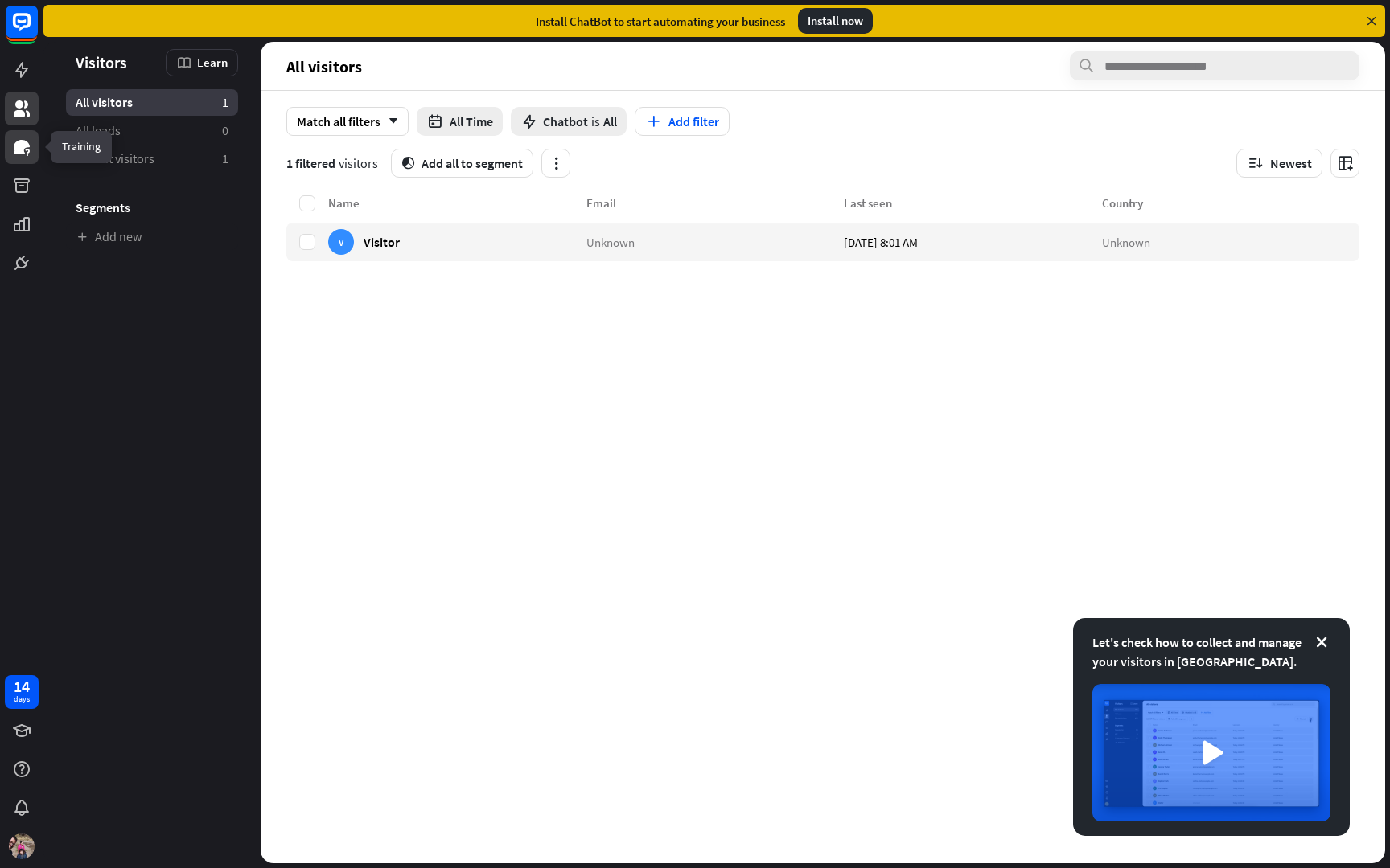
click at [28, 148] on icon at bounding box center [22, 147] width 19 height 19
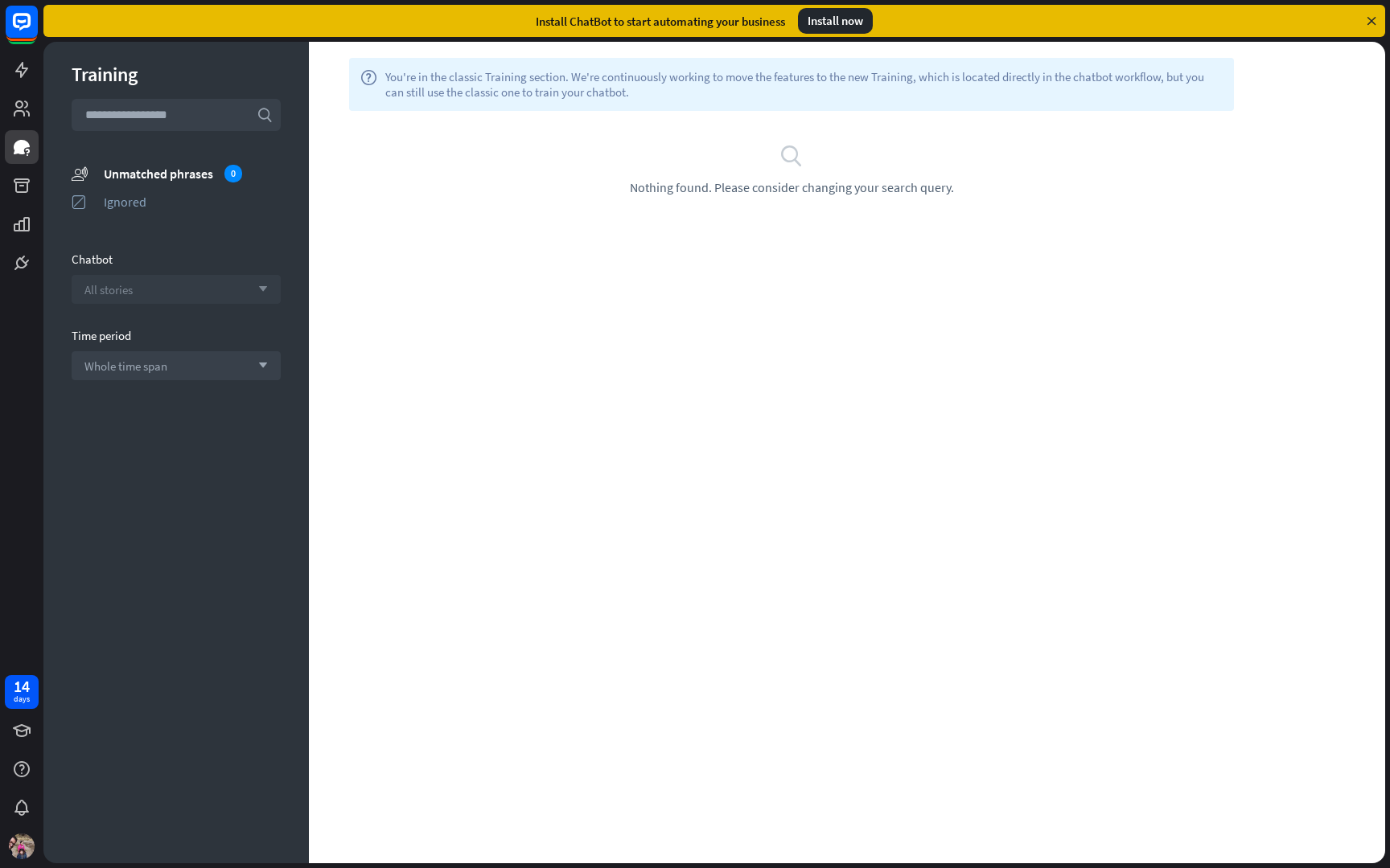
click at [233, 292] on div "All stories arrow_down" at bounding box center [176, 290] width 209 height 29
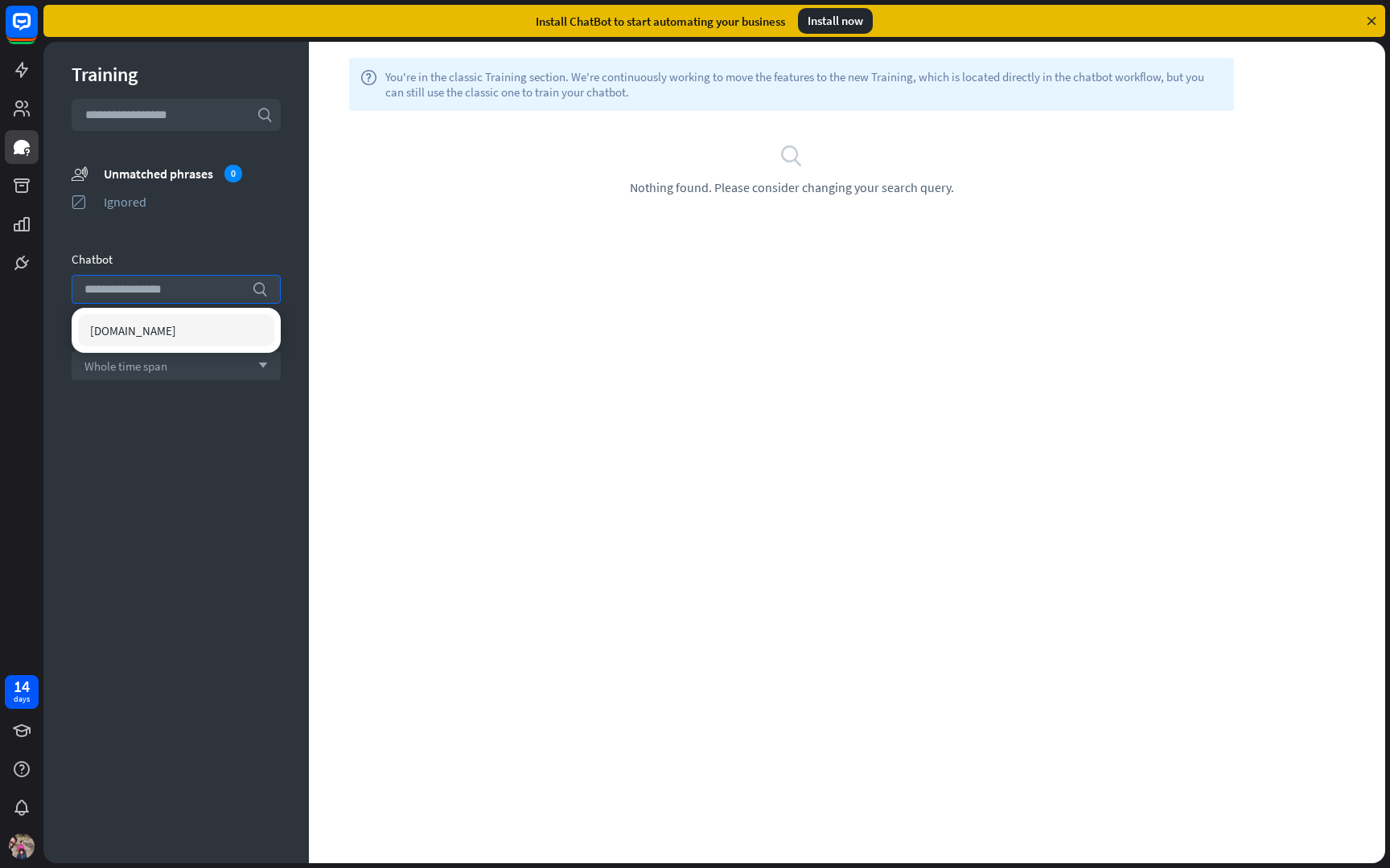
click at [229, 254] on div "Chatbot" at bounding box center [176, 260] width 209 height 15
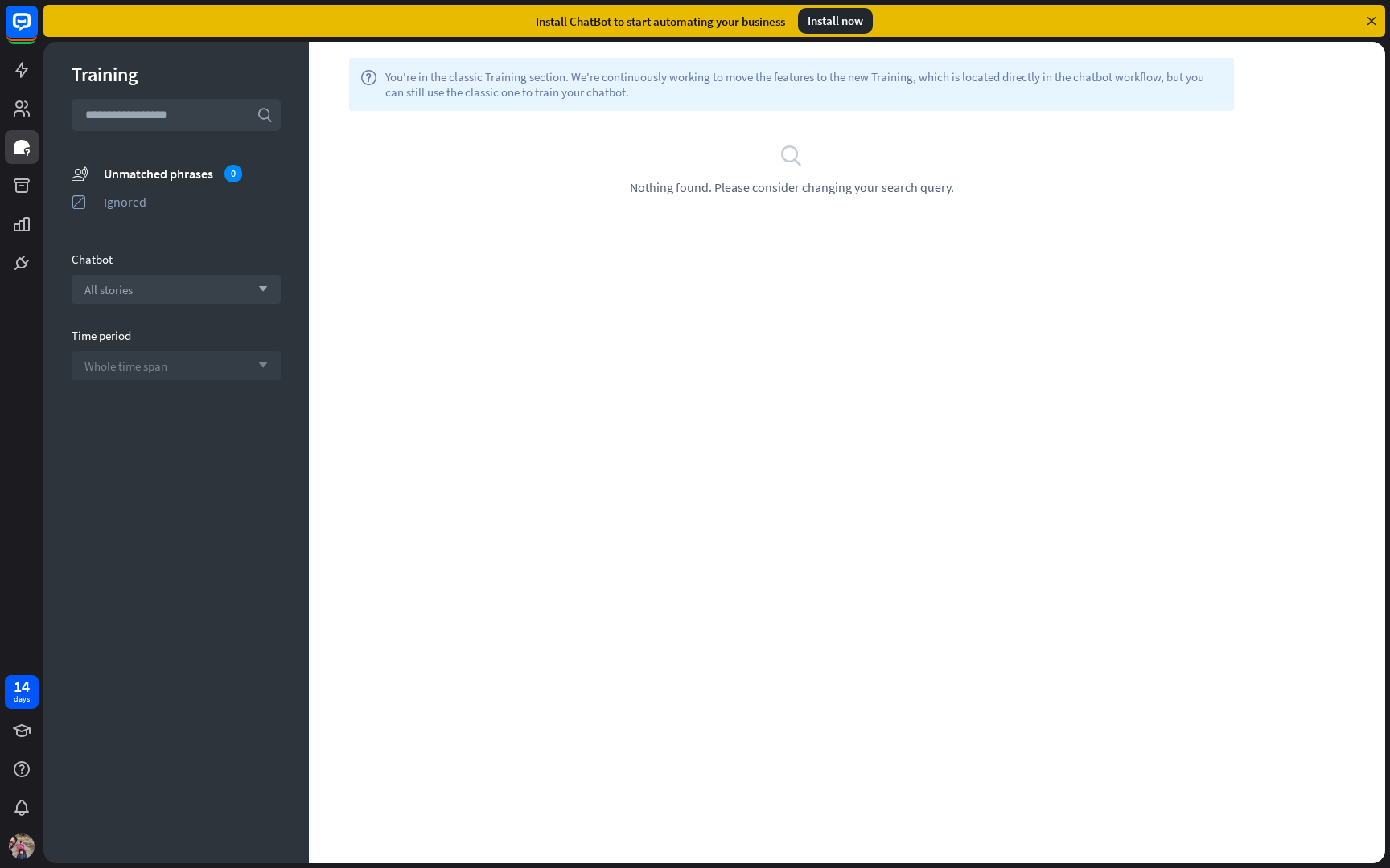
click at [230, 353] on div "Whole time span arrow_down" at bounding box center [176, 366] width 209 height 29
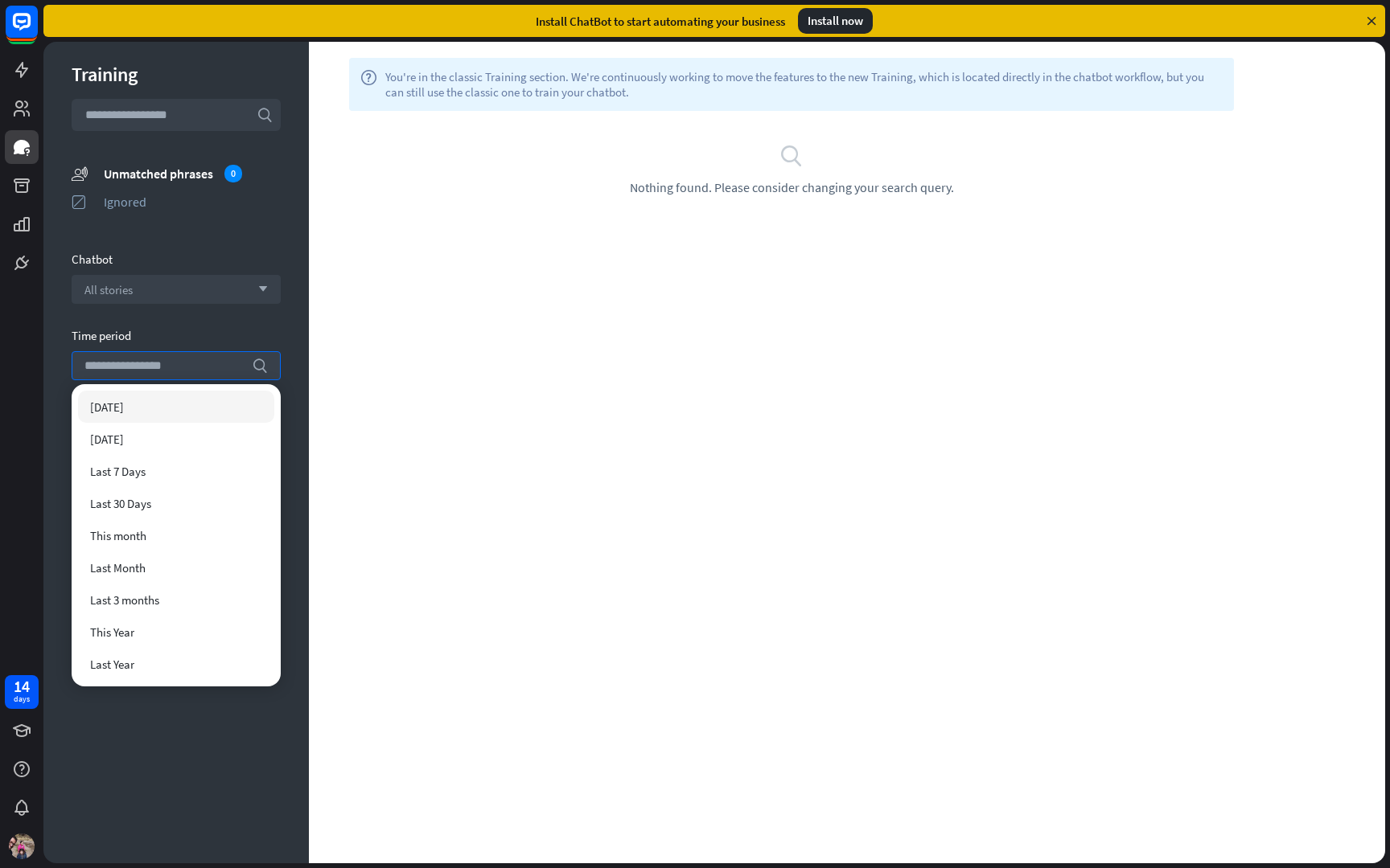
click at [222, 274] on section "Chatbot All stories arrow_down" at bounding box center [176, 278] width 209 height 52
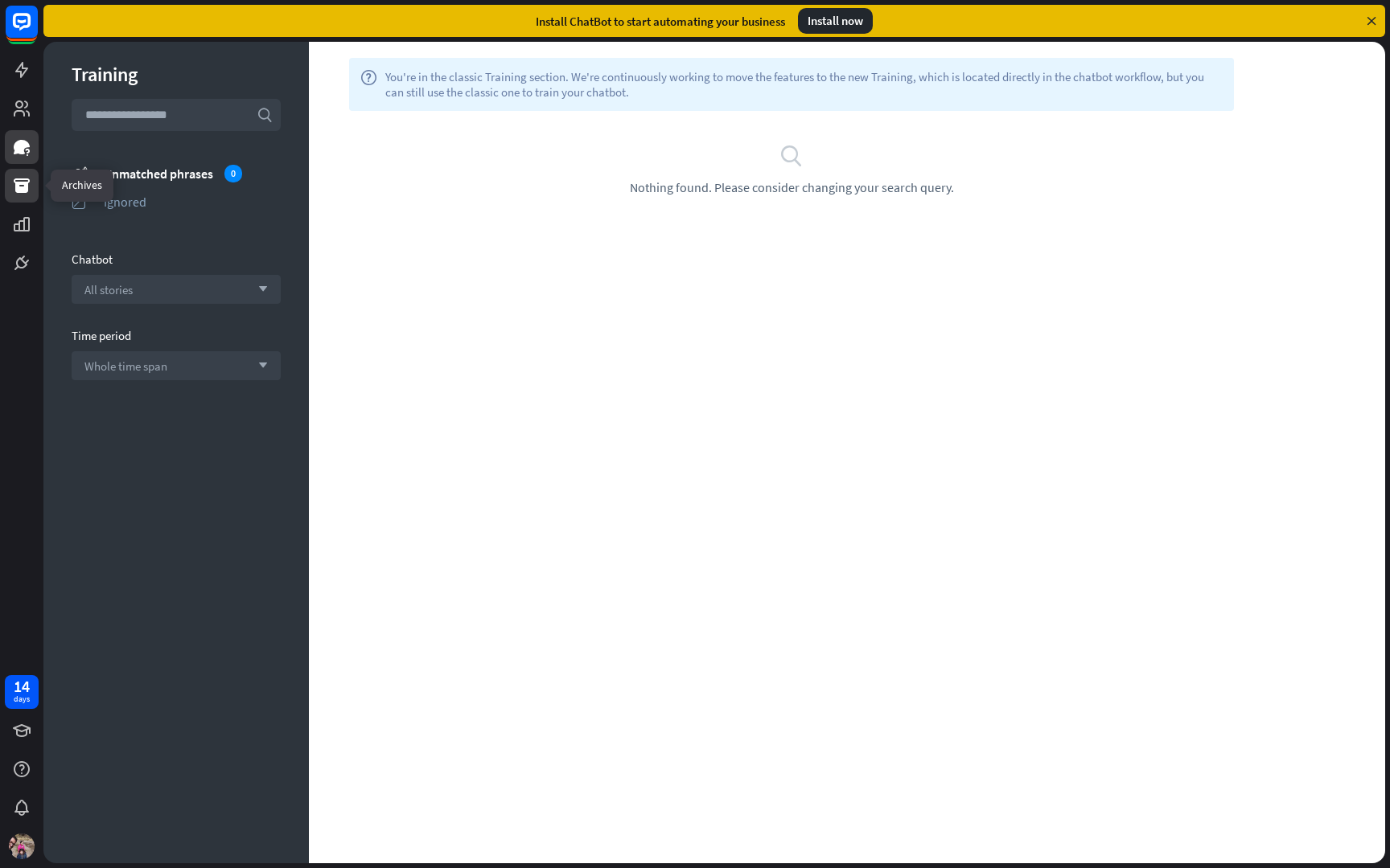
click at [31, 180] on link at bounding box center [22, 185] width 34 height 34
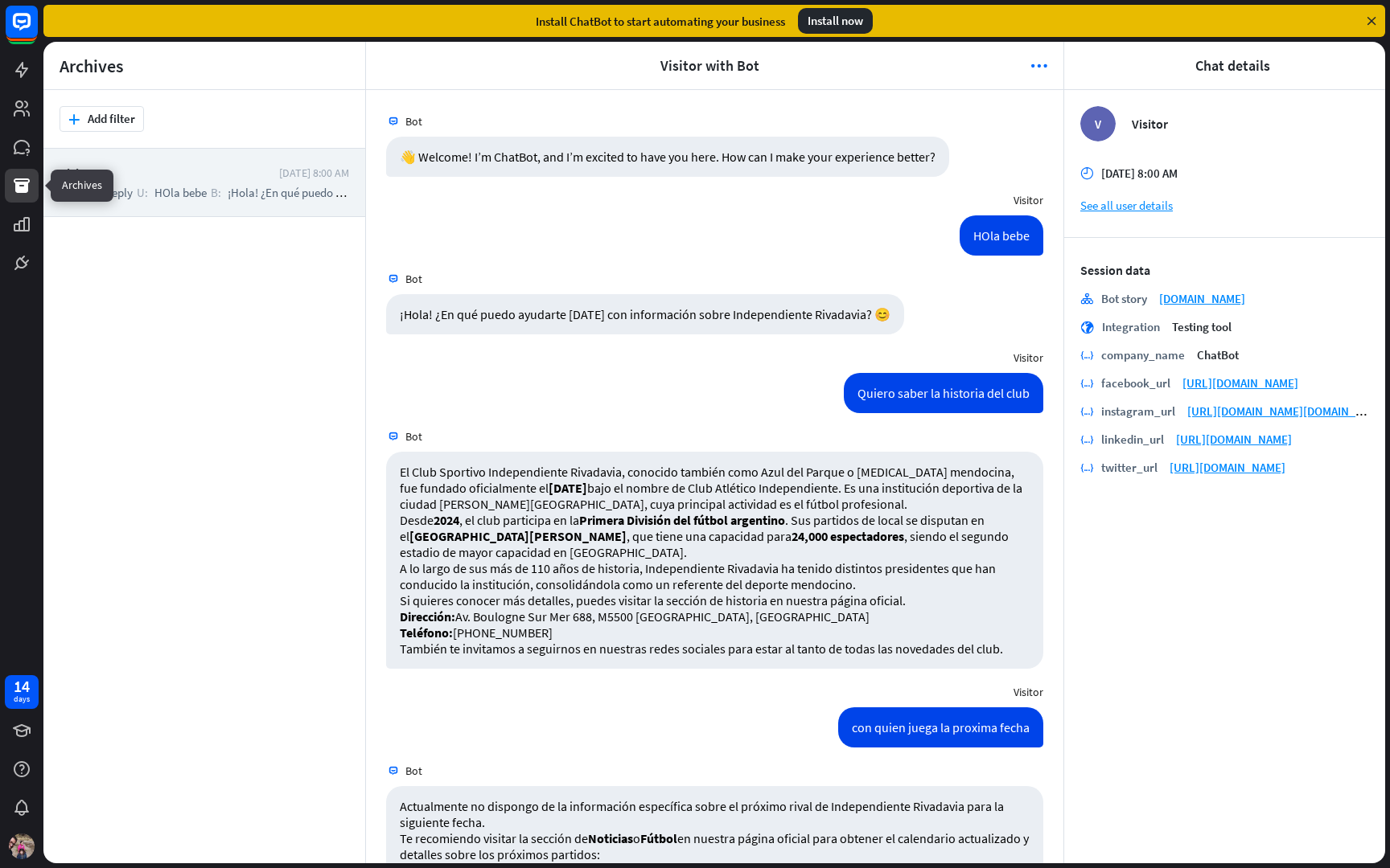
scroll to position [83, 0]
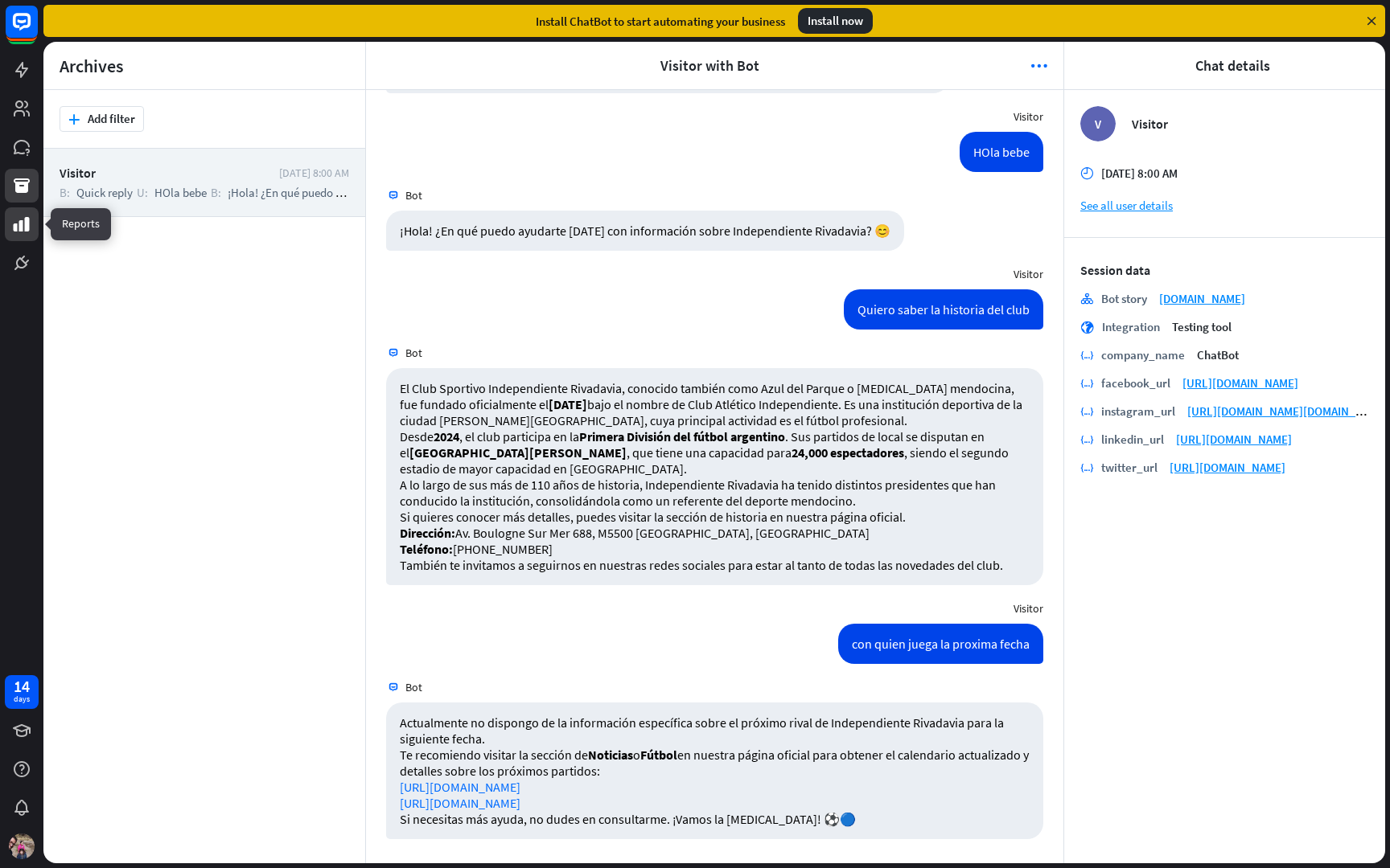
click at [15, 226] on icon at bounding box center [22, 224] width 16 height 15
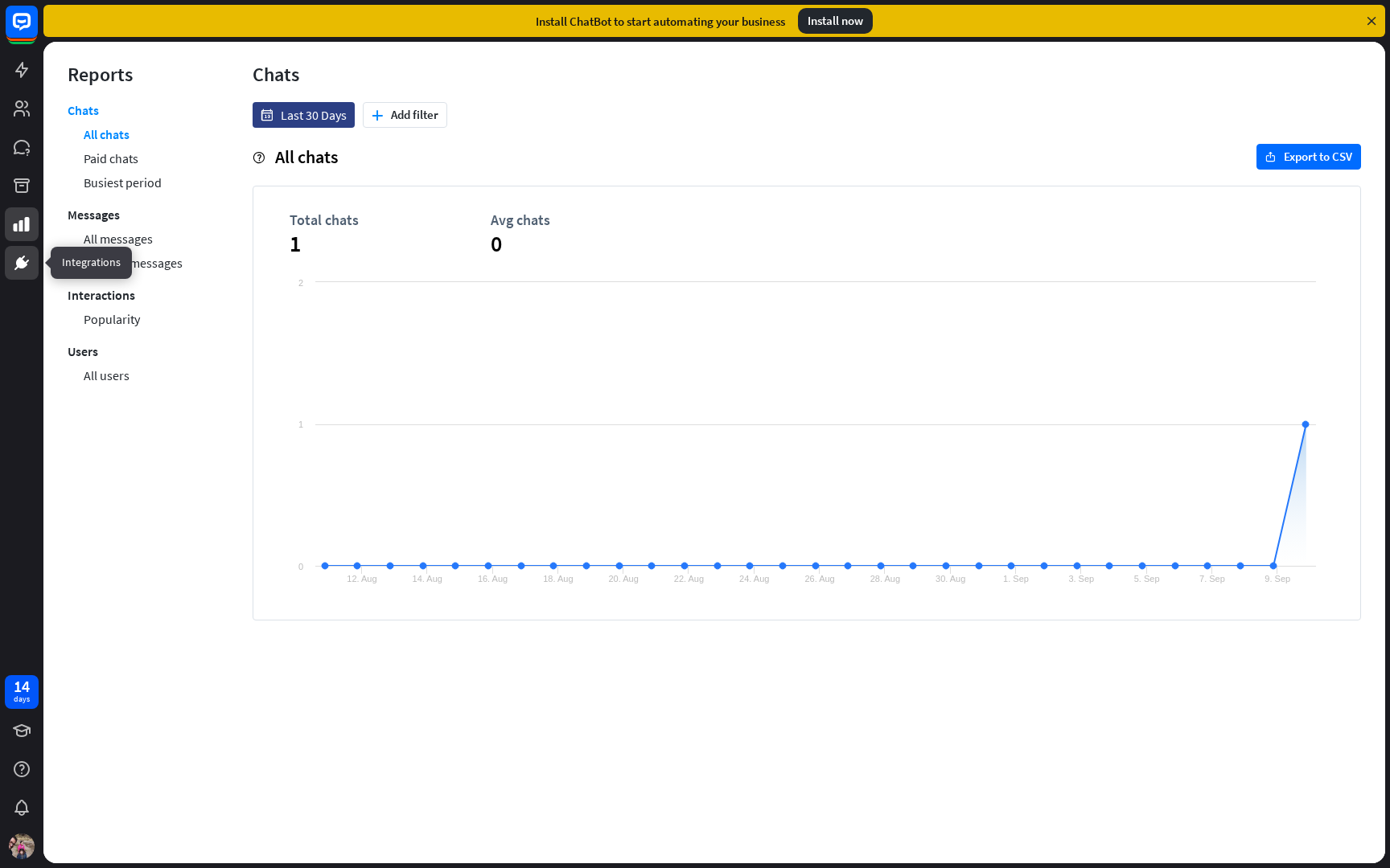
click at [10, 266] on link at bounding box center [22, 262] width 34 height 34
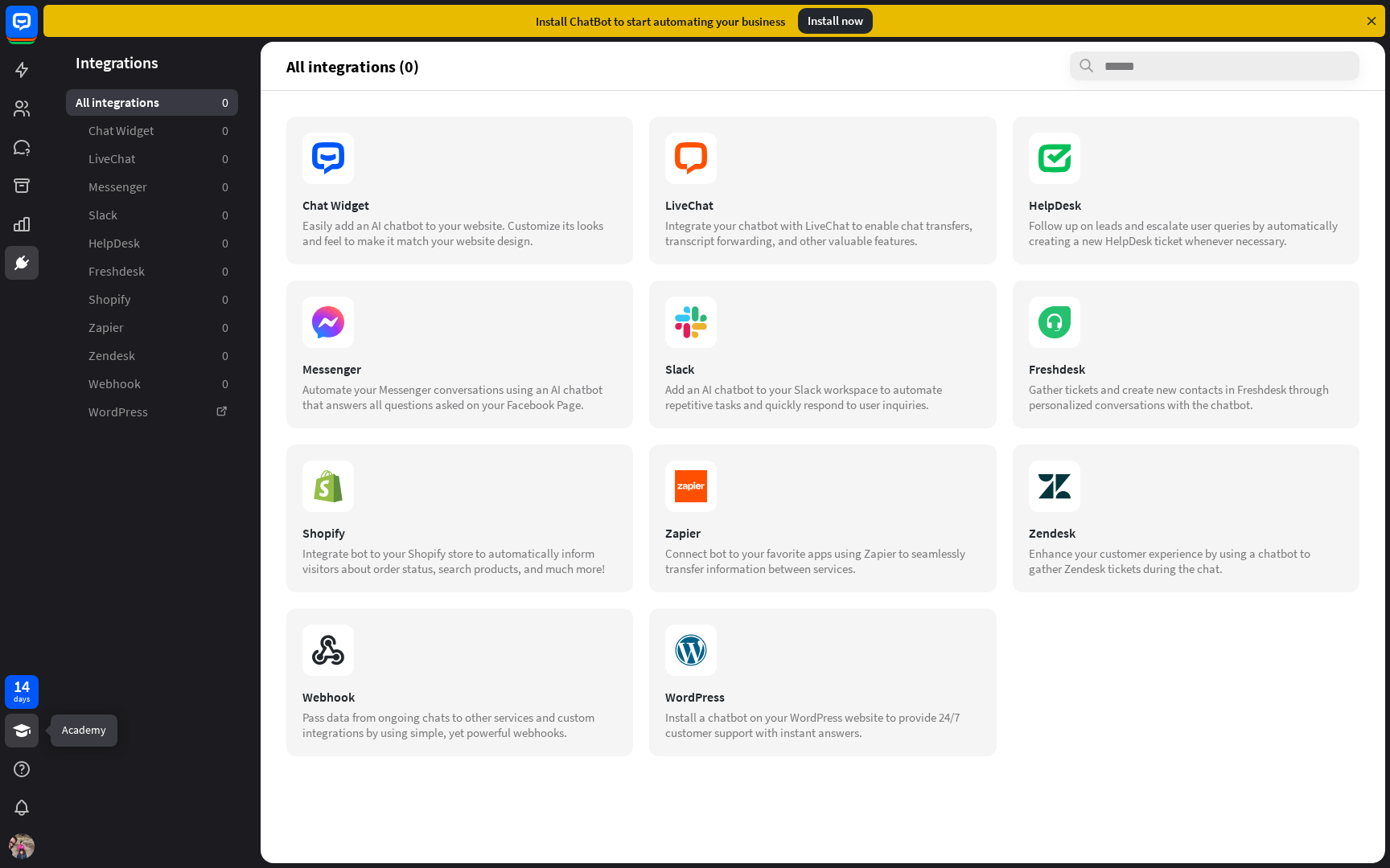
click at [26, 740] on icon at bounding box center [22, 730] width 19 height 19
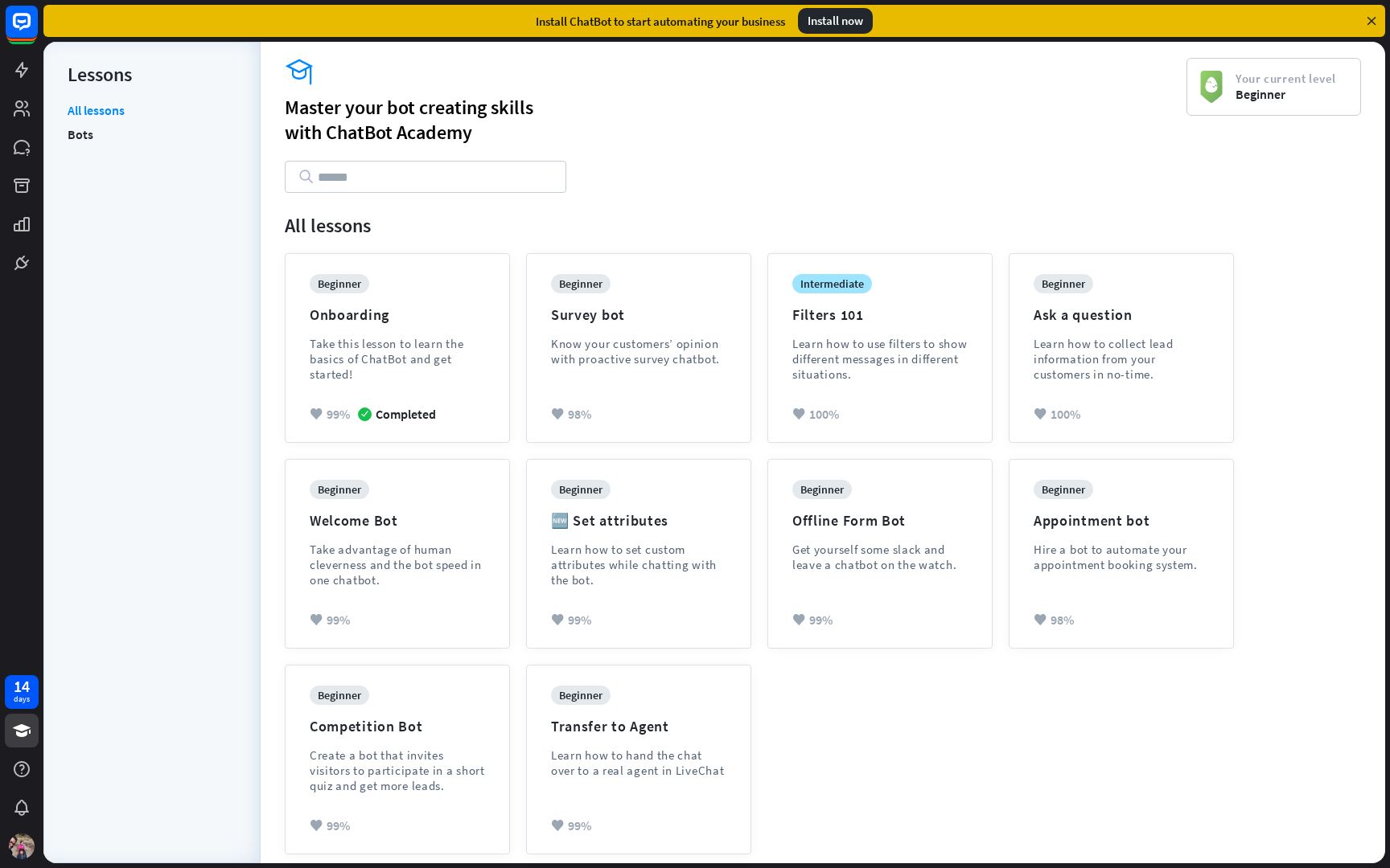
click at [1369, 25] on icon at bounding box center [1371, 21] width 15 height 15
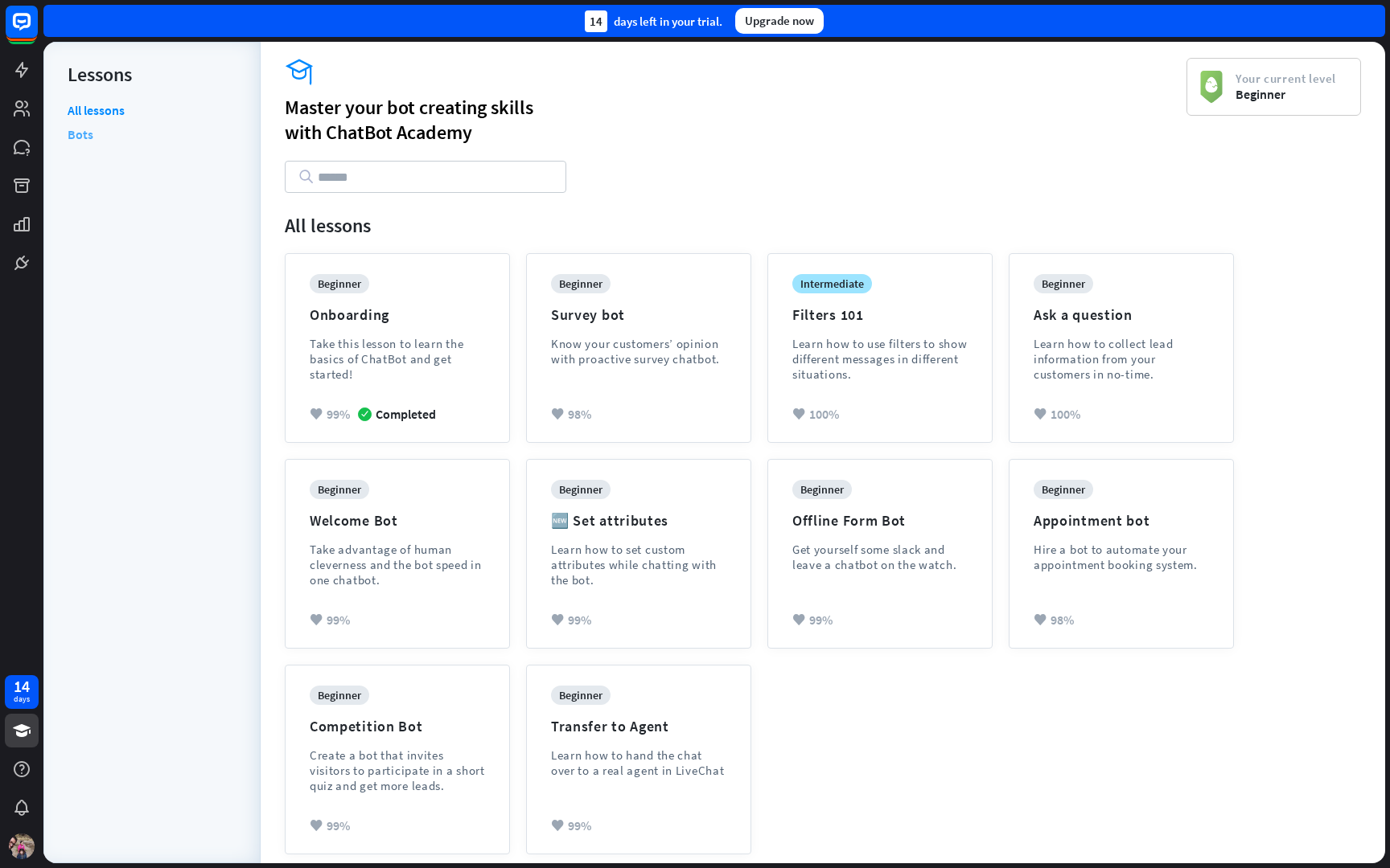
click at [85, 138] on link "Bots" at bounding box center [81, 134] width 26 height 24
click at [28, 104] on icon at bounding box center [22, 108] width 19 height 19
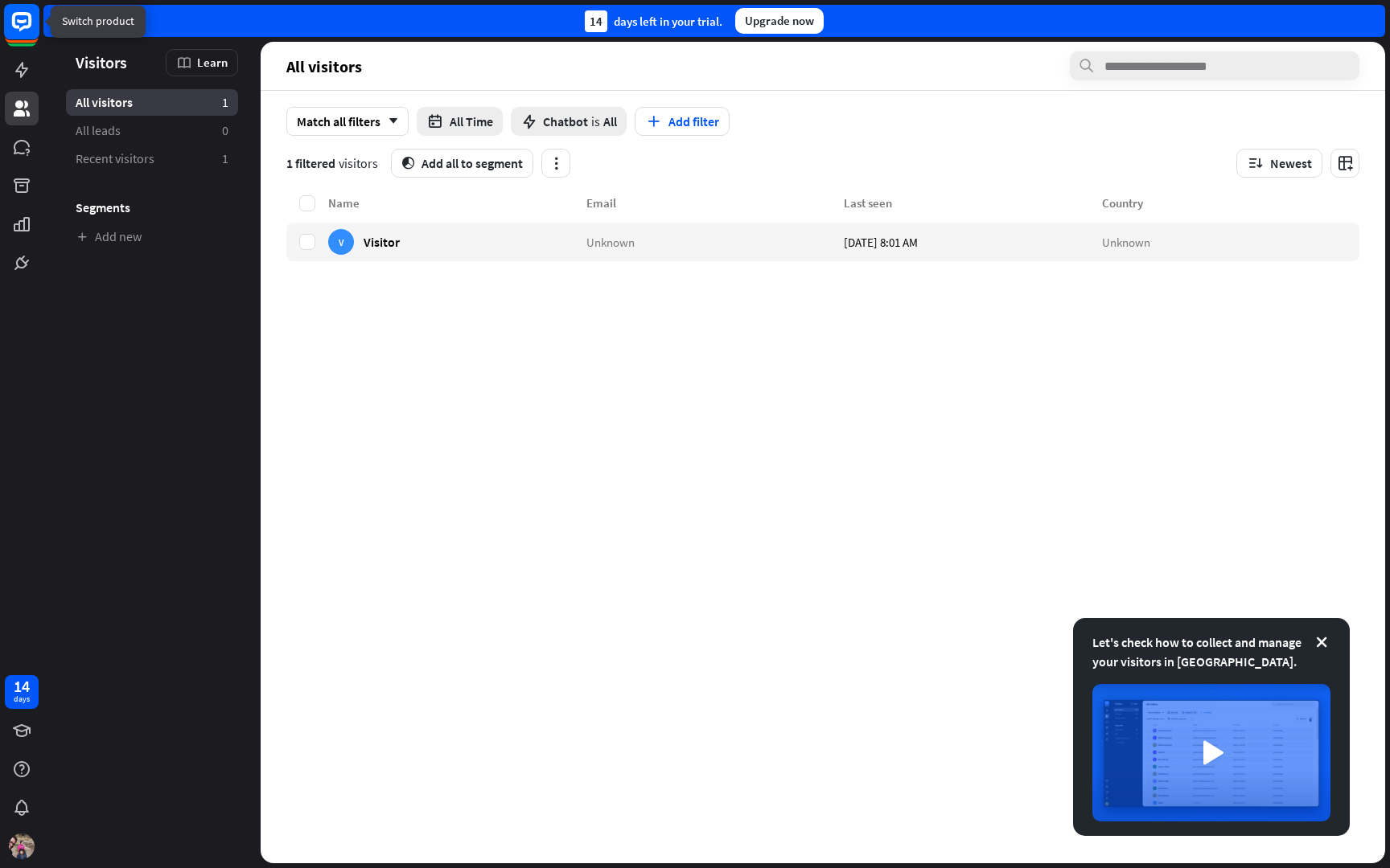
click at [18, 20] on icon at bounding box center [22, 21] width 9 height 4
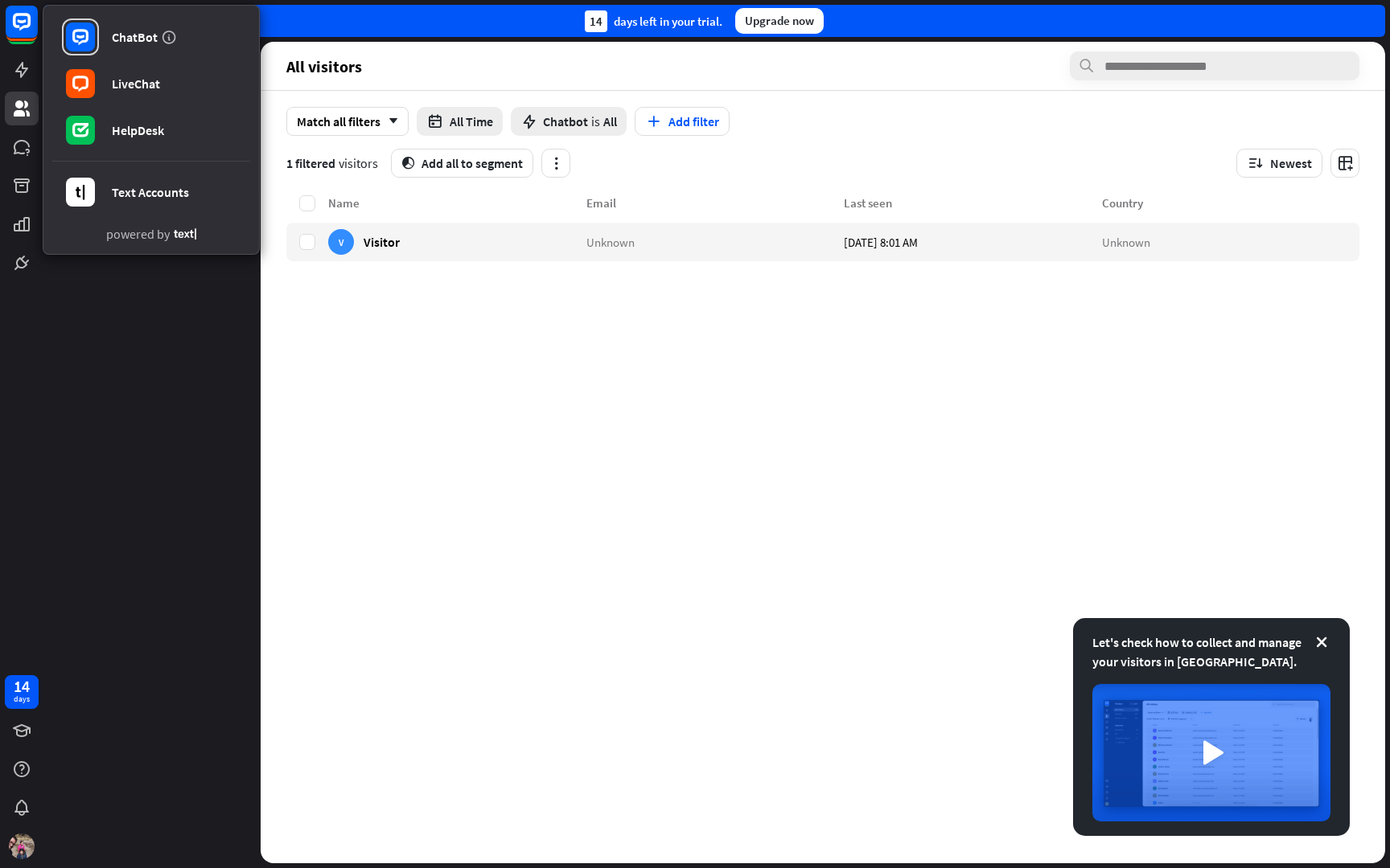
click at [421, 350] on div "Name Email Last seen Country V Visitor Unknown [DATE] 8:01 AM Unknown" at bounding box center [823, 528] width 1073 height 669
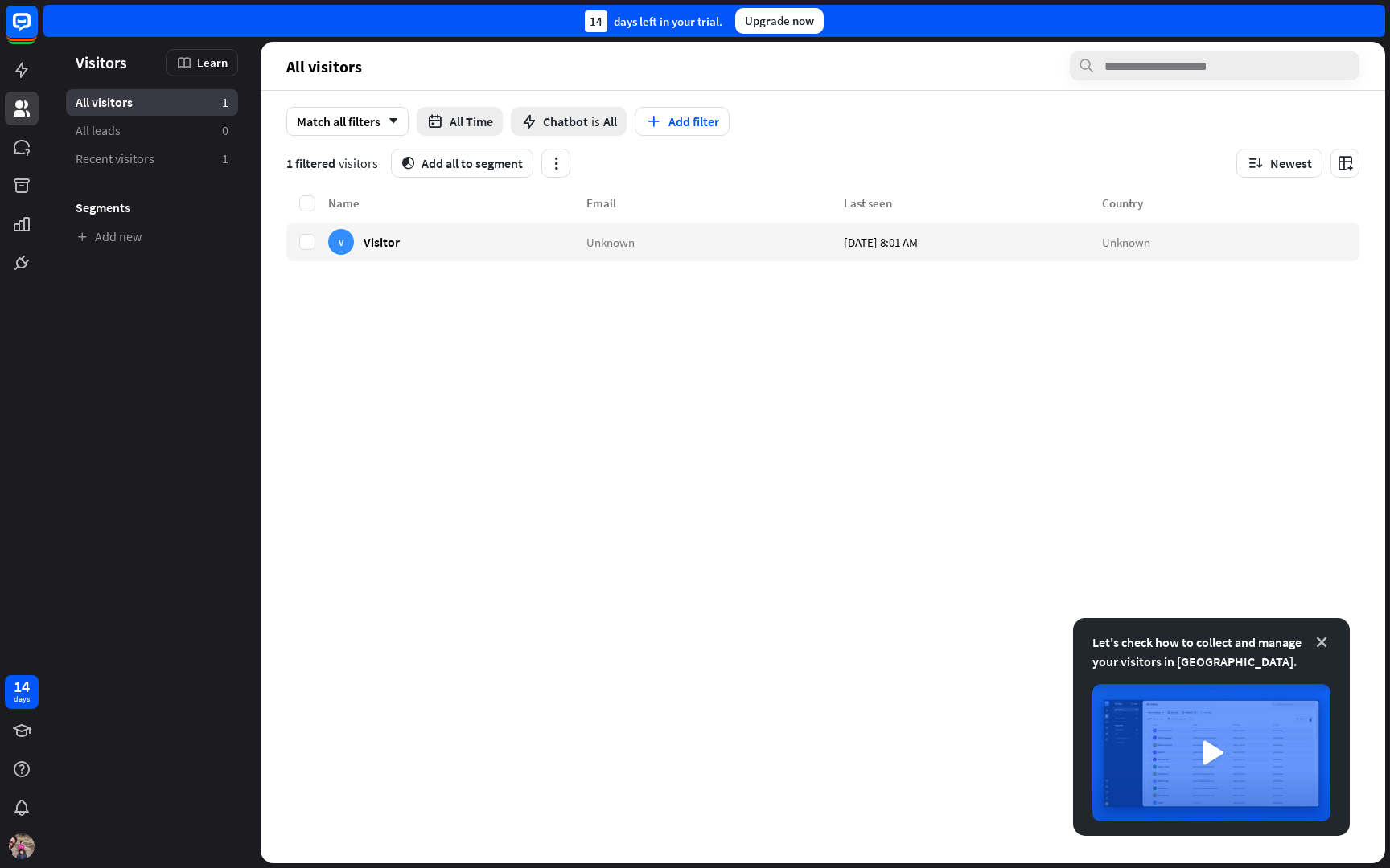
click at [1325, 643] on icon at bounding box center [1321, 642] width 16 height 16
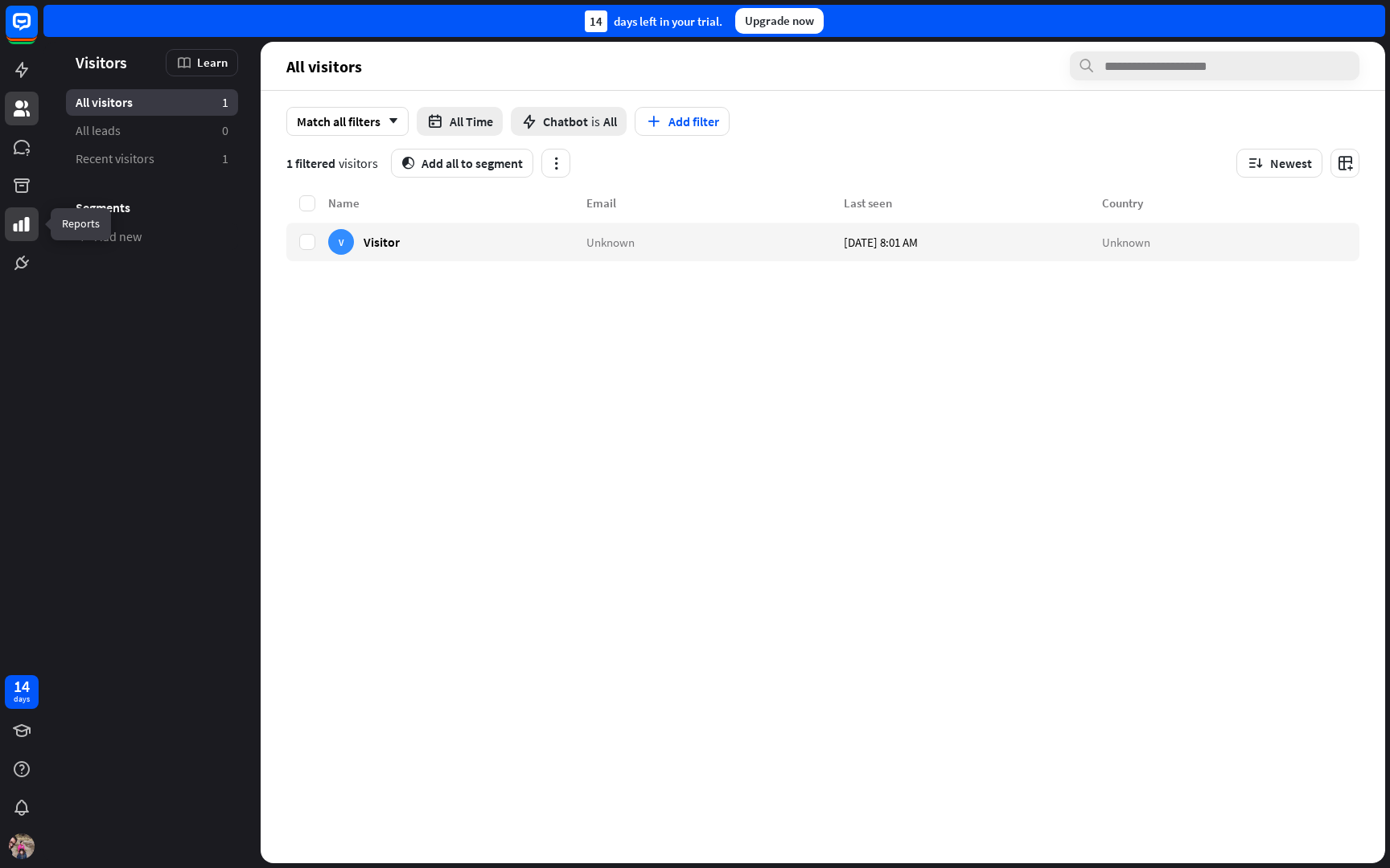
click at [15, 230] on icon at bounding box center [22, 224] width 16 height 15
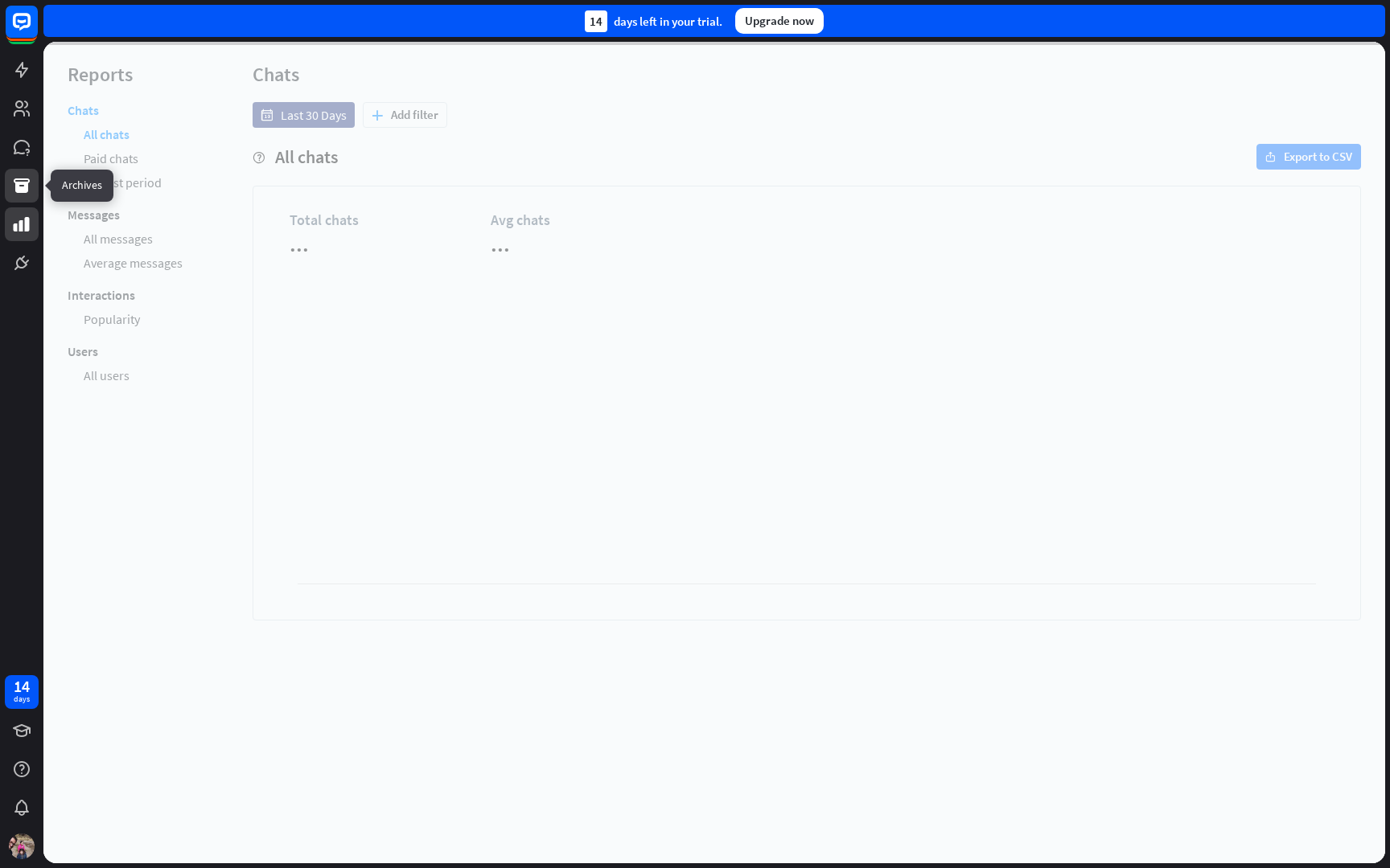
click at [15, 190] on icon at bounding box center [22, 186] width 19 height 19
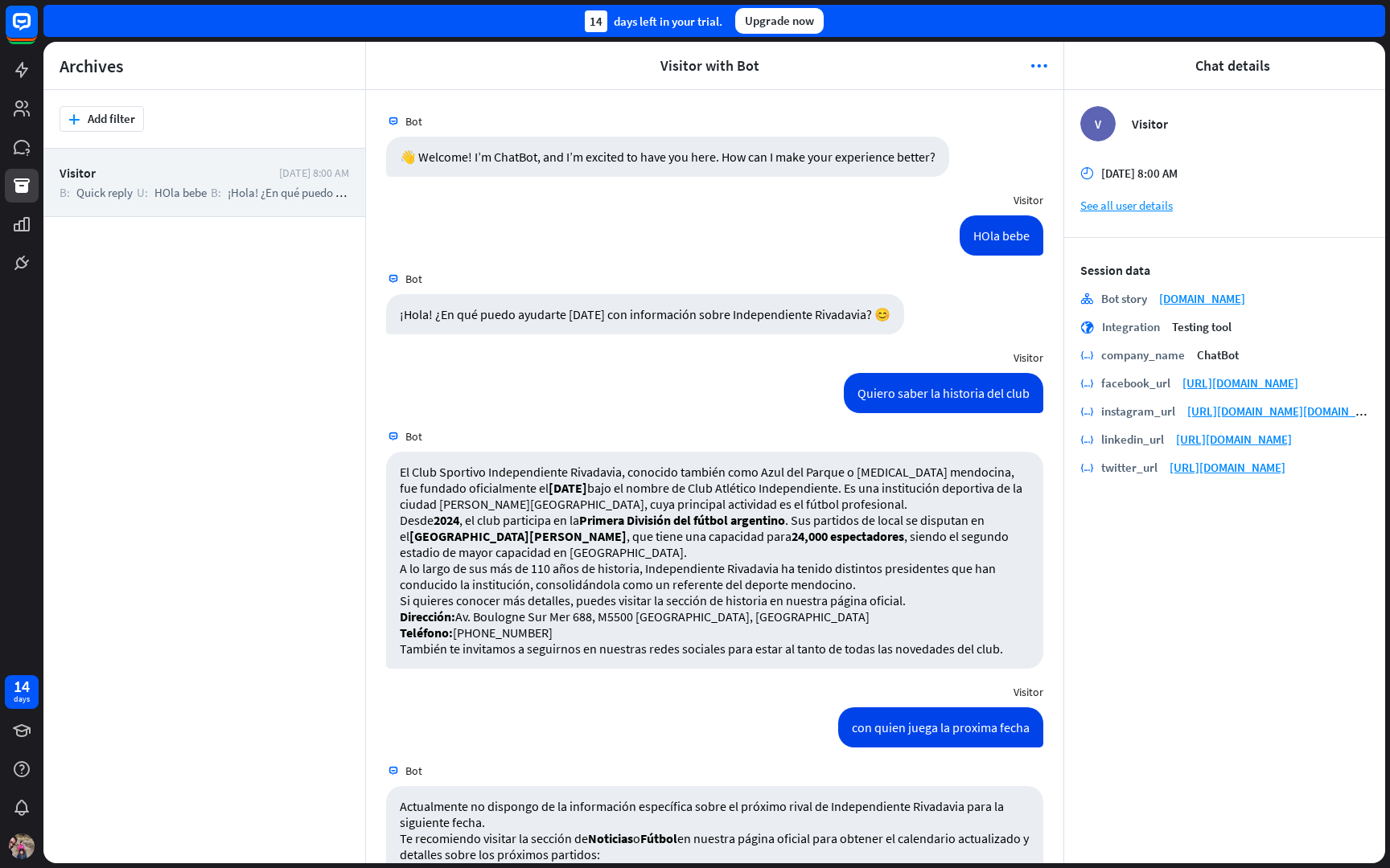
scroll to position [83, 0]
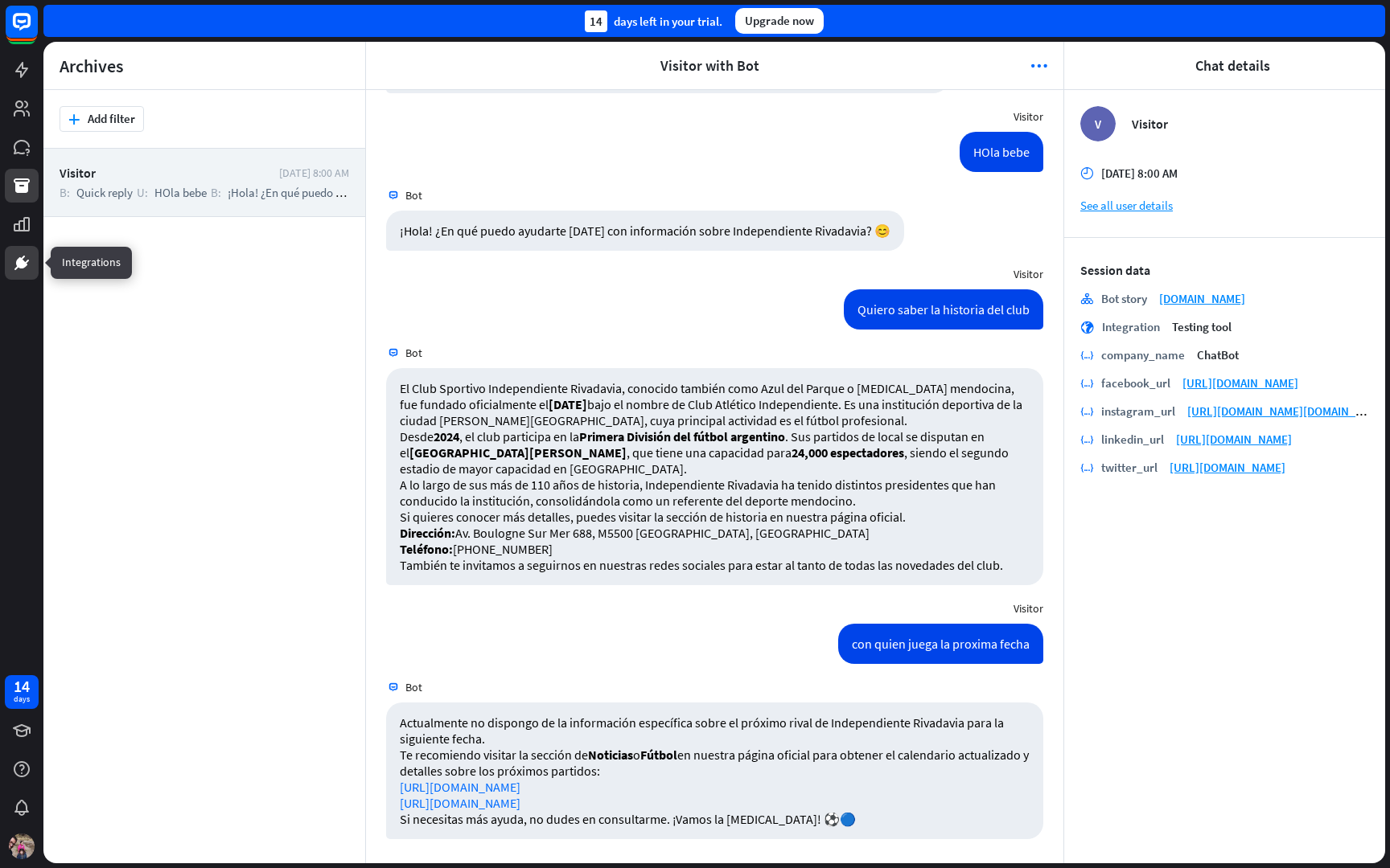
click at [15, 264] on icon at bounding box center [22, 262] width 19 height 19
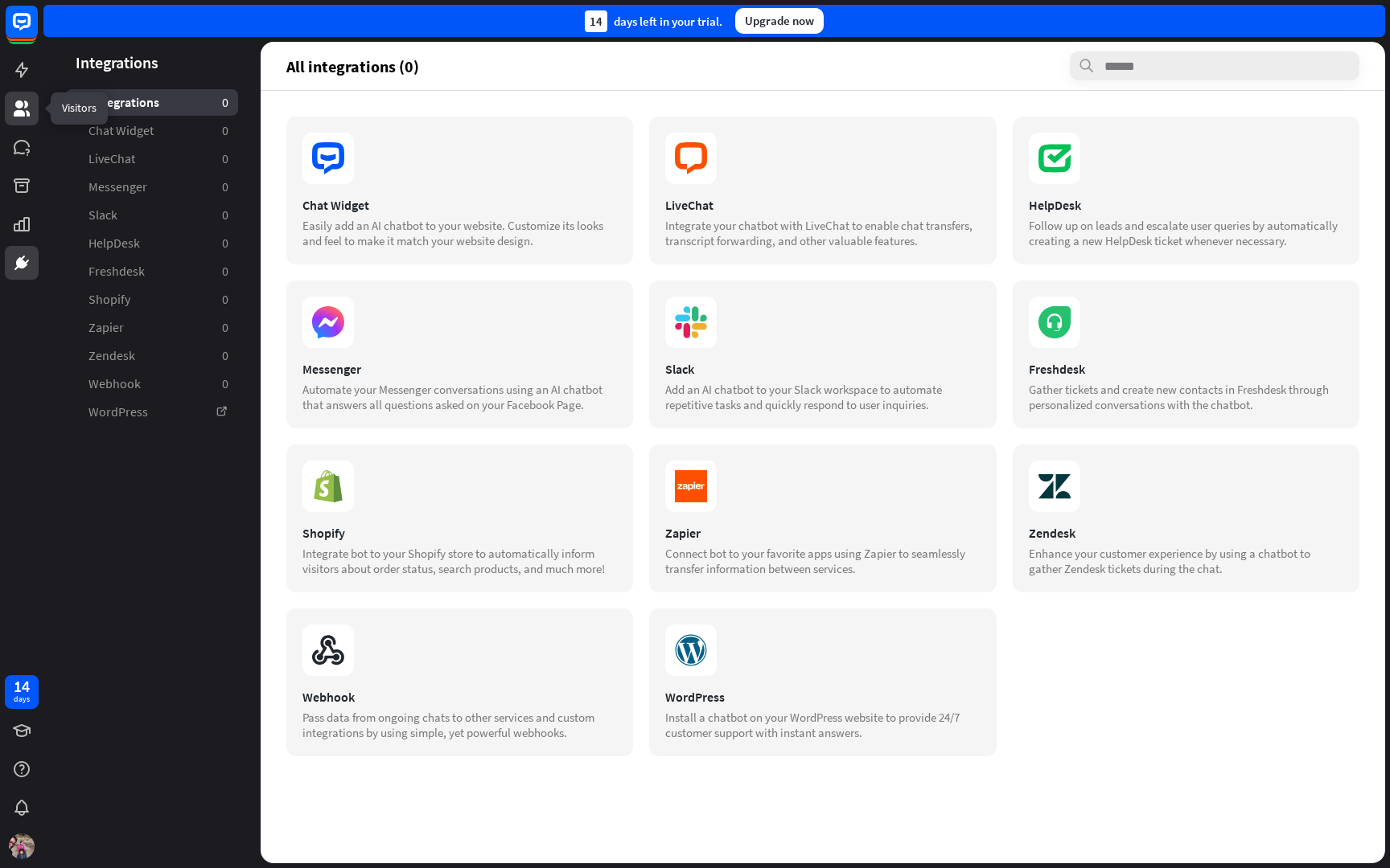
click at [22, 95] on link at bounding box center [22, 108] width 34 height 34
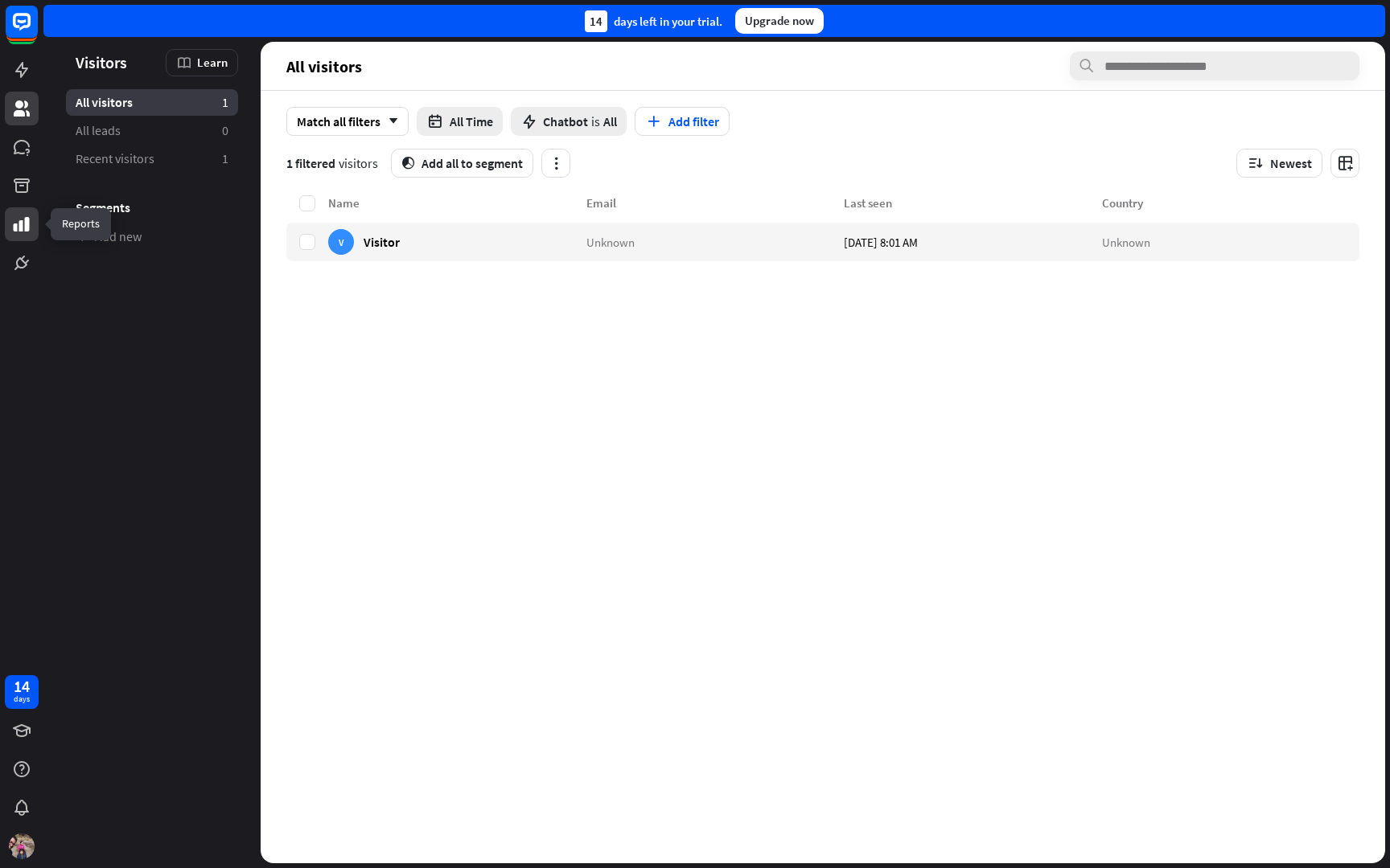
click at [25, 232] on icon at bounding box center [22, 225] width 19 height 19
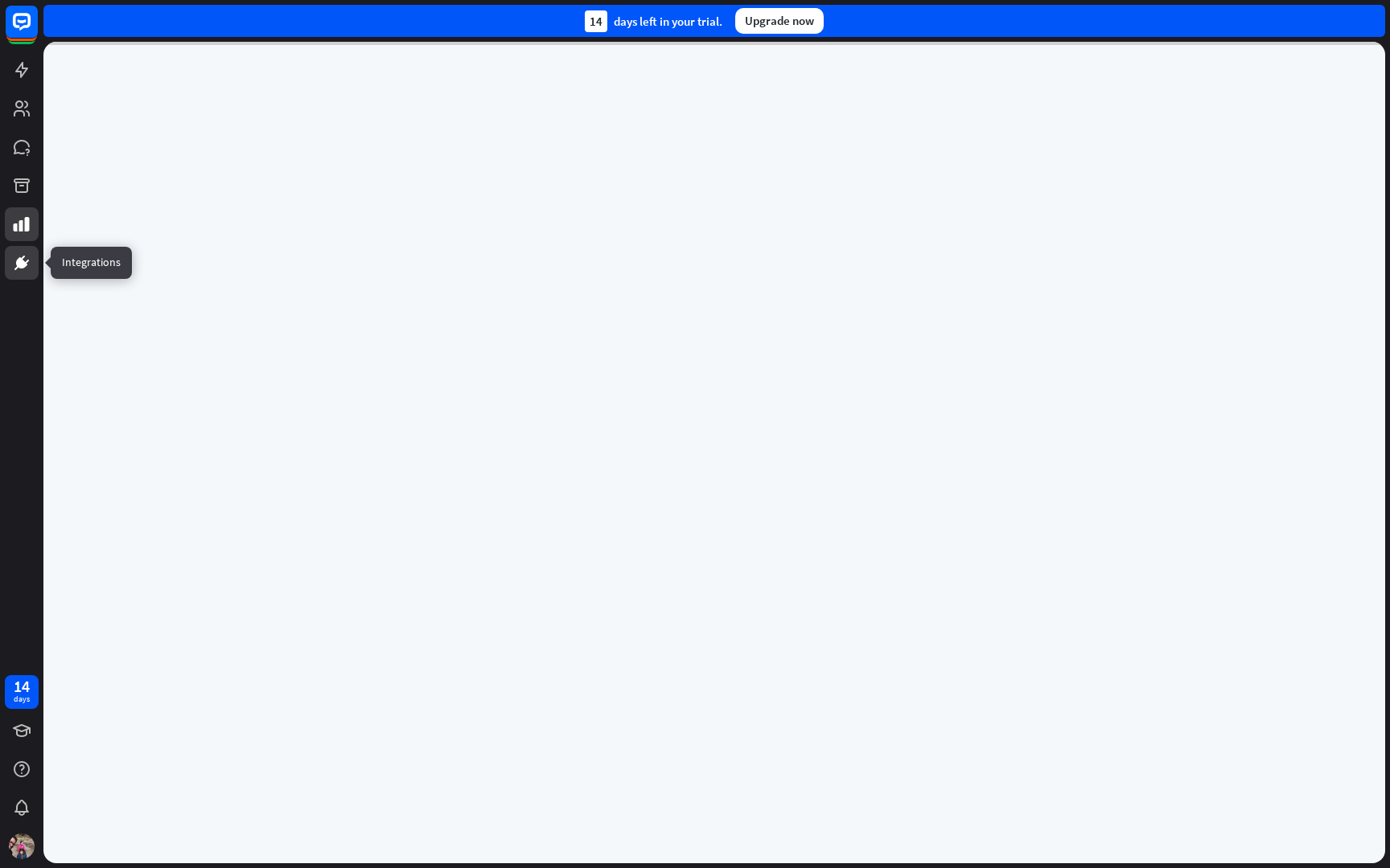
click at [22, 264] on icon at bounding box center [22, 262] width 9 height 9
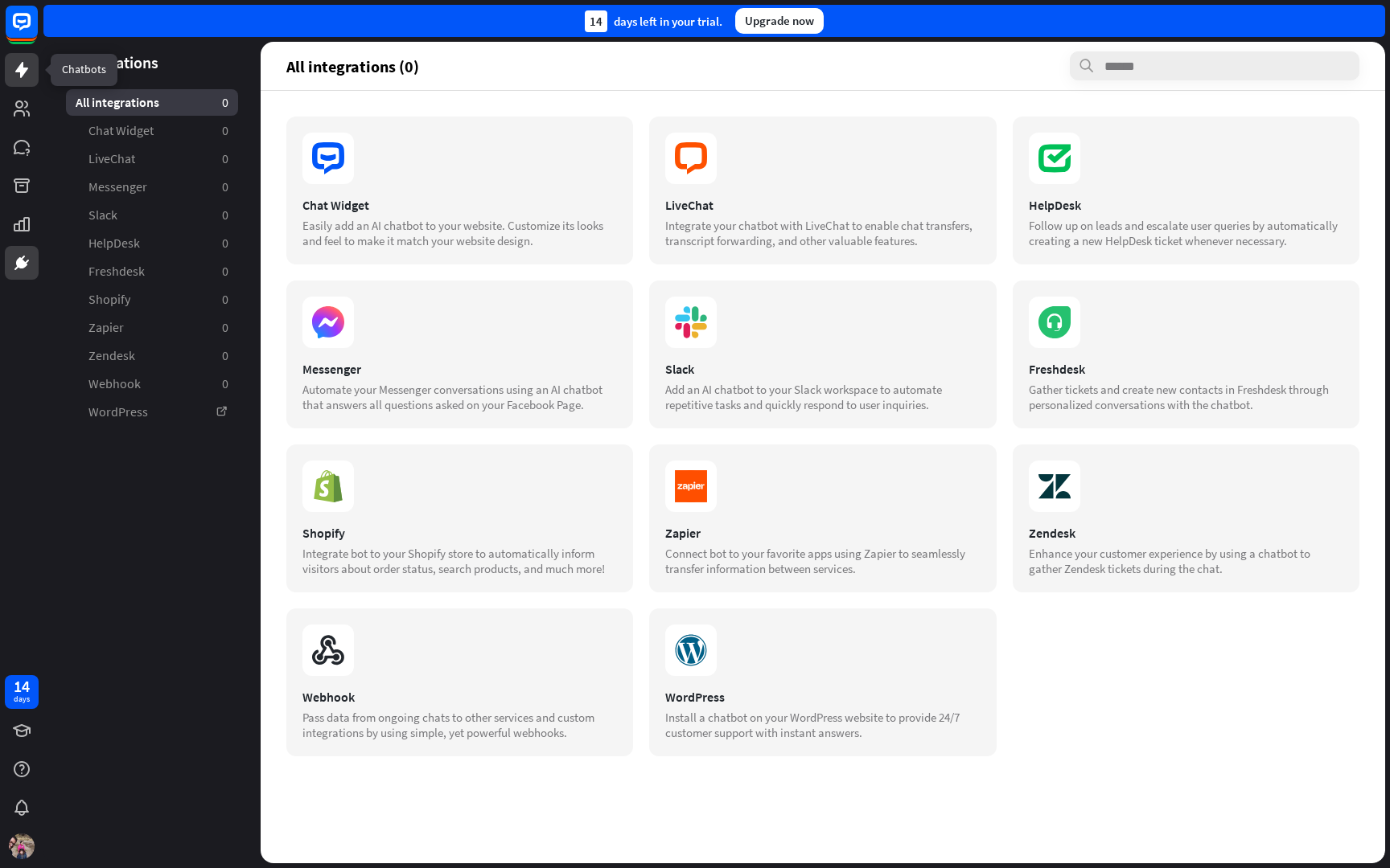
click at [18, 60] on icon at bounding box center [22, 70] width 19 height 19
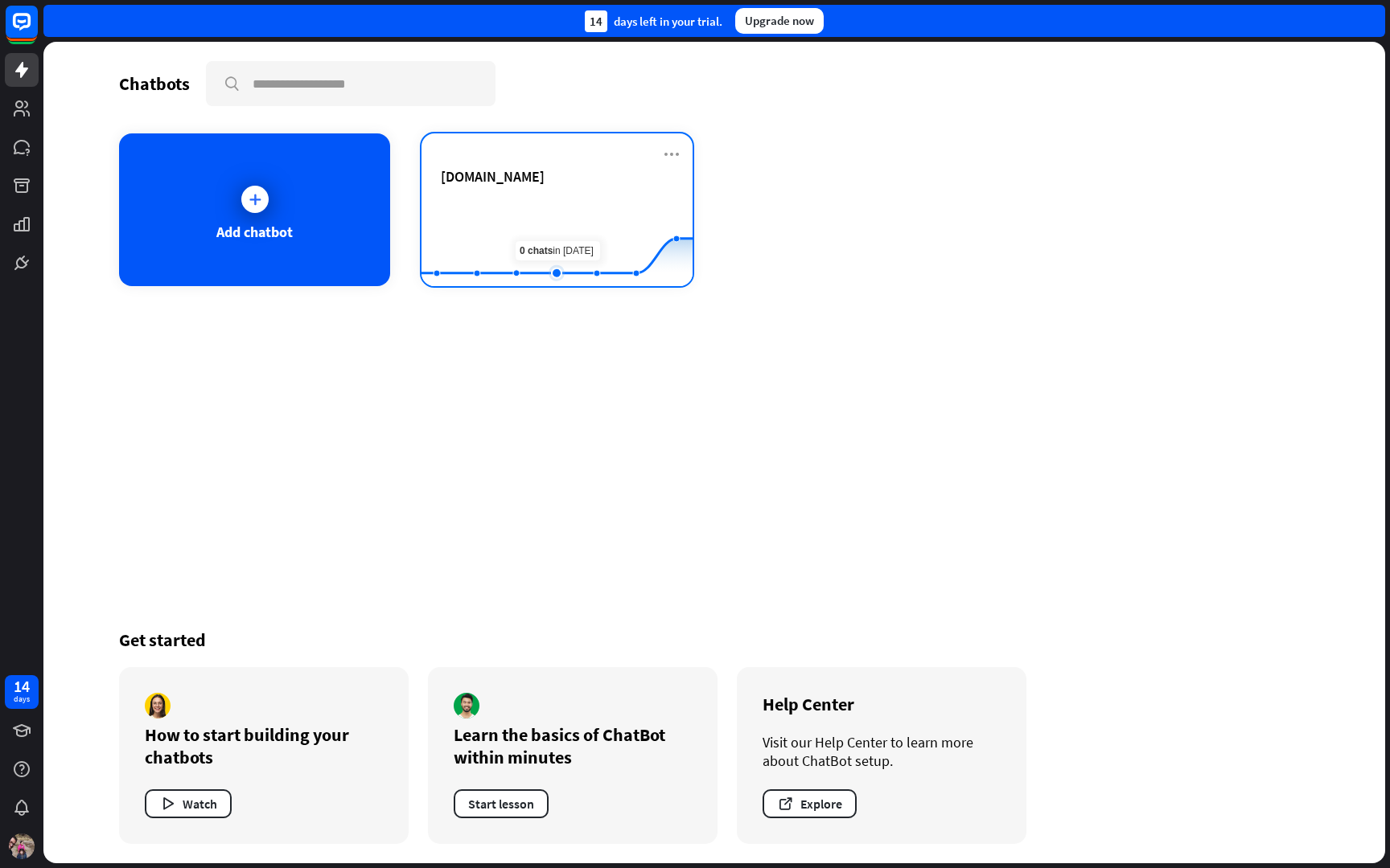
click at [545, 206] on rect at bounding box center [557, 246] width 271 height 101
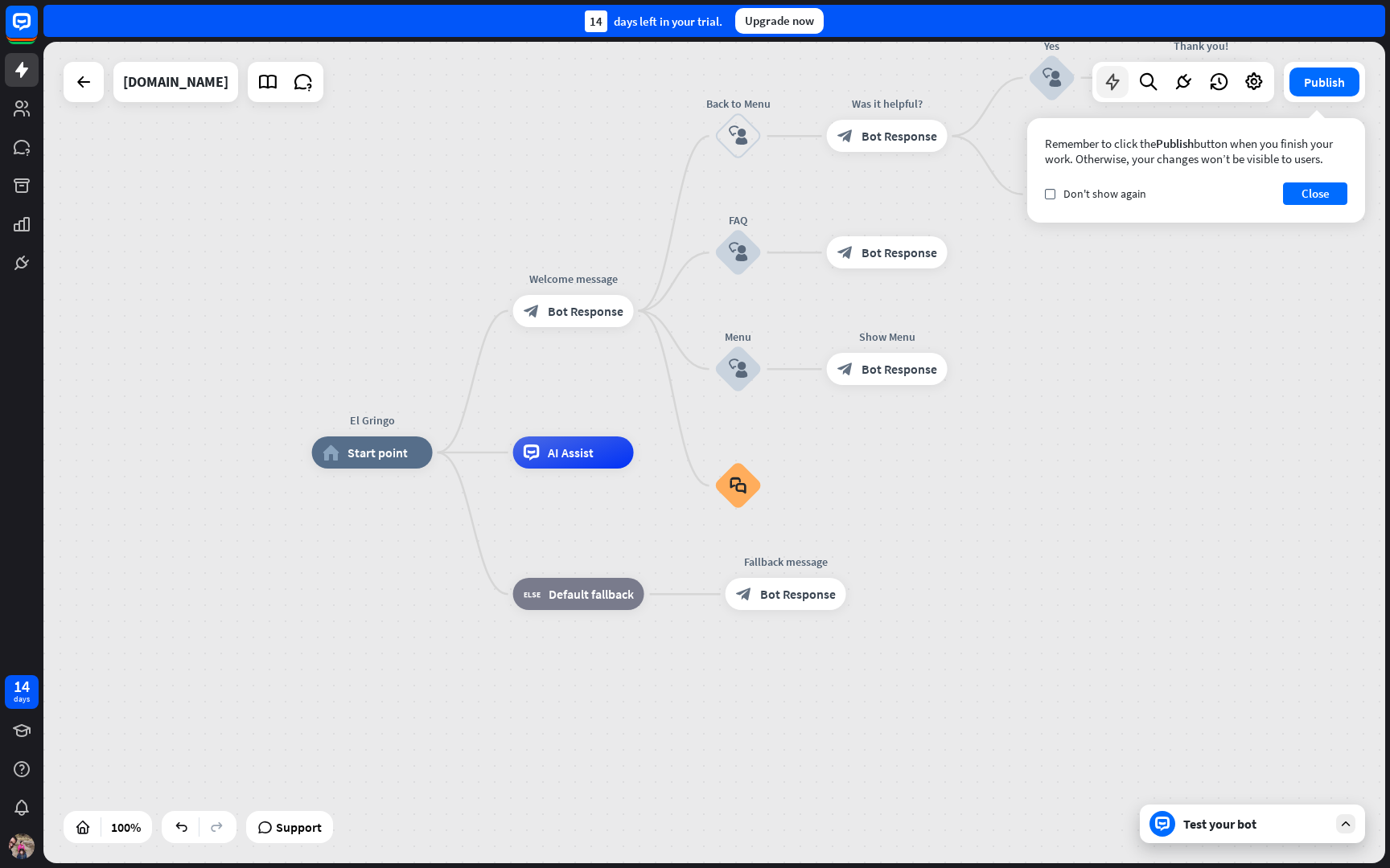
click at [1113, 83] on icon at bounding box center [1112, 82] width 21 height 21
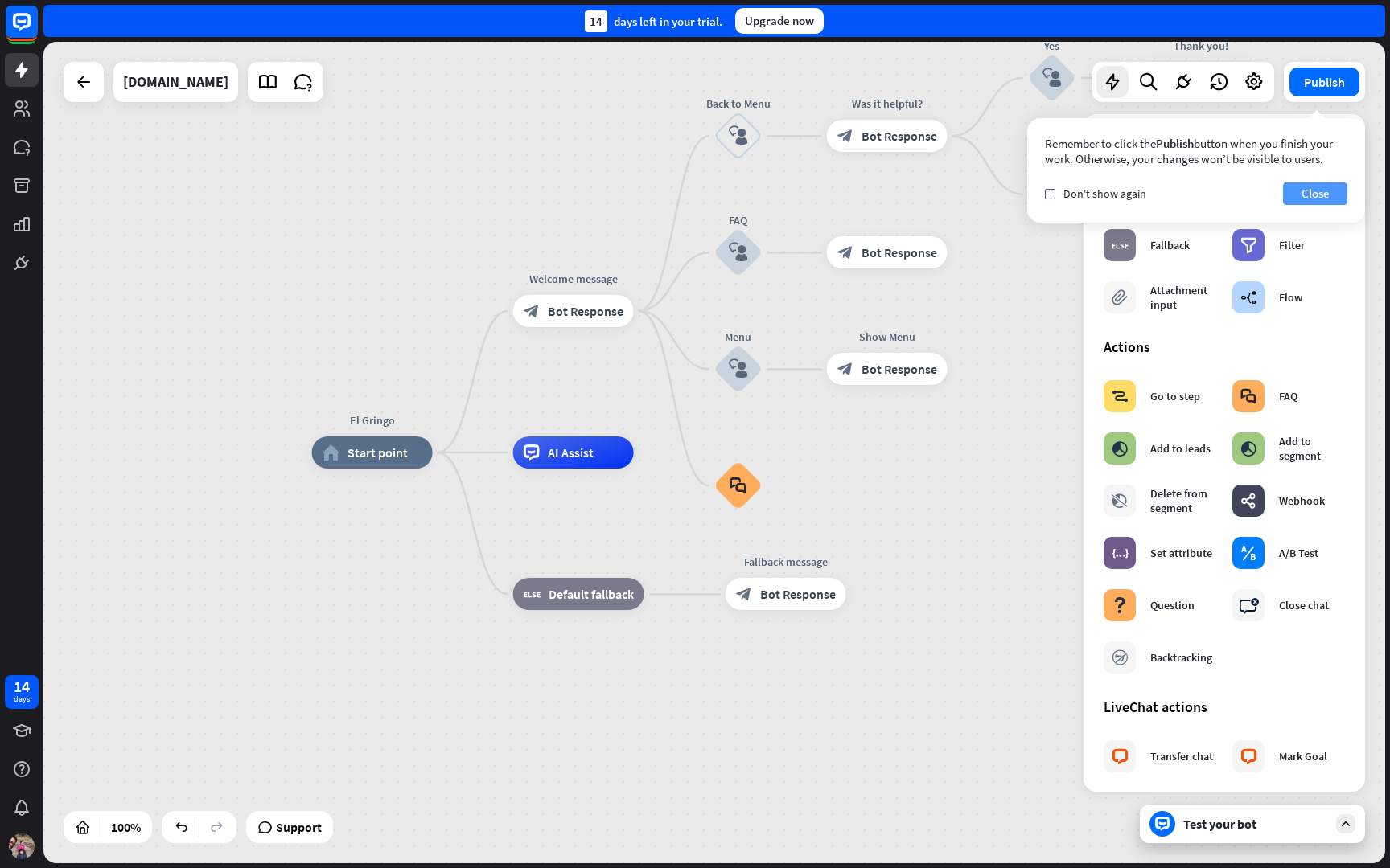
click at [1320, 190] on button "Close" at bounding box center [1315, 194] width 65 height 22
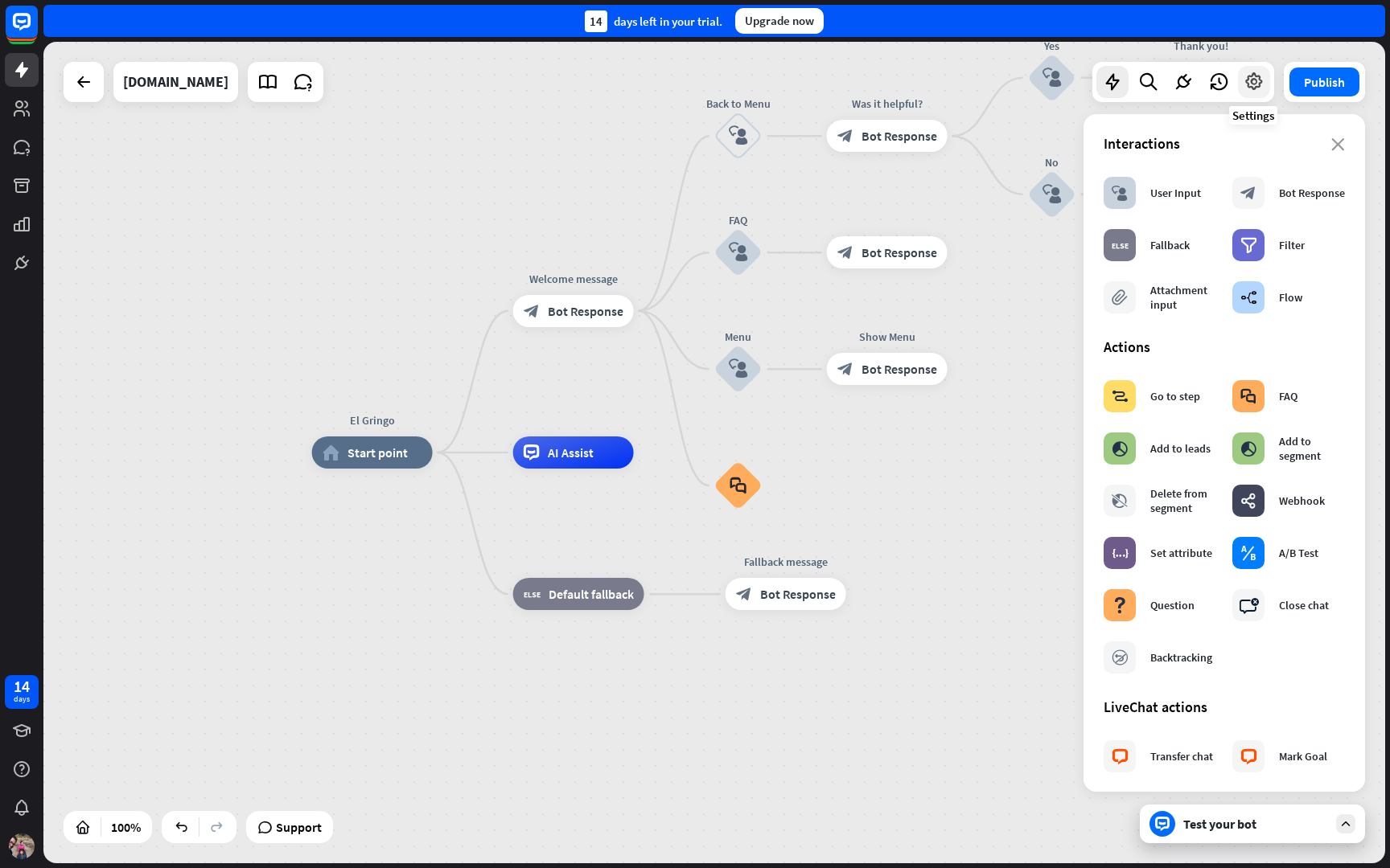
click at [1260, 75] on icon at bounding box center [1254, 82] width 21 height 21
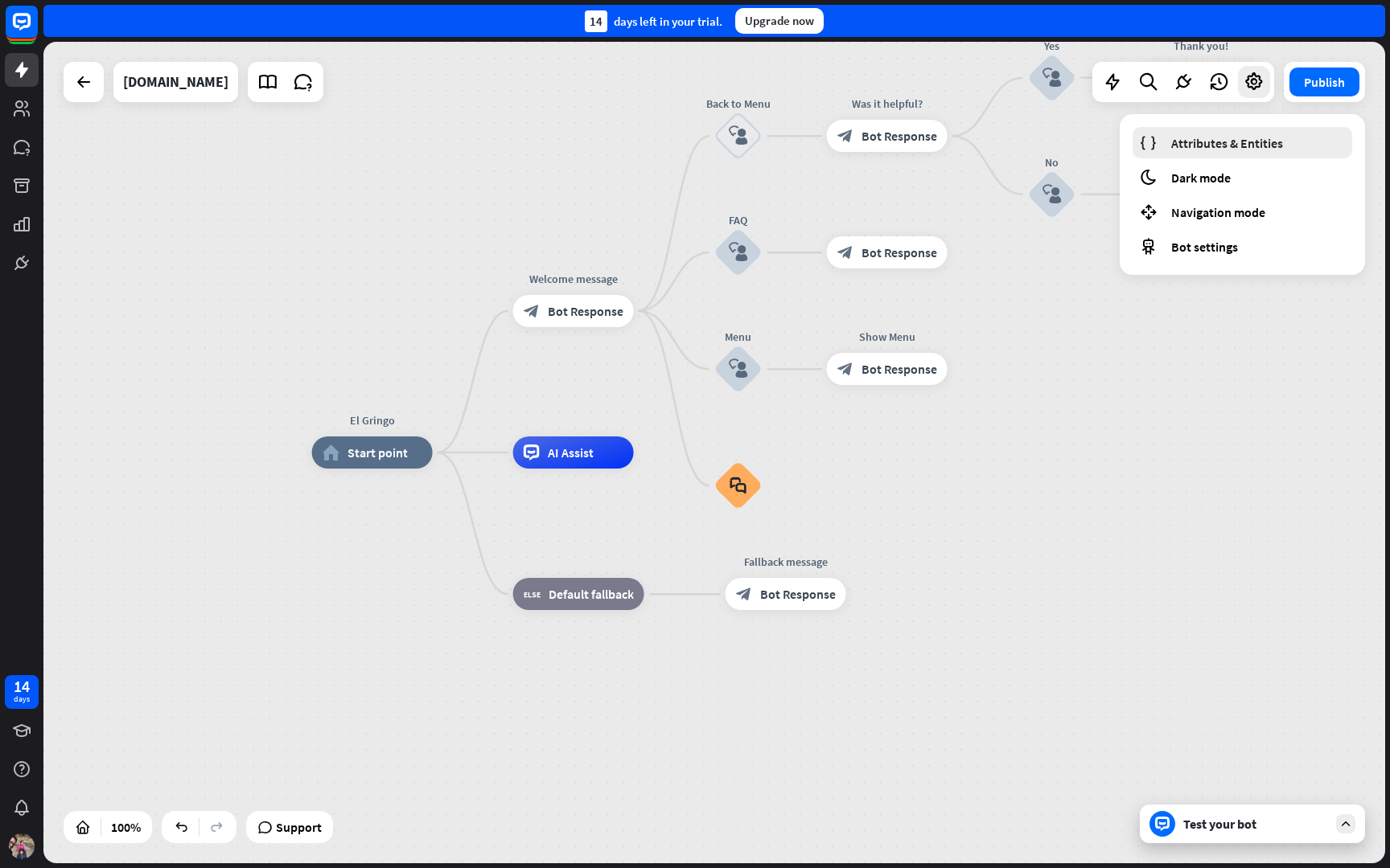
click at [1235, 145] on span "Attributes & Entities" at bounding box center [1227, 143] width 112 height 16
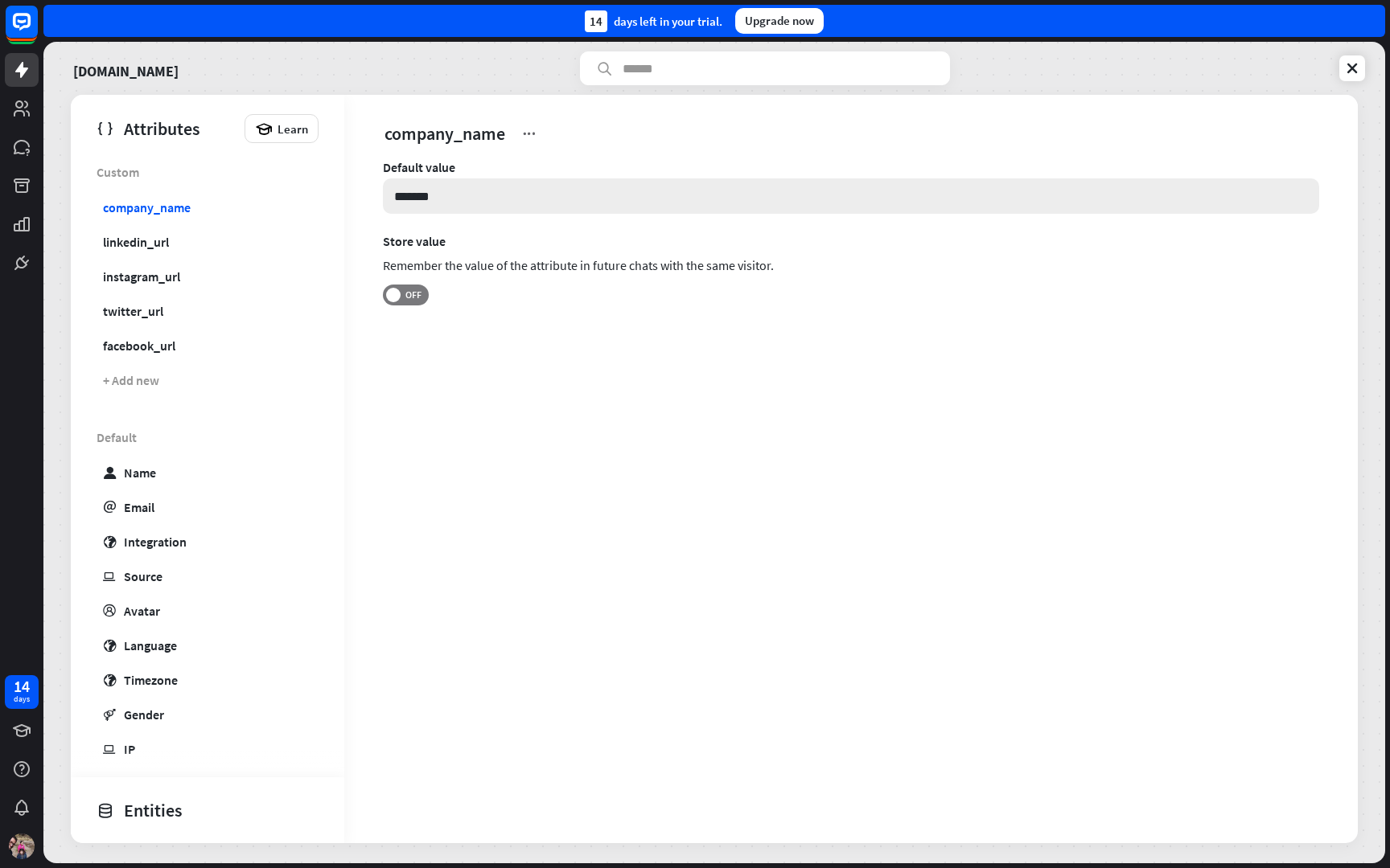
click at [456, 199] on input "*******" at bounding box center [851, 195] width 936 height 35
click at [108, 234] on div "linkedin_url" at bounding box center [136, 242] width 66 height 16
click at [138, 478] on div "Name" at bounding box center [139, 472] width 32 height 16
type input "*******"
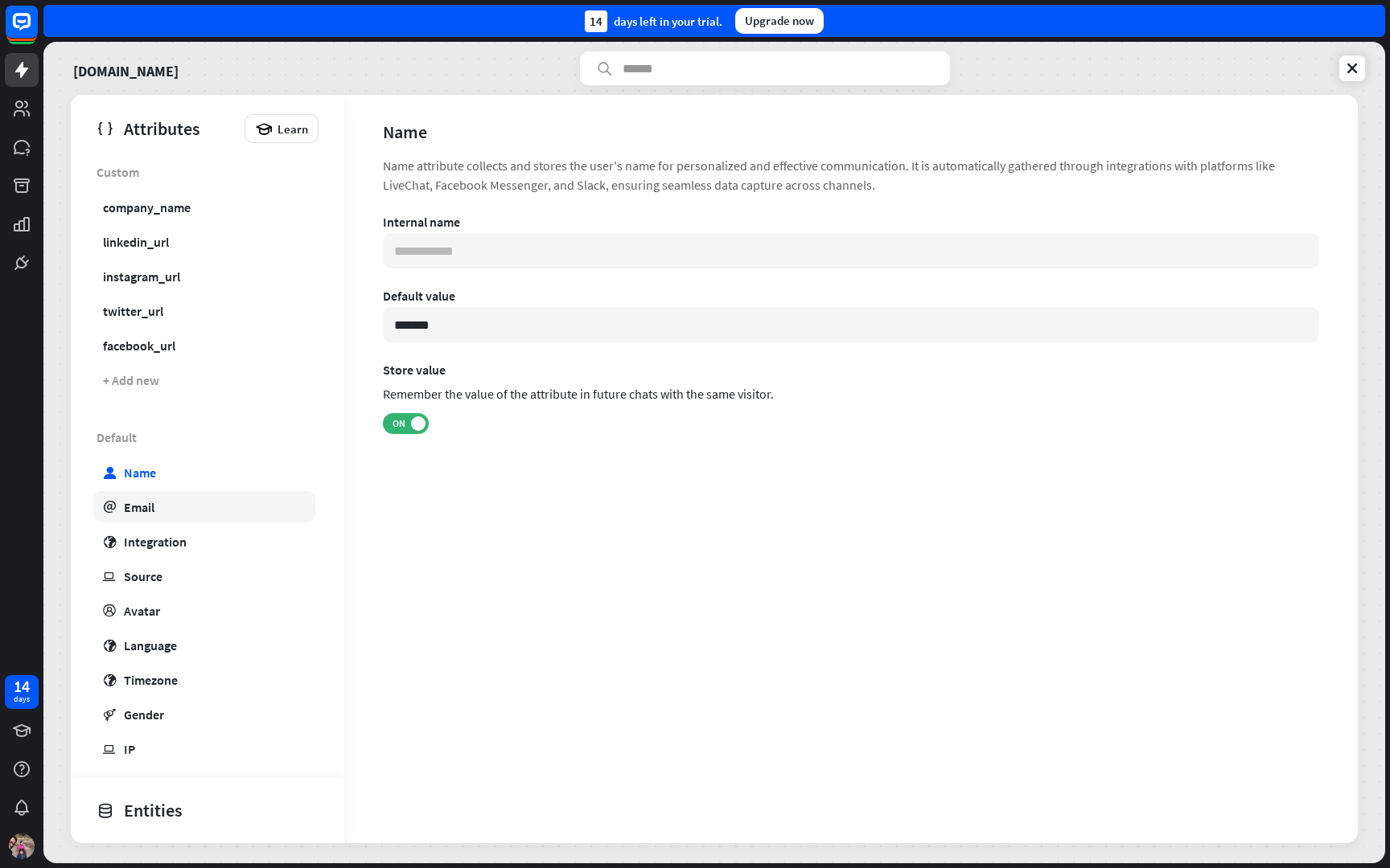
click at [146, 510] on div "Email" at bounding box center [139, 507] width 31 height 16
type input "**********"
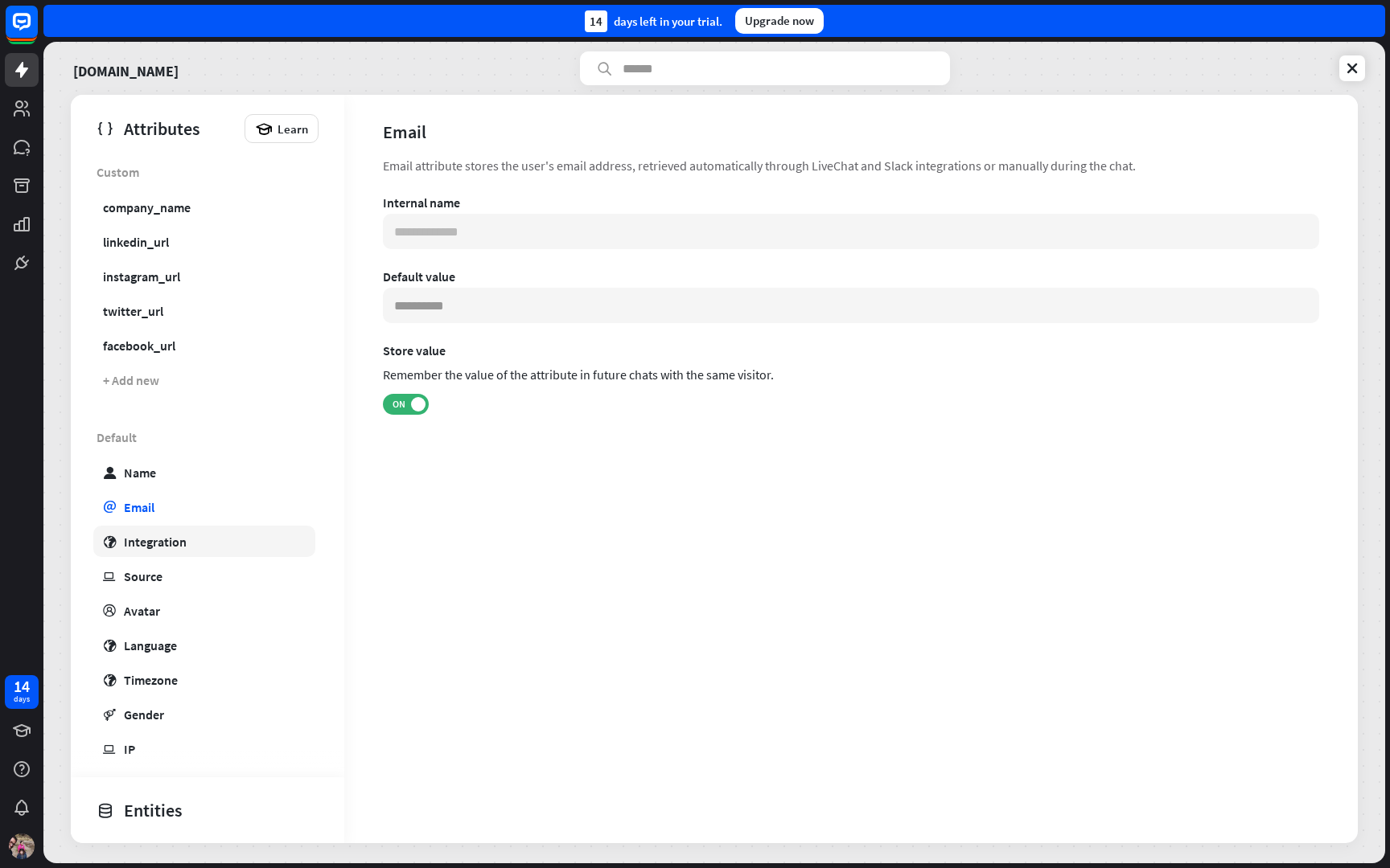
click at [150, 532] on link "globe Integration" at bounding box center [204, 541] width 222 height 31
type input "***"
type input "**********"
click at [151, 569] on div "Source" at bounding box center [143, 576] width 39 height 16
type input "**********"
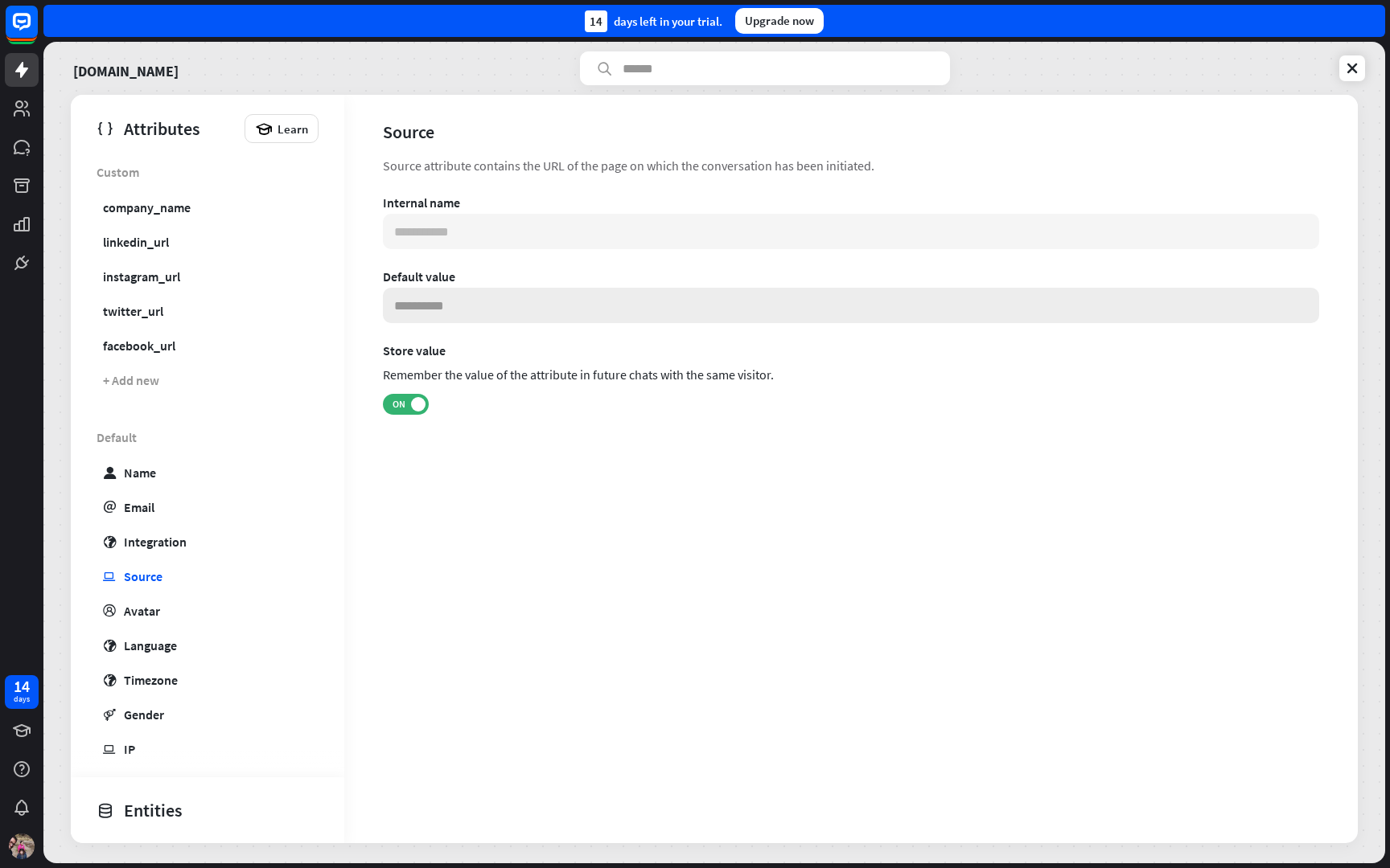
click at [423, 300] on input at bounding box center [851, 305] width 936 height 35
type input "*"
type input "***"
click at [162, 607] on link "profile Avatar" at bounding box center [204, 611] width 222 height 31
click at [175, 598] on link "profile Avatar" at bounding box center [204, 611] width 222 height 31
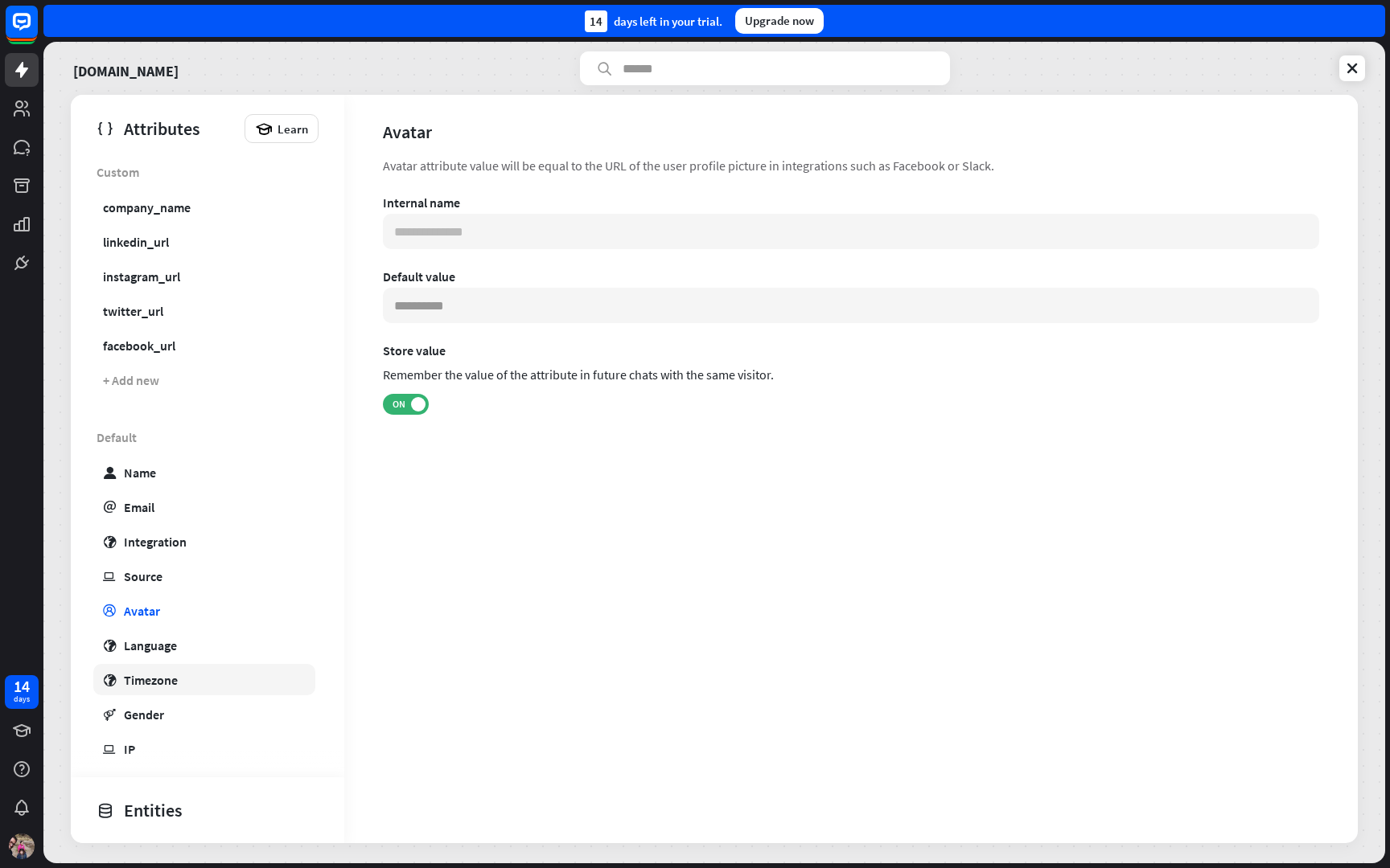
click at [138, 675] on div "Timezone" at bounding box center [151, 680] width 54 height 16
click at [146, 715] on div "Gender" at bounding box center [144, 714] width 40 height 16
type input "**********"
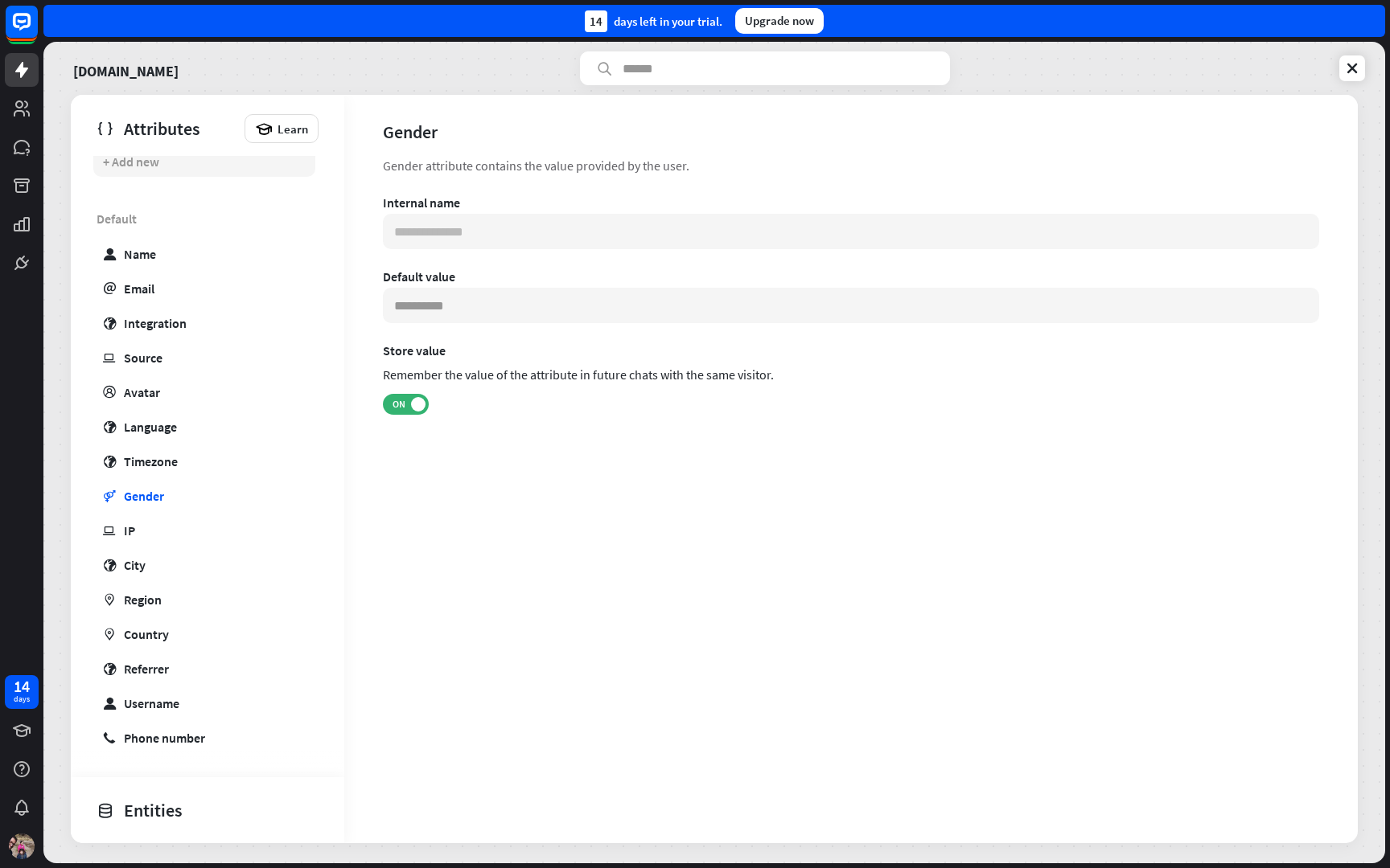
scroll to position [220, 0]
click at [1358, 64] on icon at bounding box center [1352, 68] width 16 height 16
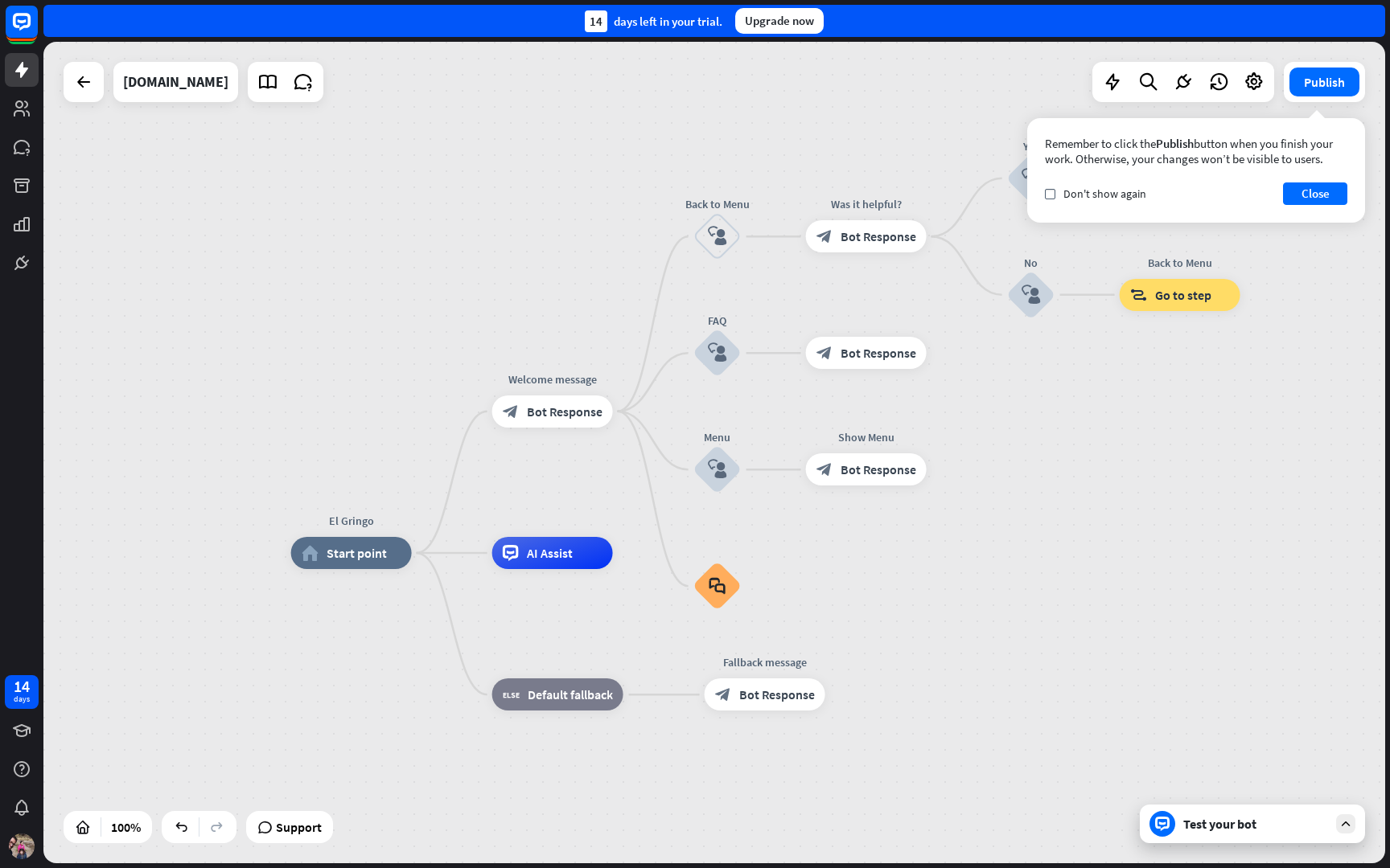
drag, startPoint x: 1106, startPoint y: 481, endPoint x: 1038, endPoint y: 596, distance: 133.6
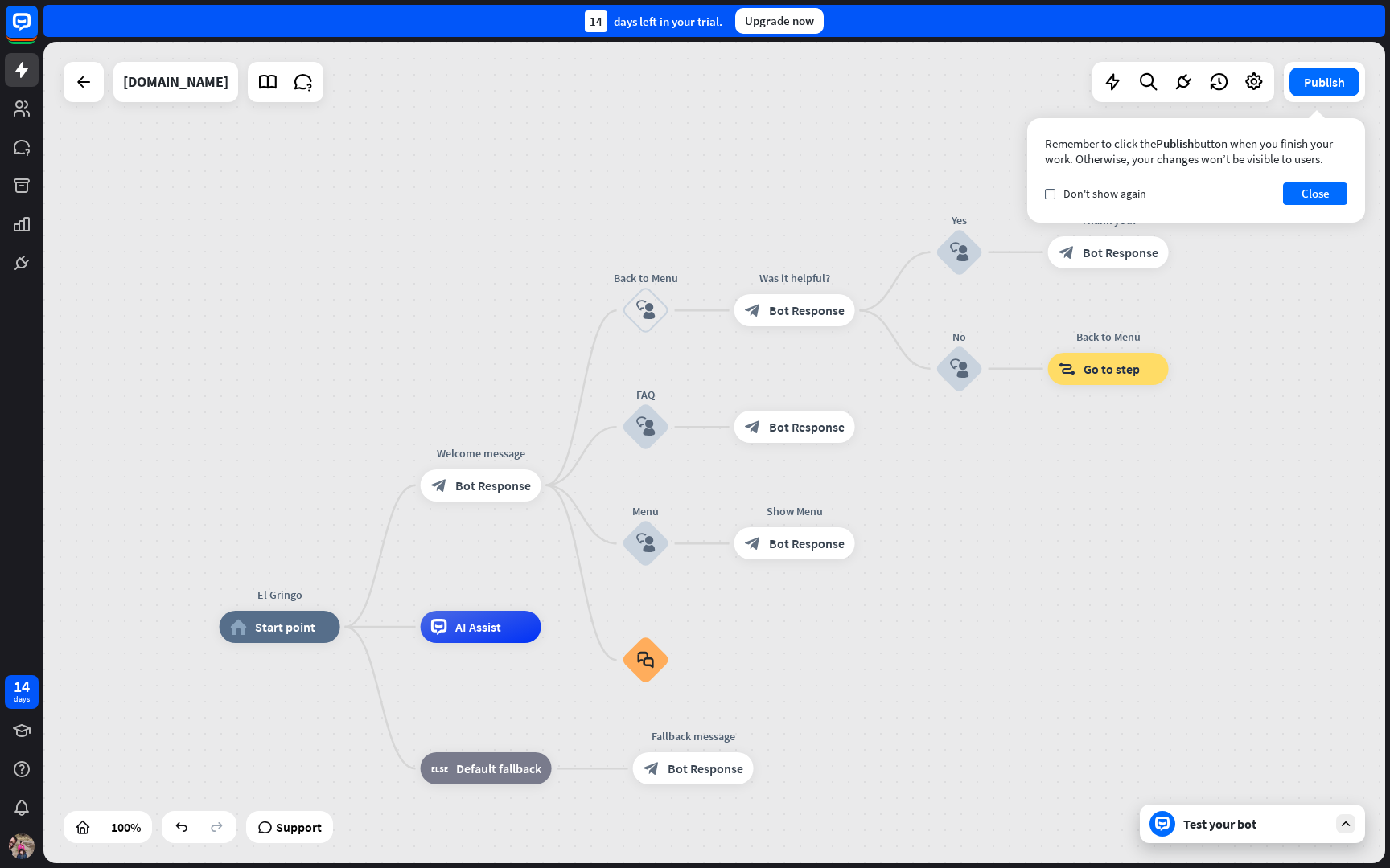
drag, startPoint x: 1038, startPoint y: 602, endPoint x: 1014, endPoint y: 657, distance: 60.0
click at [1347, 819] on icon at bounding box center [1345, 823] width 15 height 15
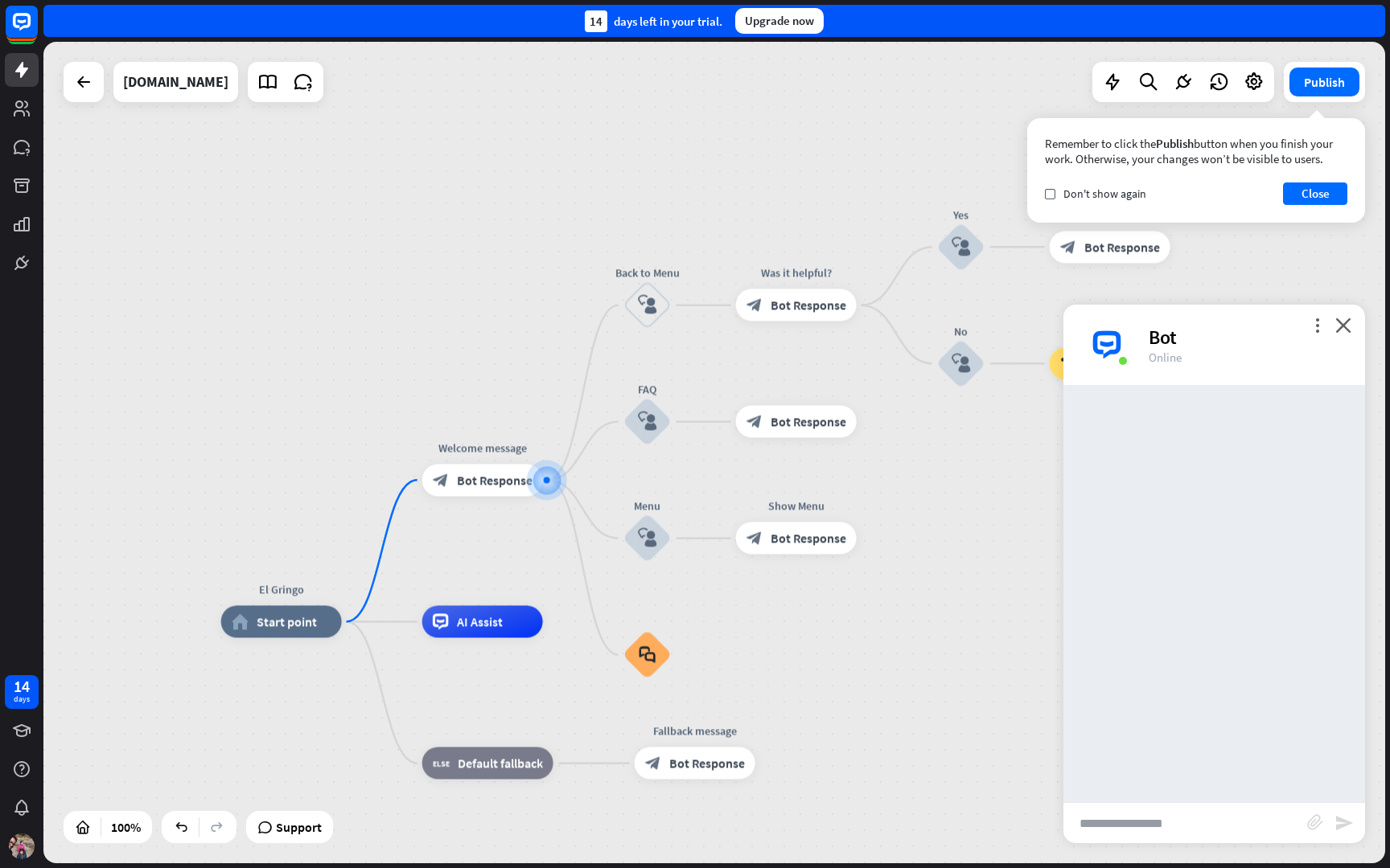
click at [1141, 828] on input "text" at bounding box center [1184, 823] width 244 height 40
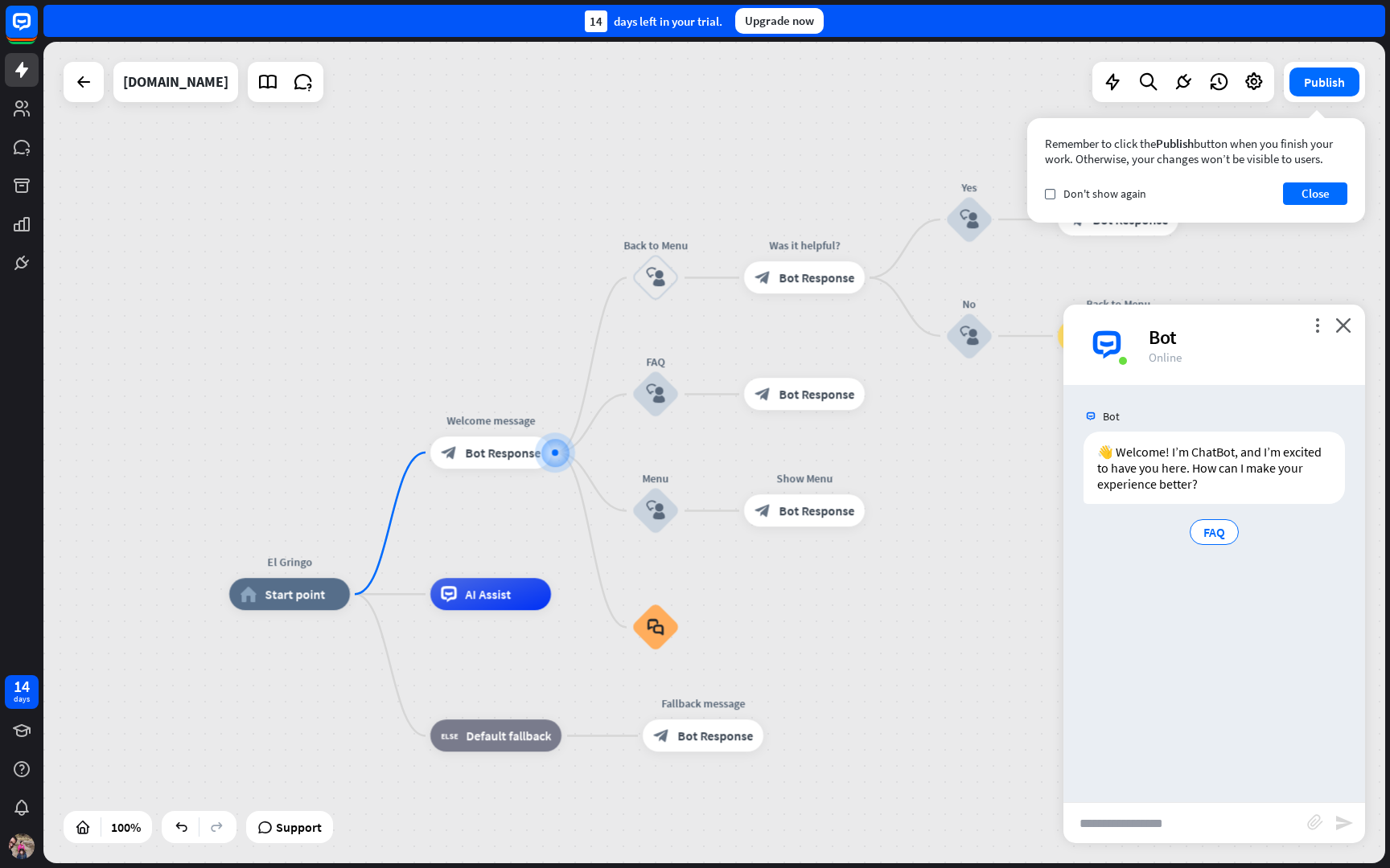
click at [1141, 828] on input "text" at bounding box center [1184, 823] width 244 height 40
type input "**********"
